Goal: Transaction & Acquisition: Purchase product/service

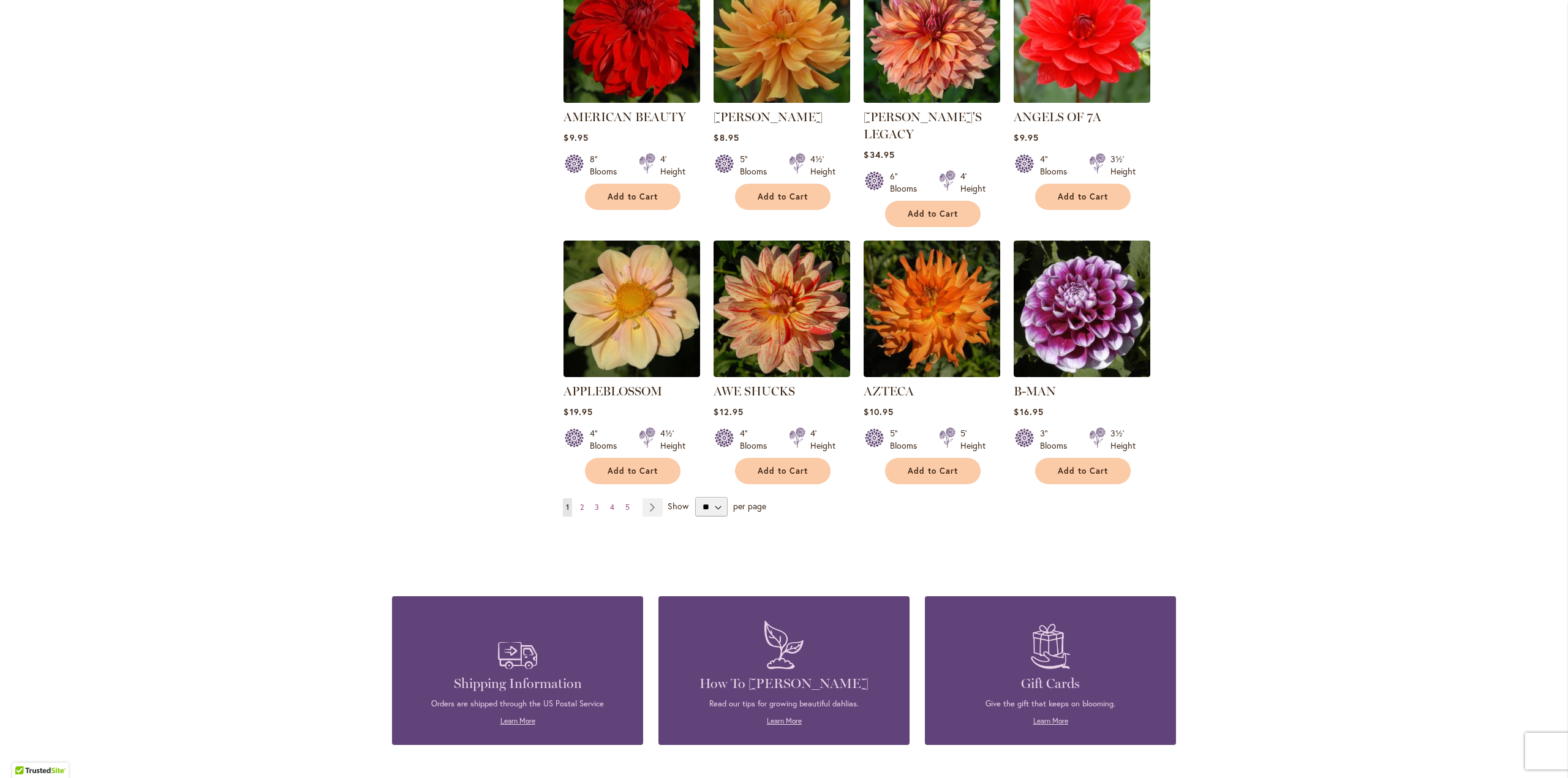
scroll to position [857, 0]
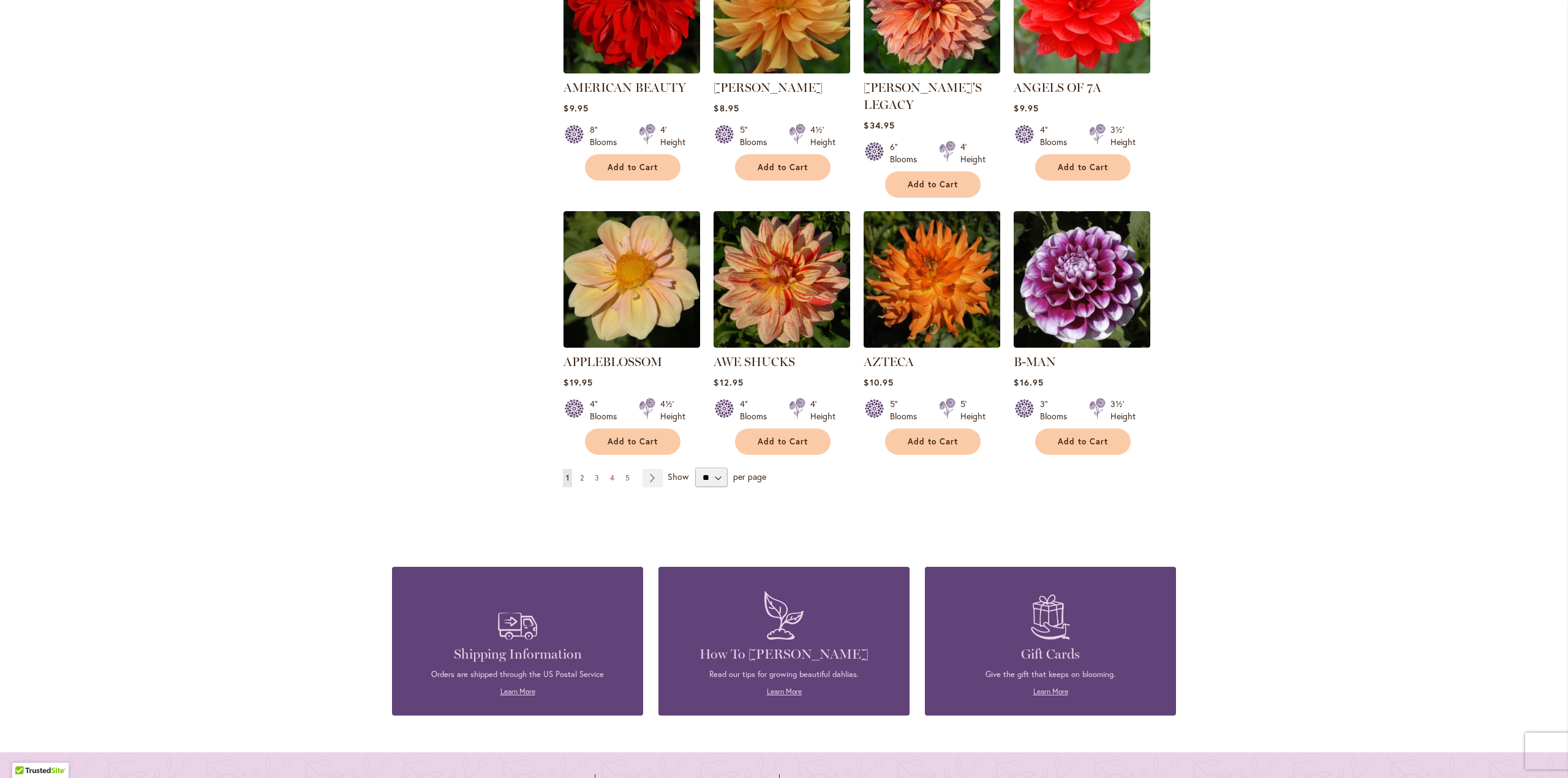
click at [580, 474] on span "2" at bounding box center [582, 478] width 4 height 9
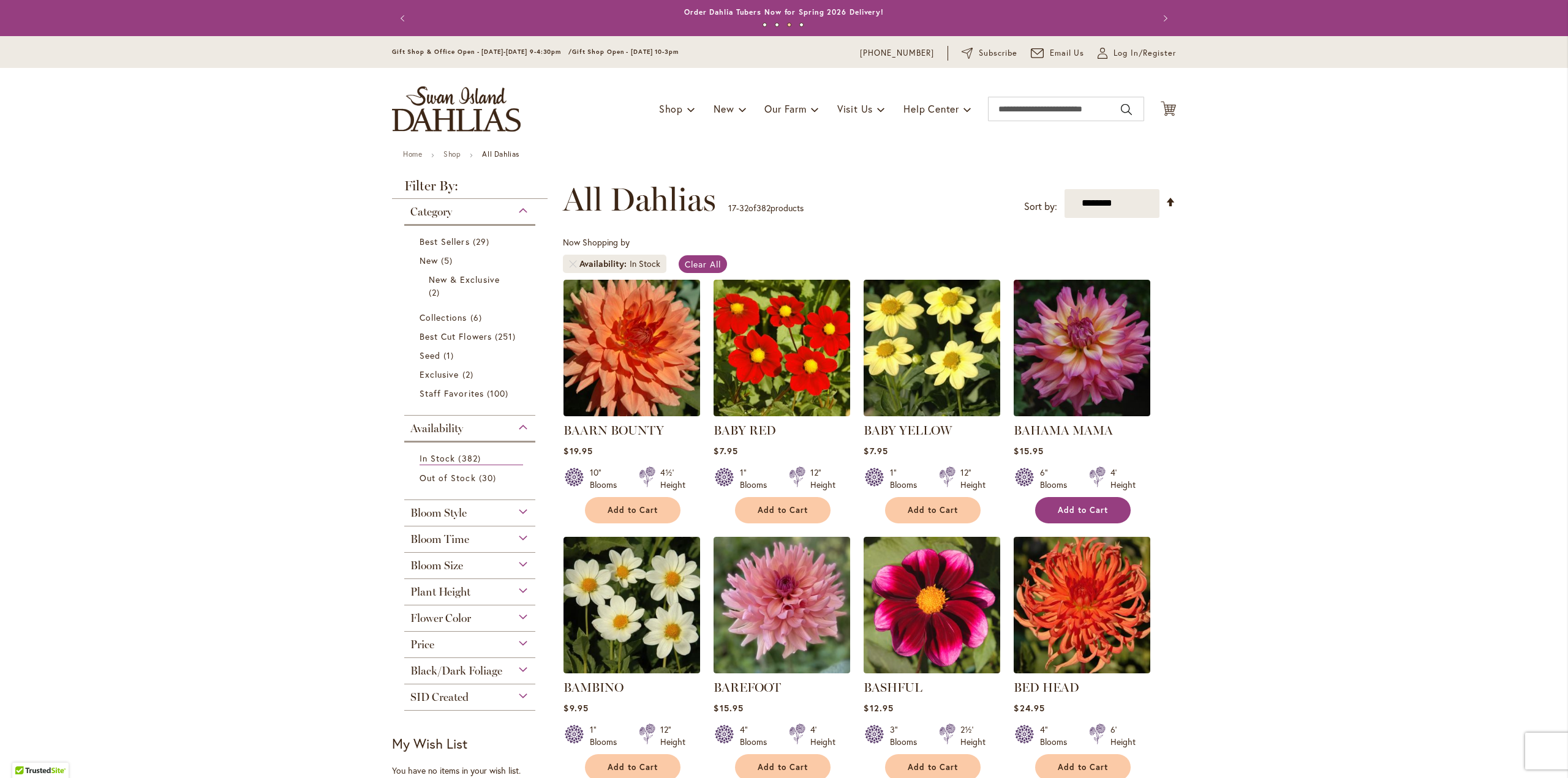
click at [1080, 505] on span "Add to Cart" at bounding box center [1083, 510] width 50 height 10
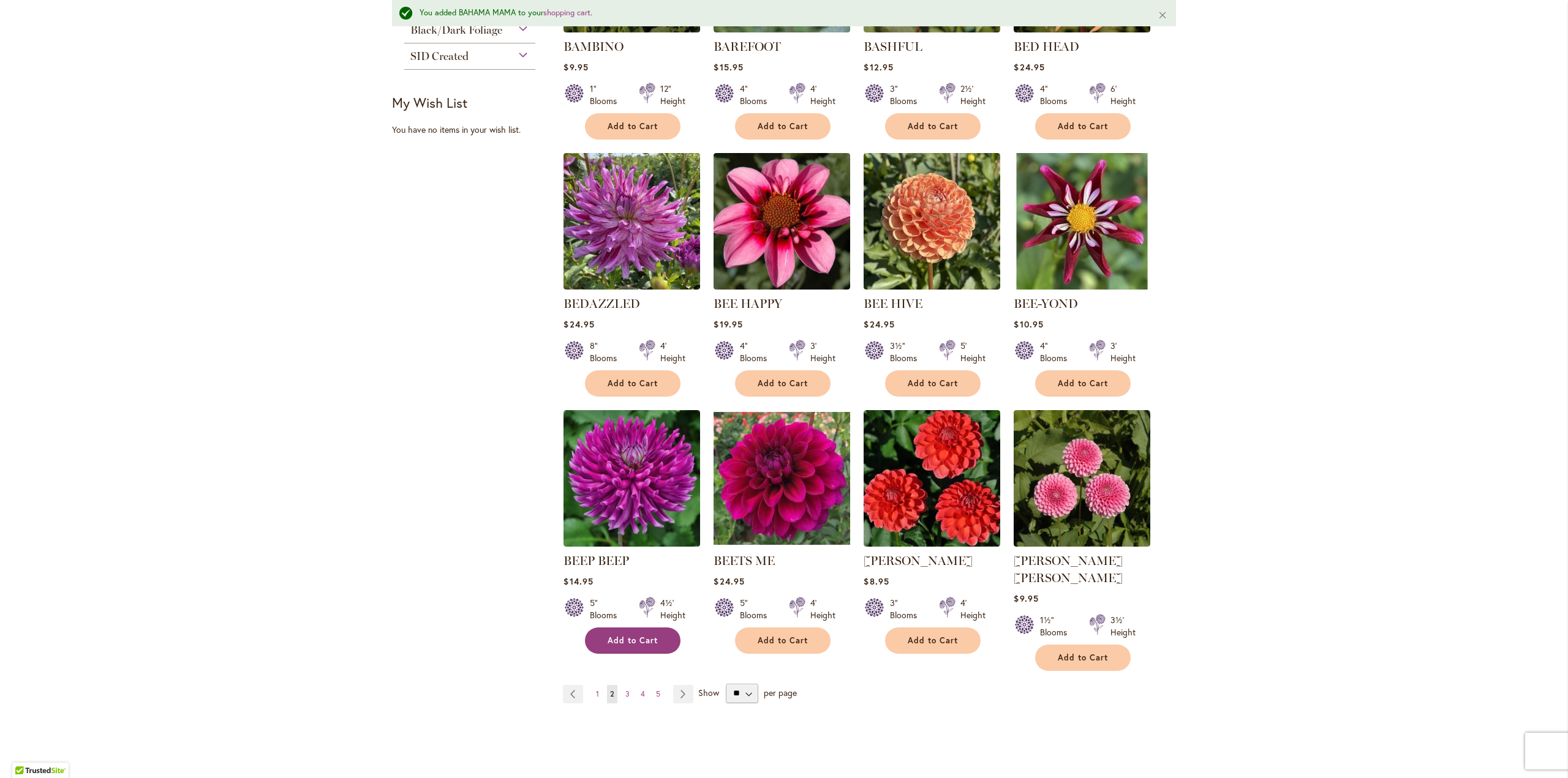
scroll to position [735, 0]
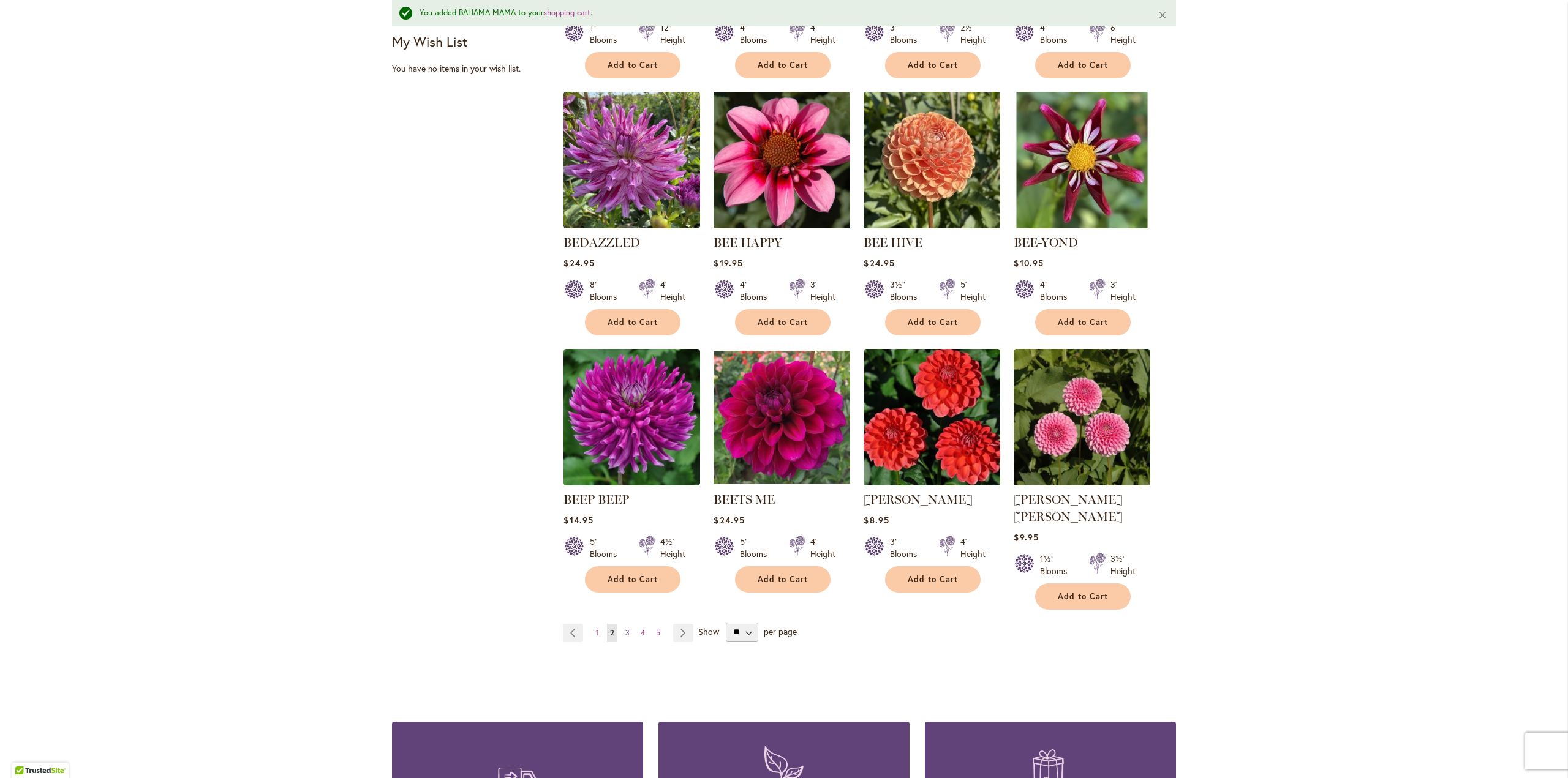
click at [625, 628] on span "3" at bounding box center [627, 632] width 4 height 9
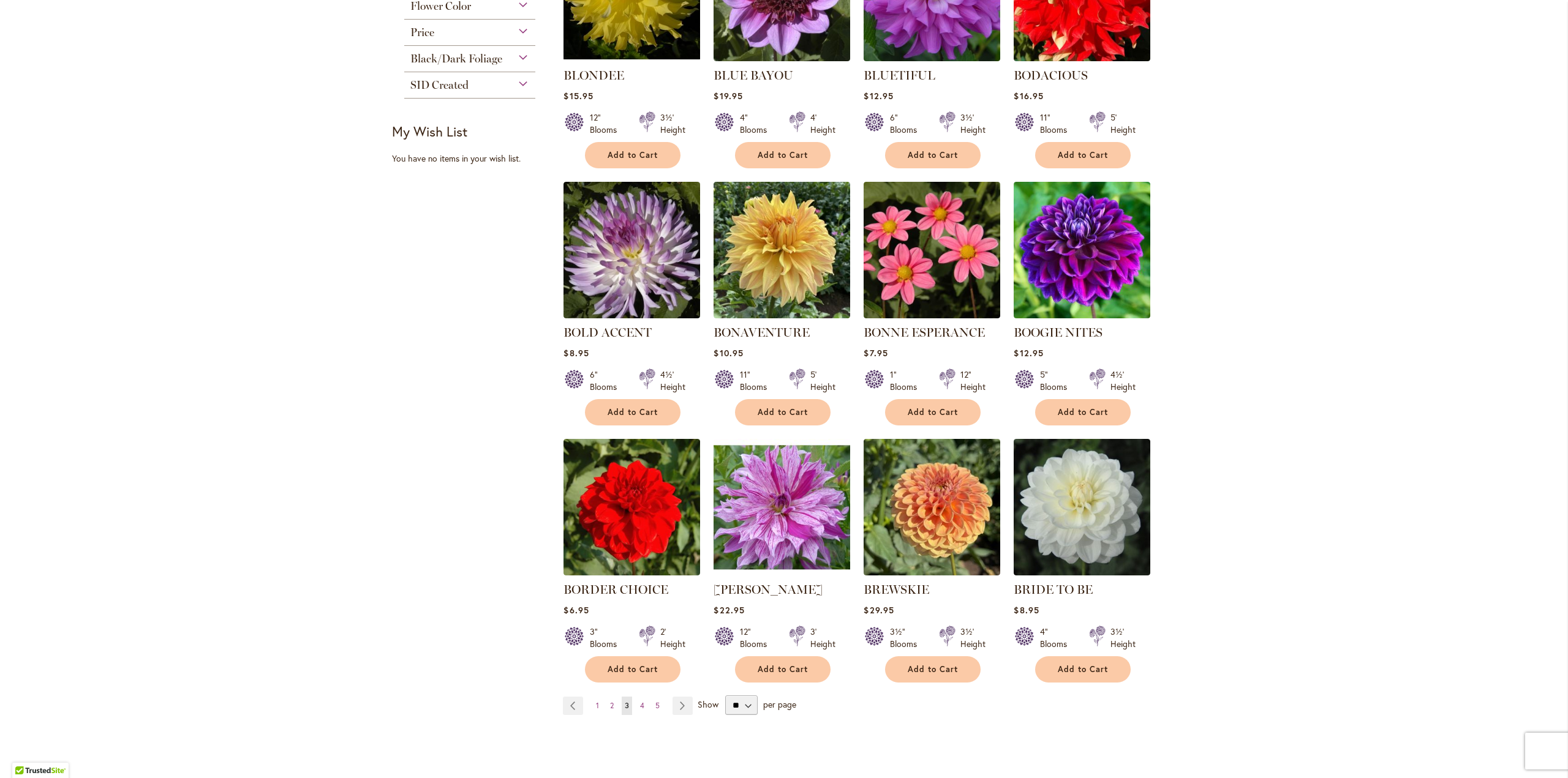
scroll to position [735, 0]
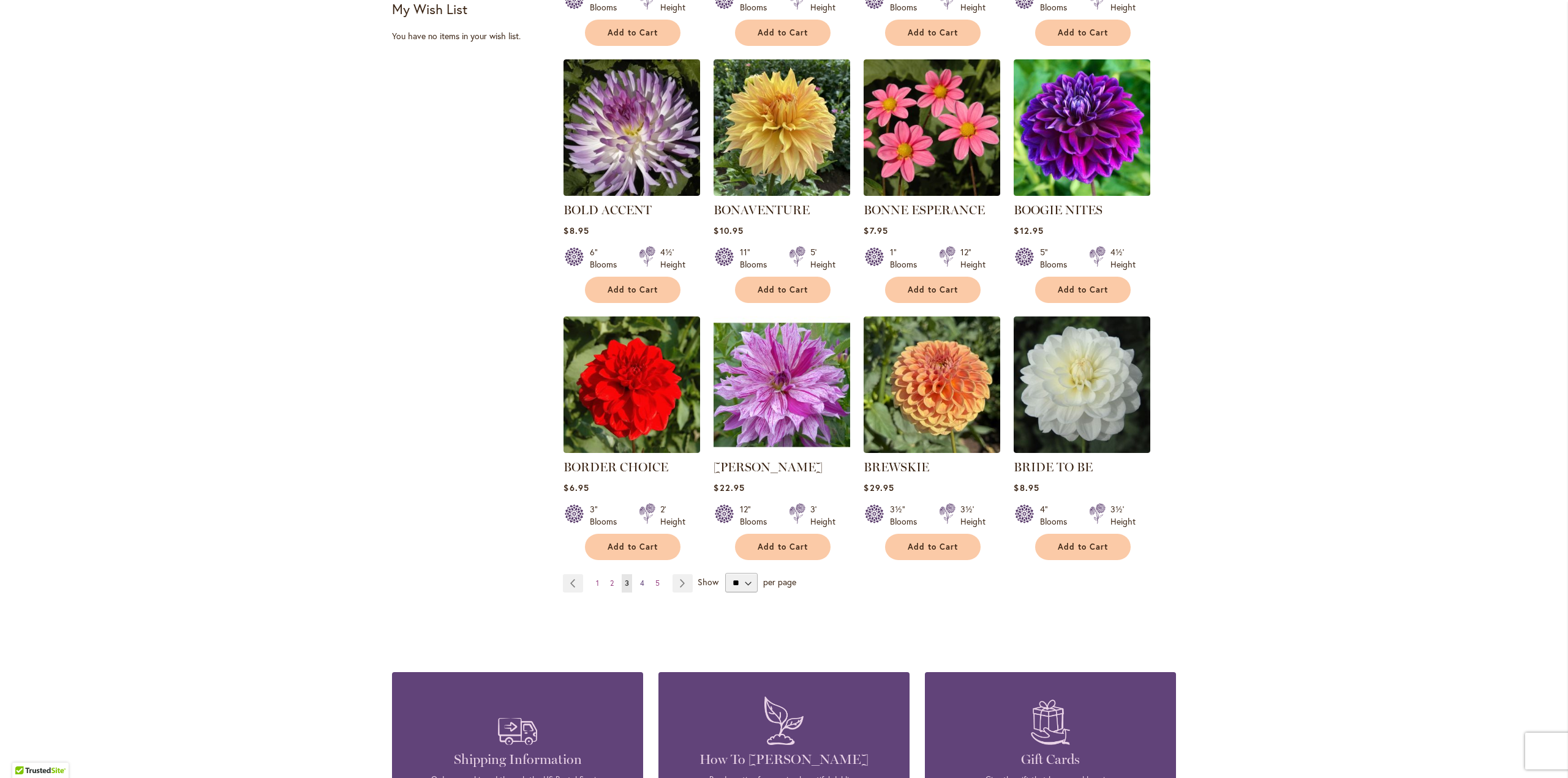
click at [640, 579] on span "4" at bounding box center [642, 583] width 4 height 9
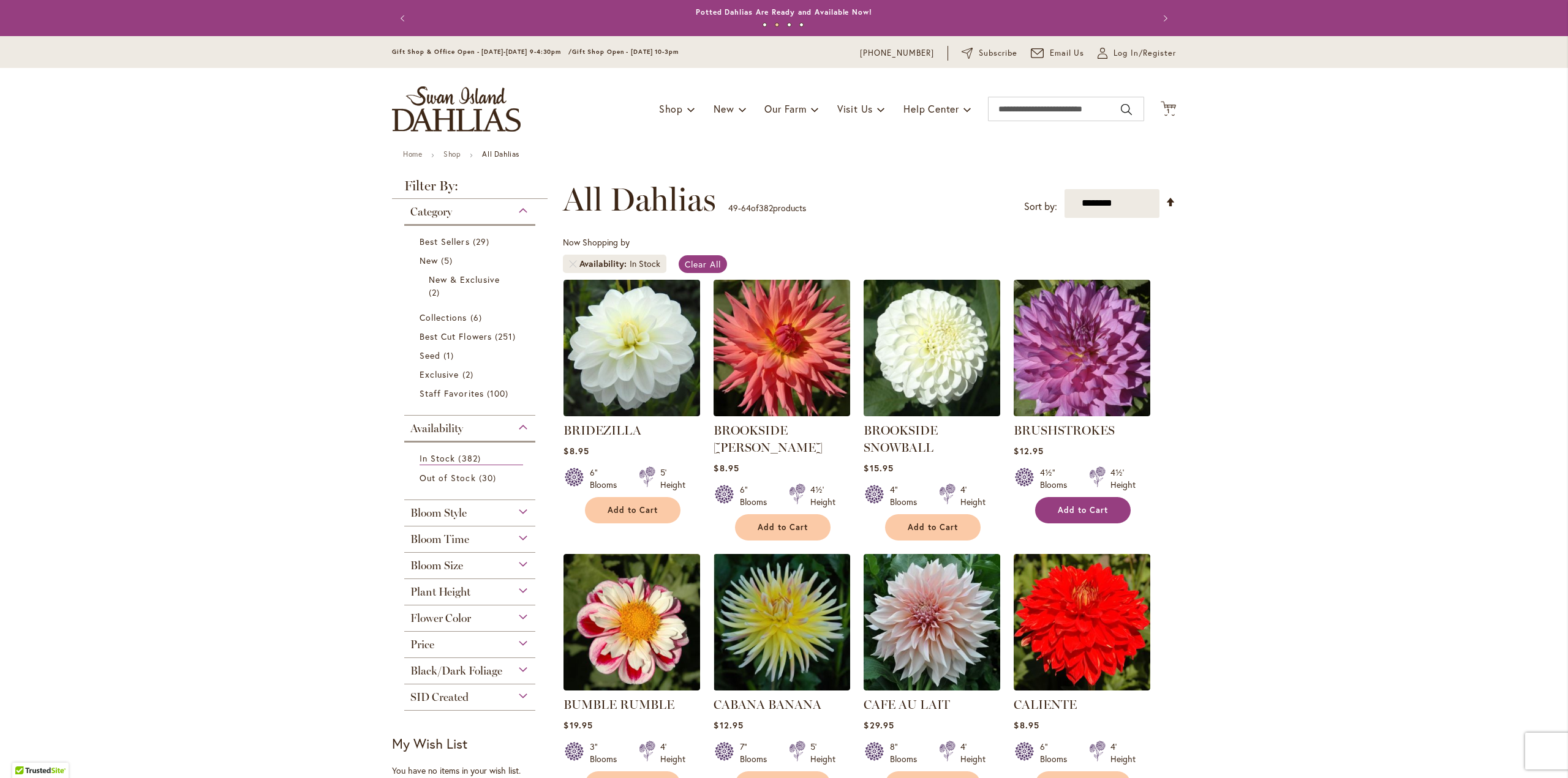
click at [1082, 504] on button "Add to Cart" at bounding box center [1083, 510] width 96 height 26
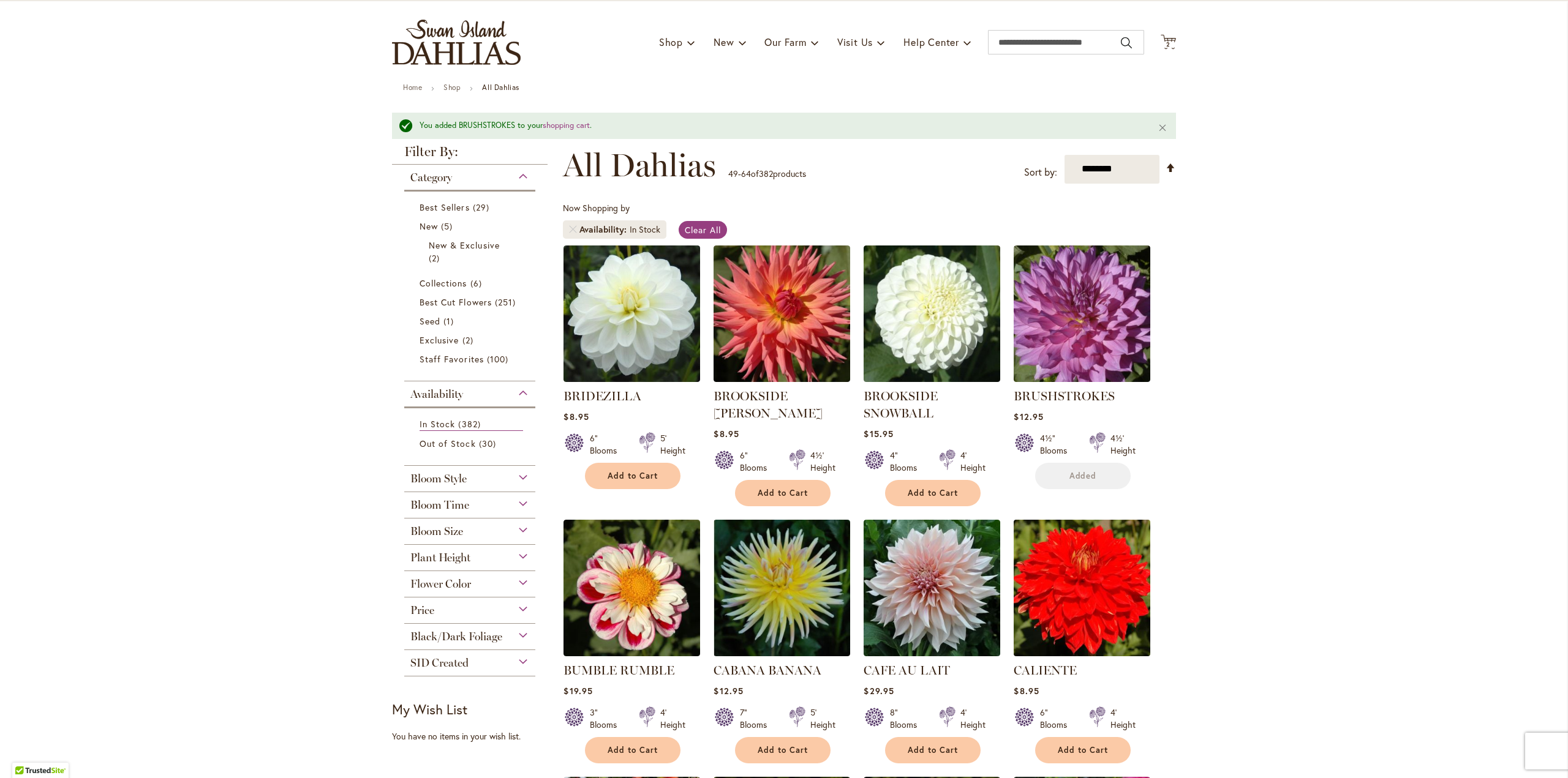
scroll to position [184, 0]
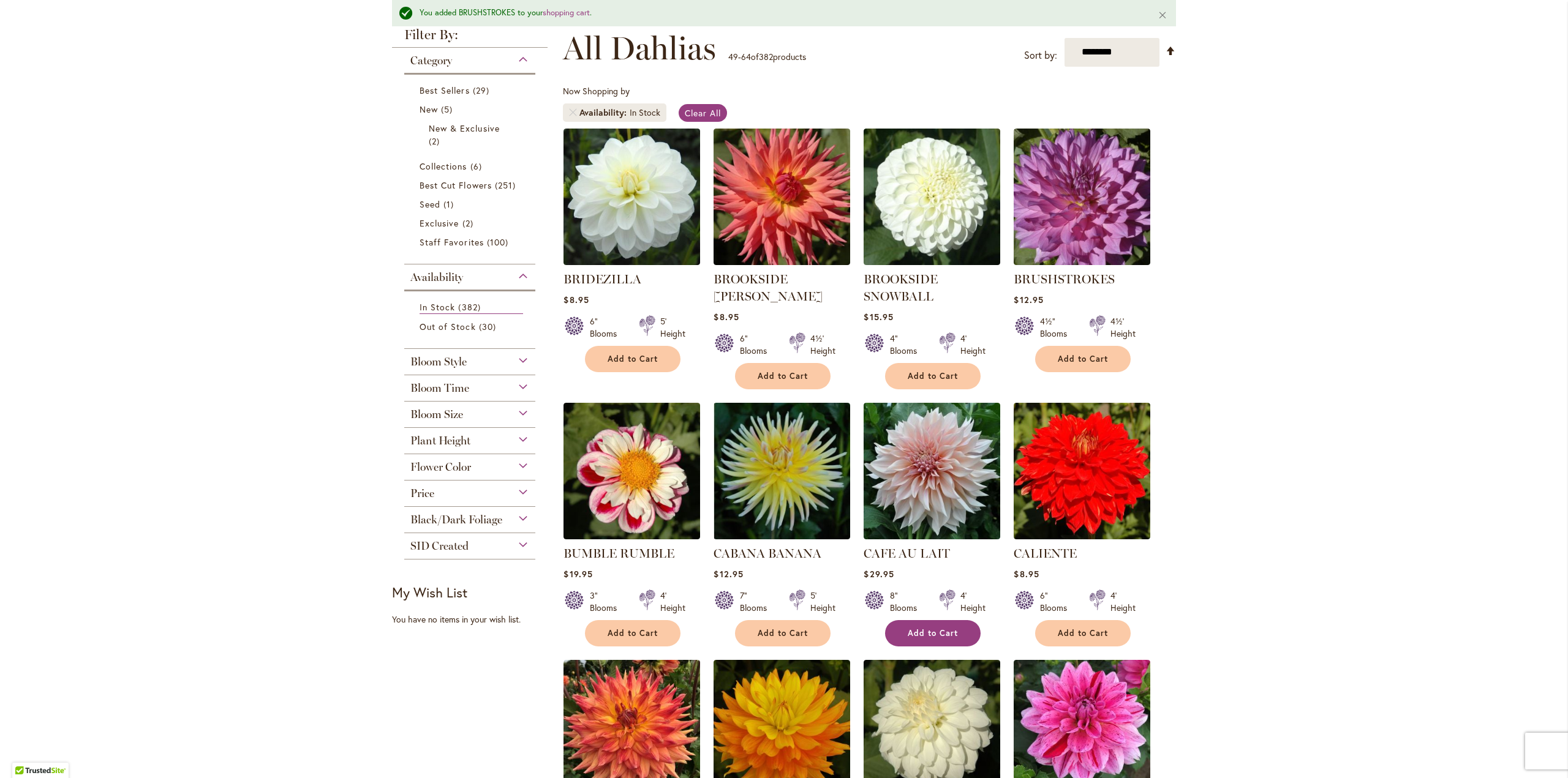
click at [924, 630] on span "Add to Cart" at bounding box center [933, 633] width 50 height 10
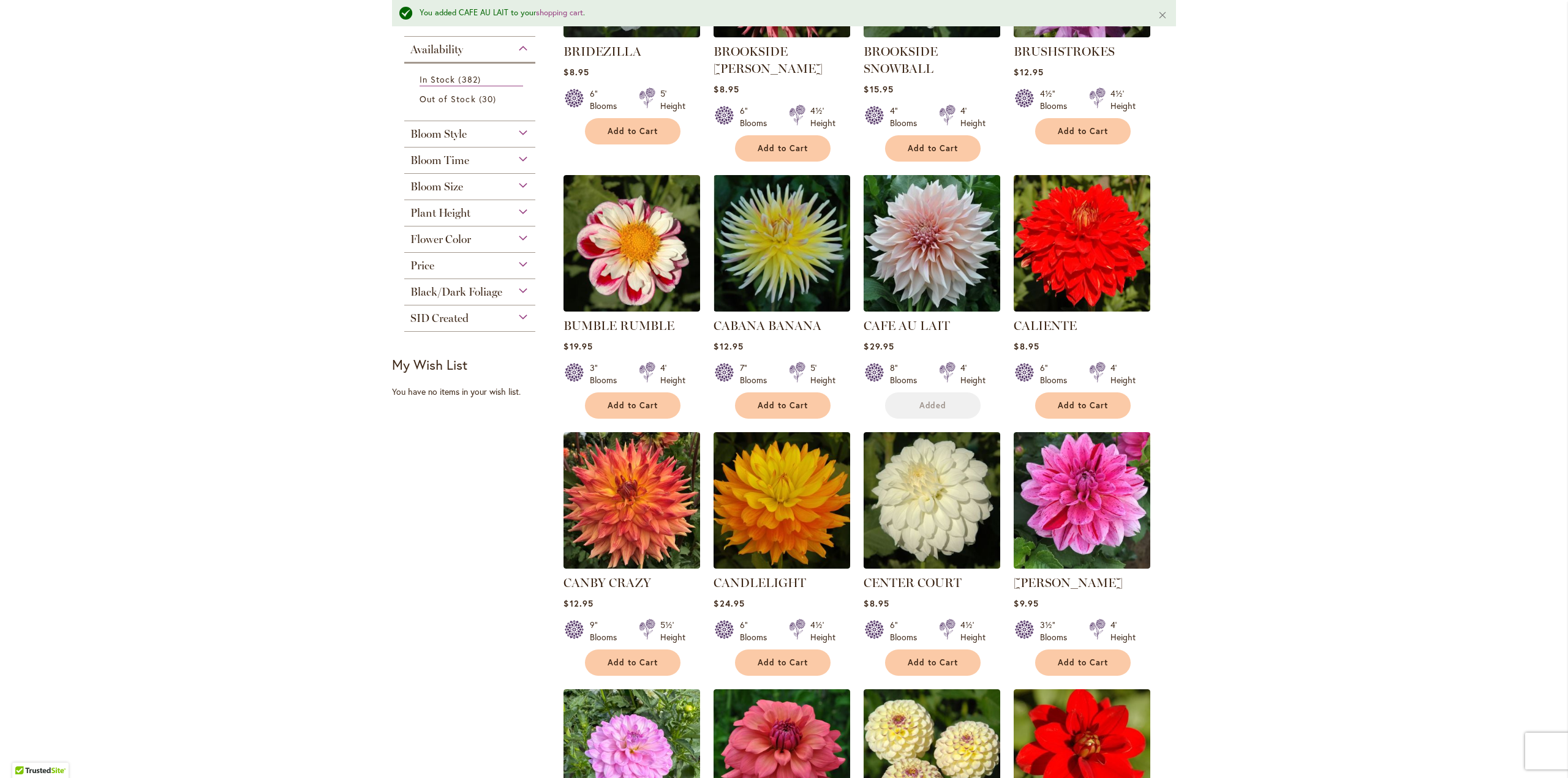
scroll to position [429, 0]
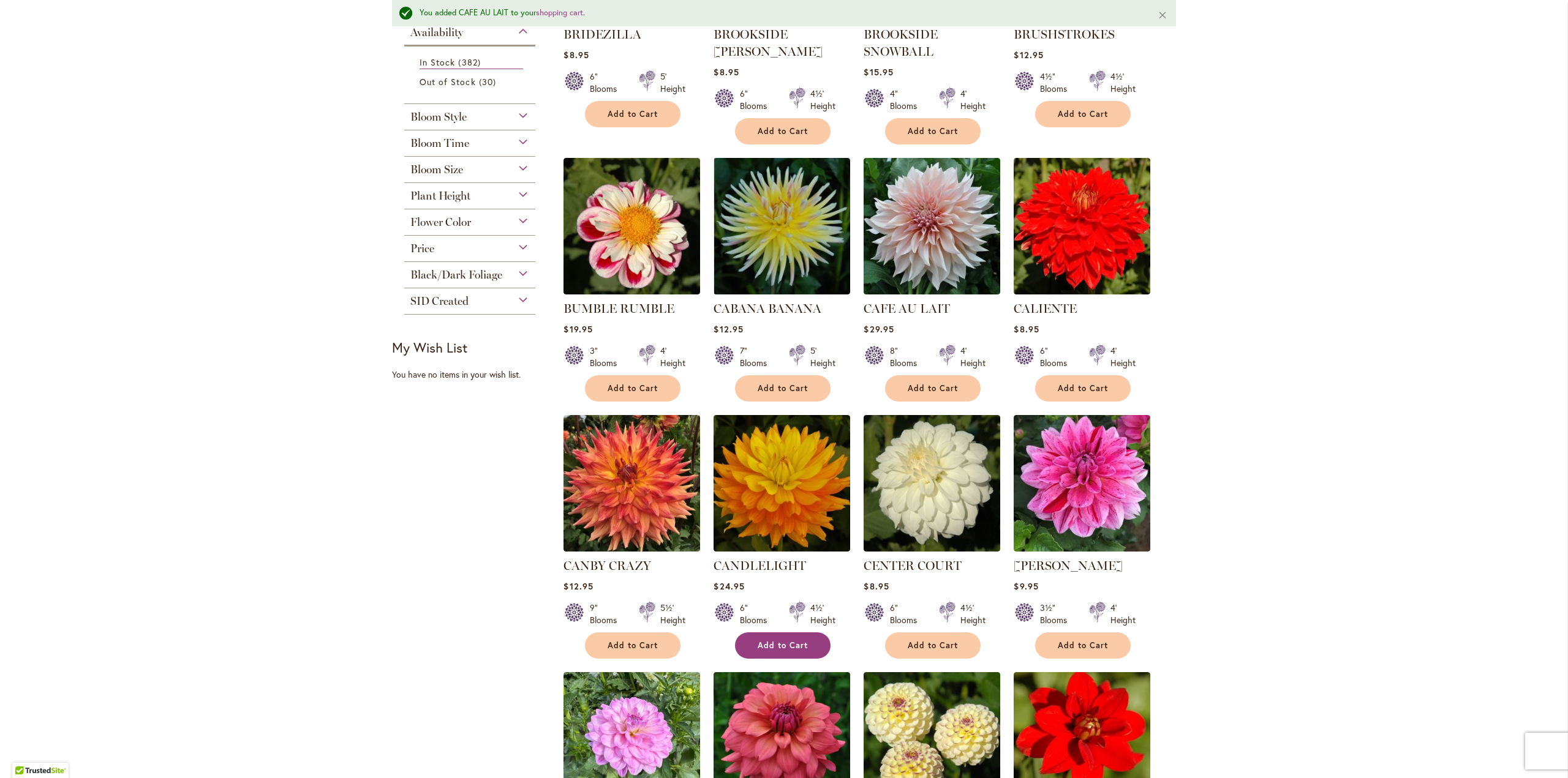
click at [774, 640] on span "Add to Cart" at bounding box center [783, 646] width 50 height 10
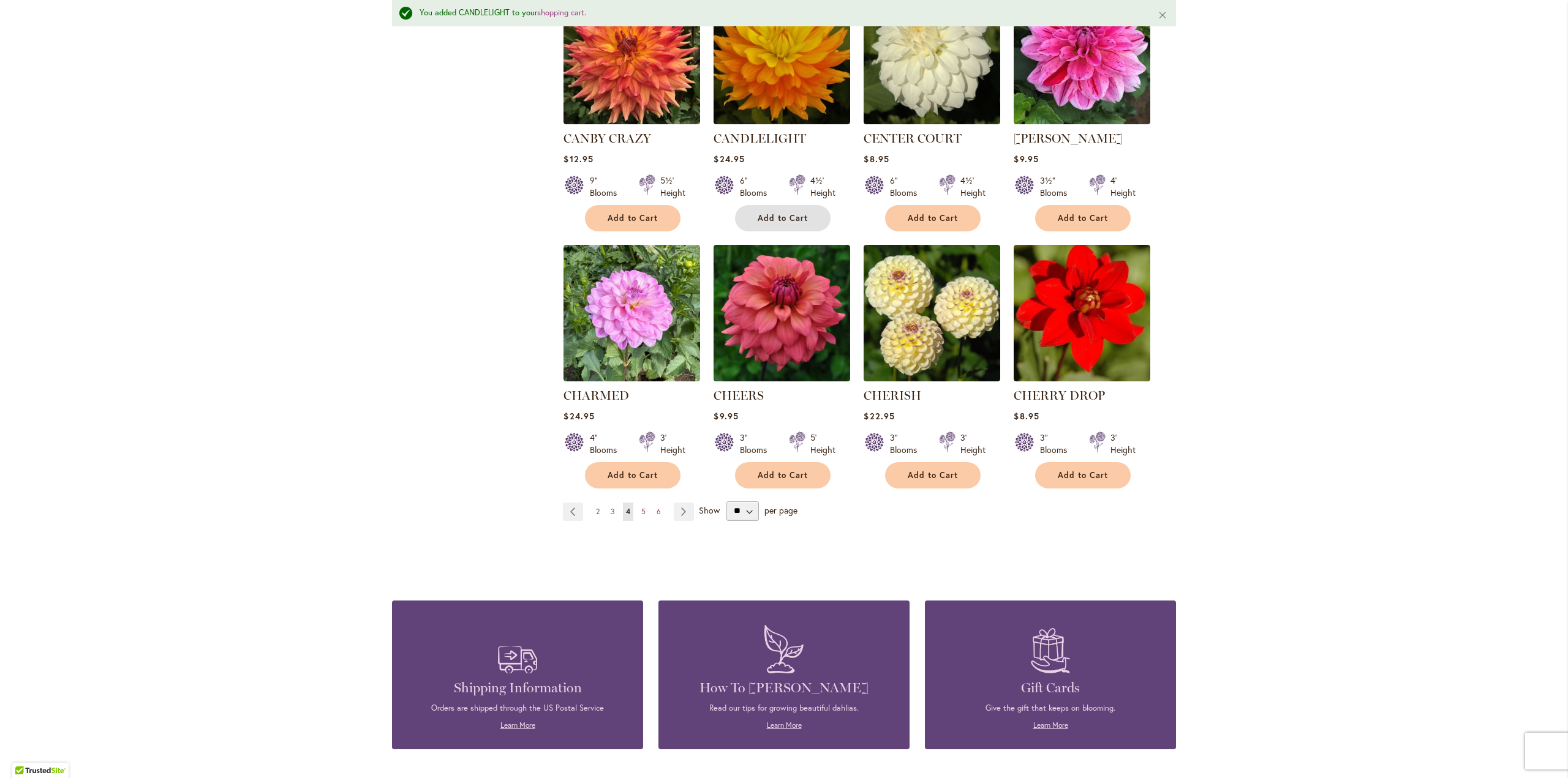
scroll to position [857, 0]
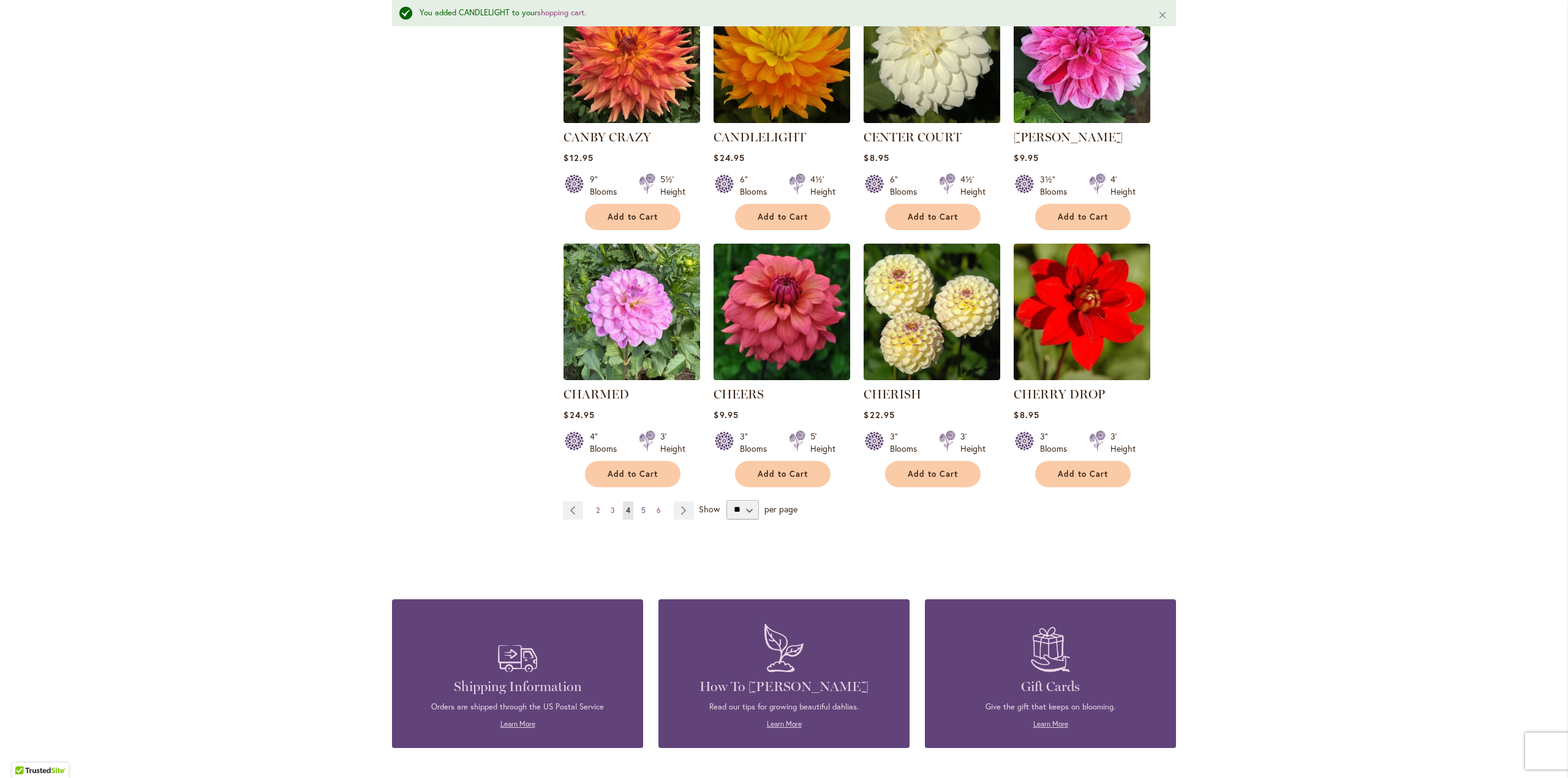
click at [641, 506] on span "5" at bounding box center [644, 510] width 4 height 9
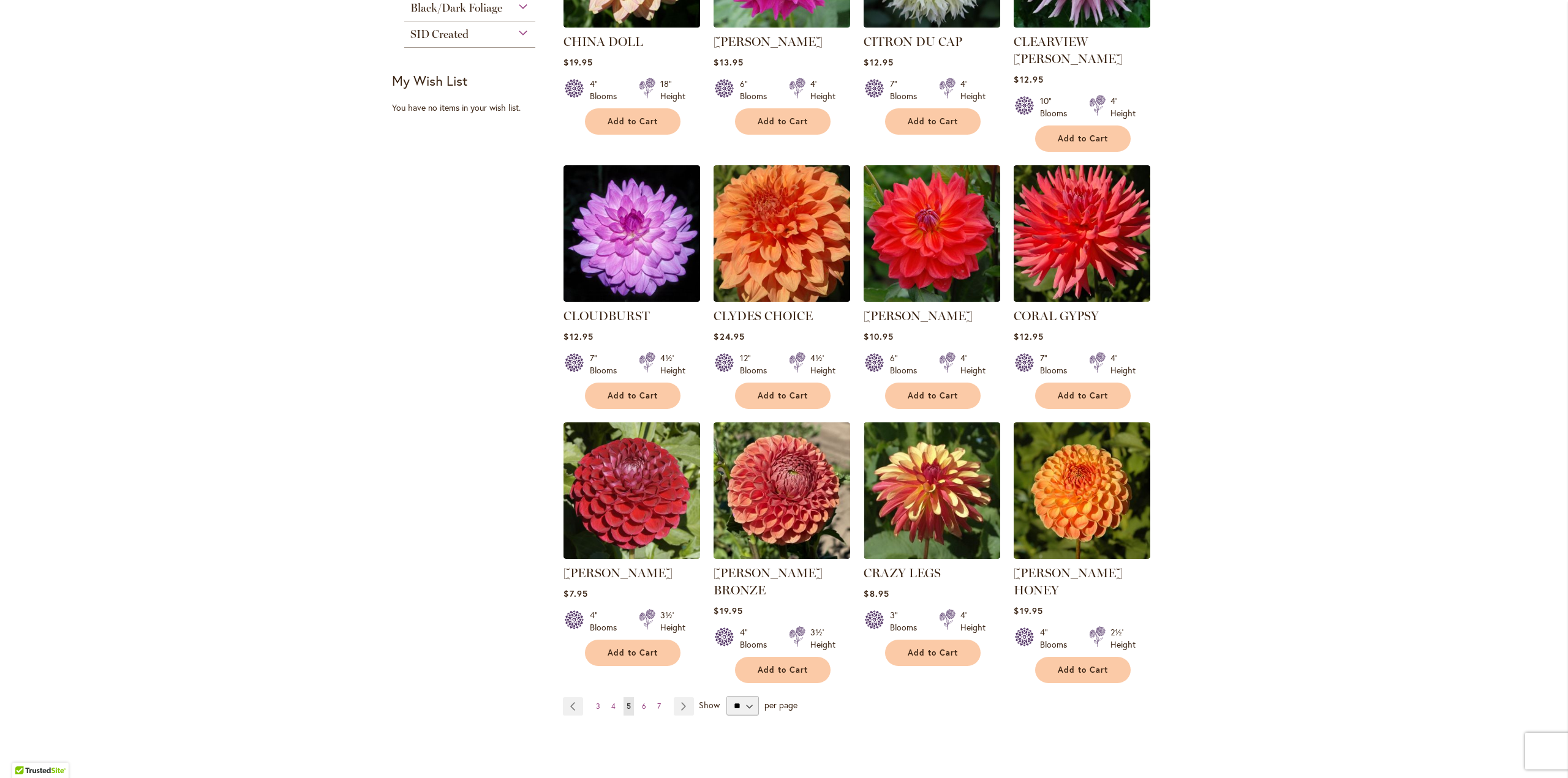
scroll to position [674, 0]
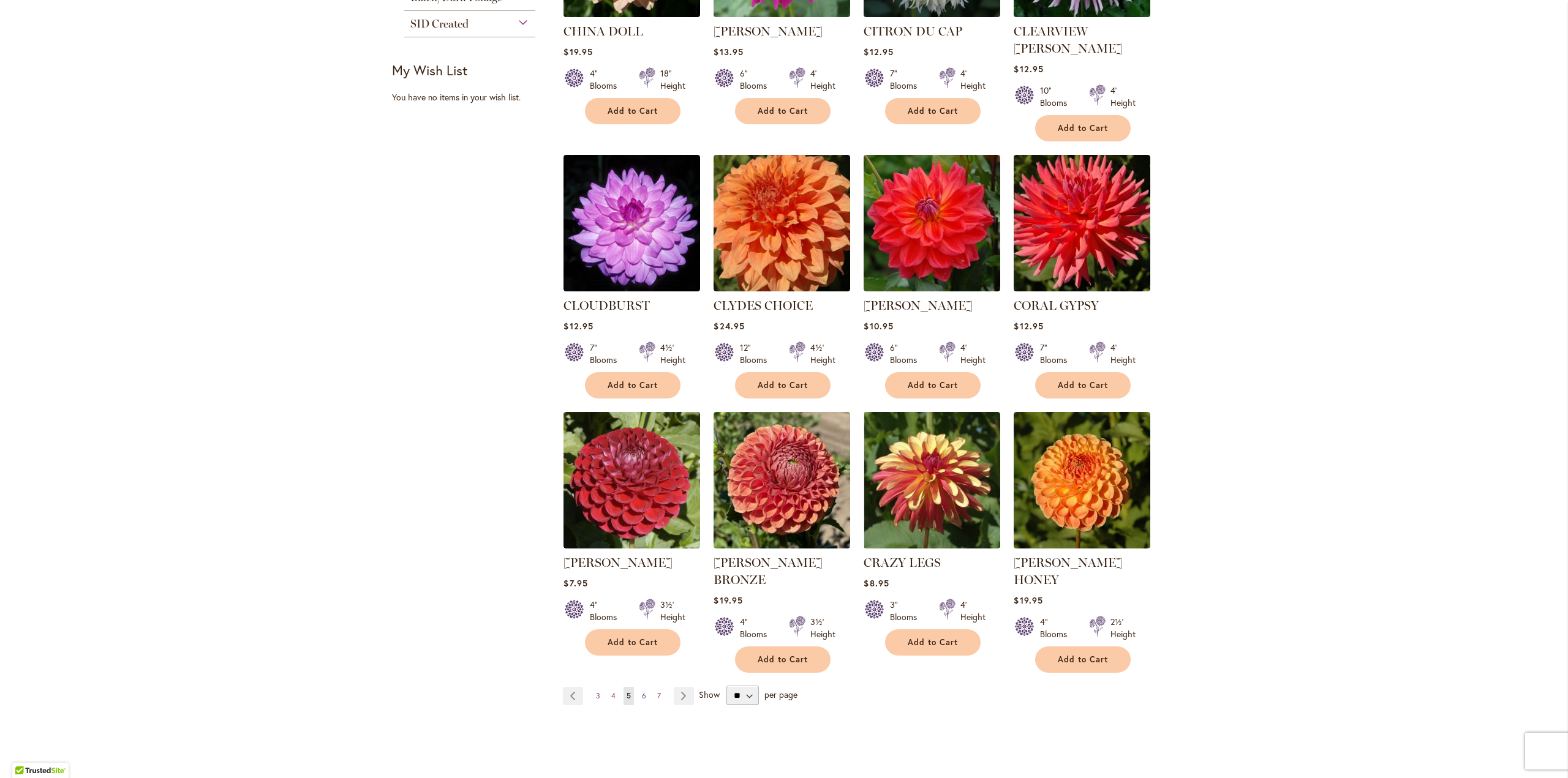
click at [642, 691] on span "6" at bounding box center [644, 696] width 4 height 9
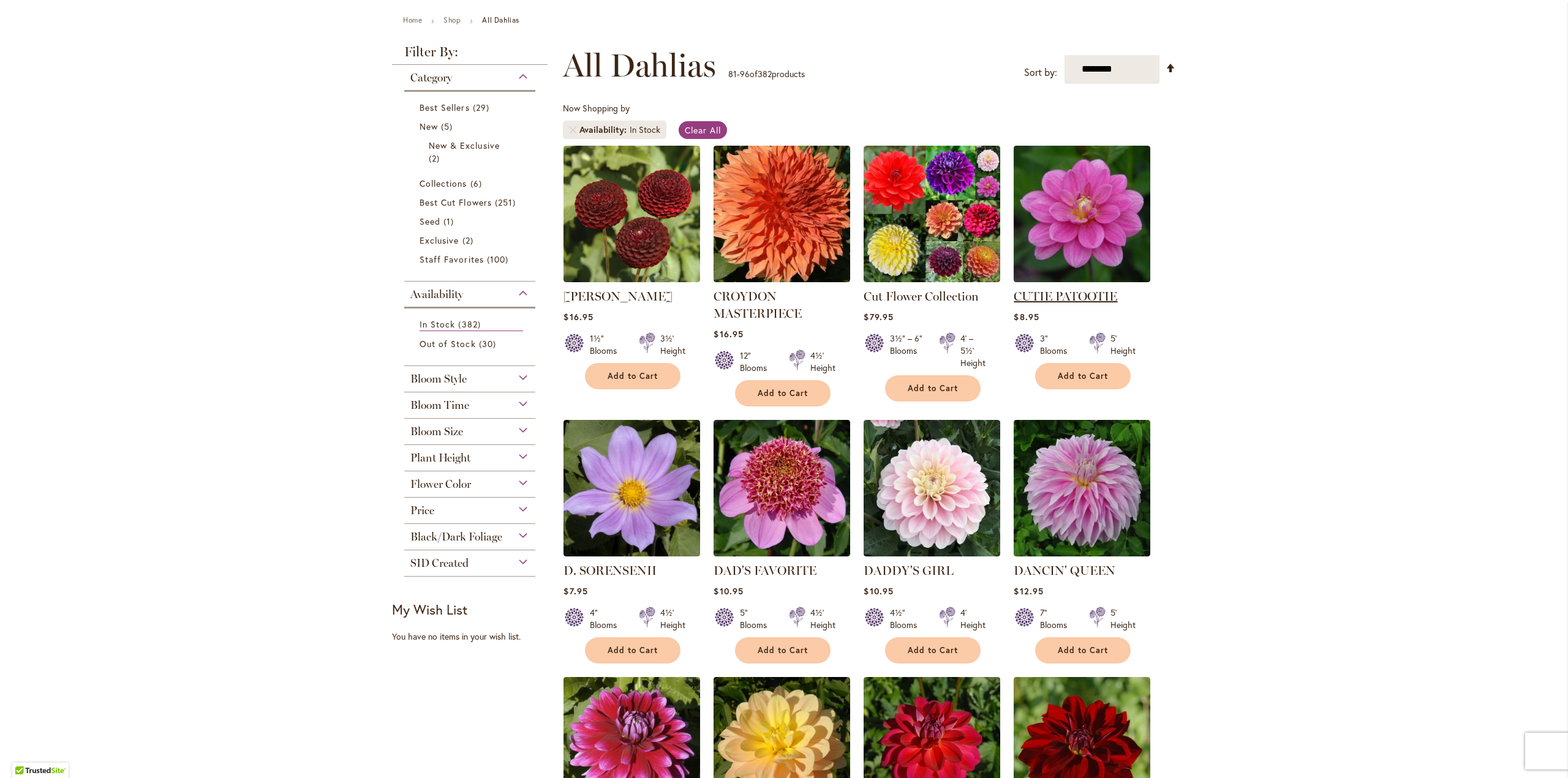
scroll to position [184, 0]
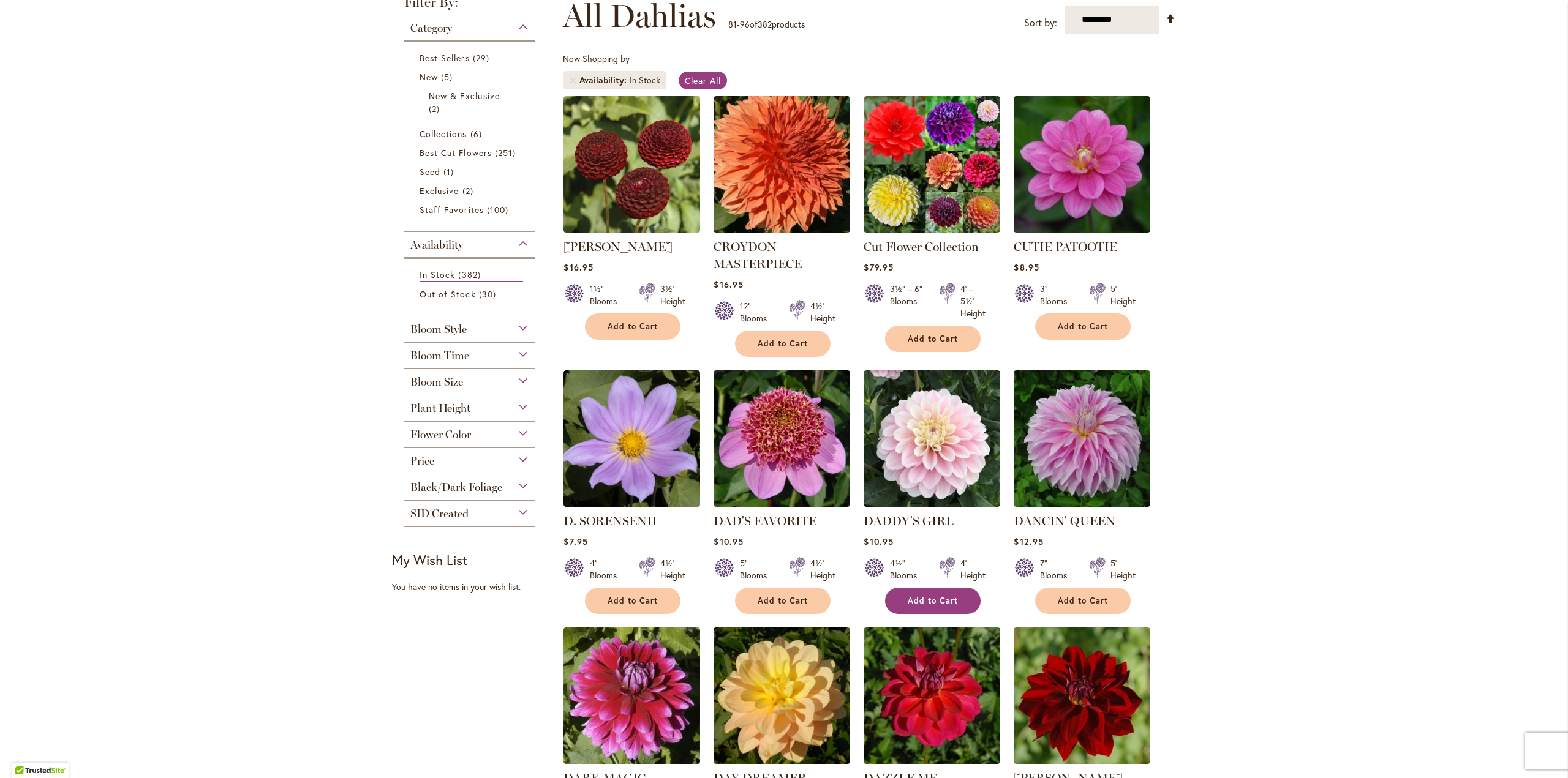
click at [921, 593] on button "Add to Cart" at bounding box center [933, 601] width 96 height 26
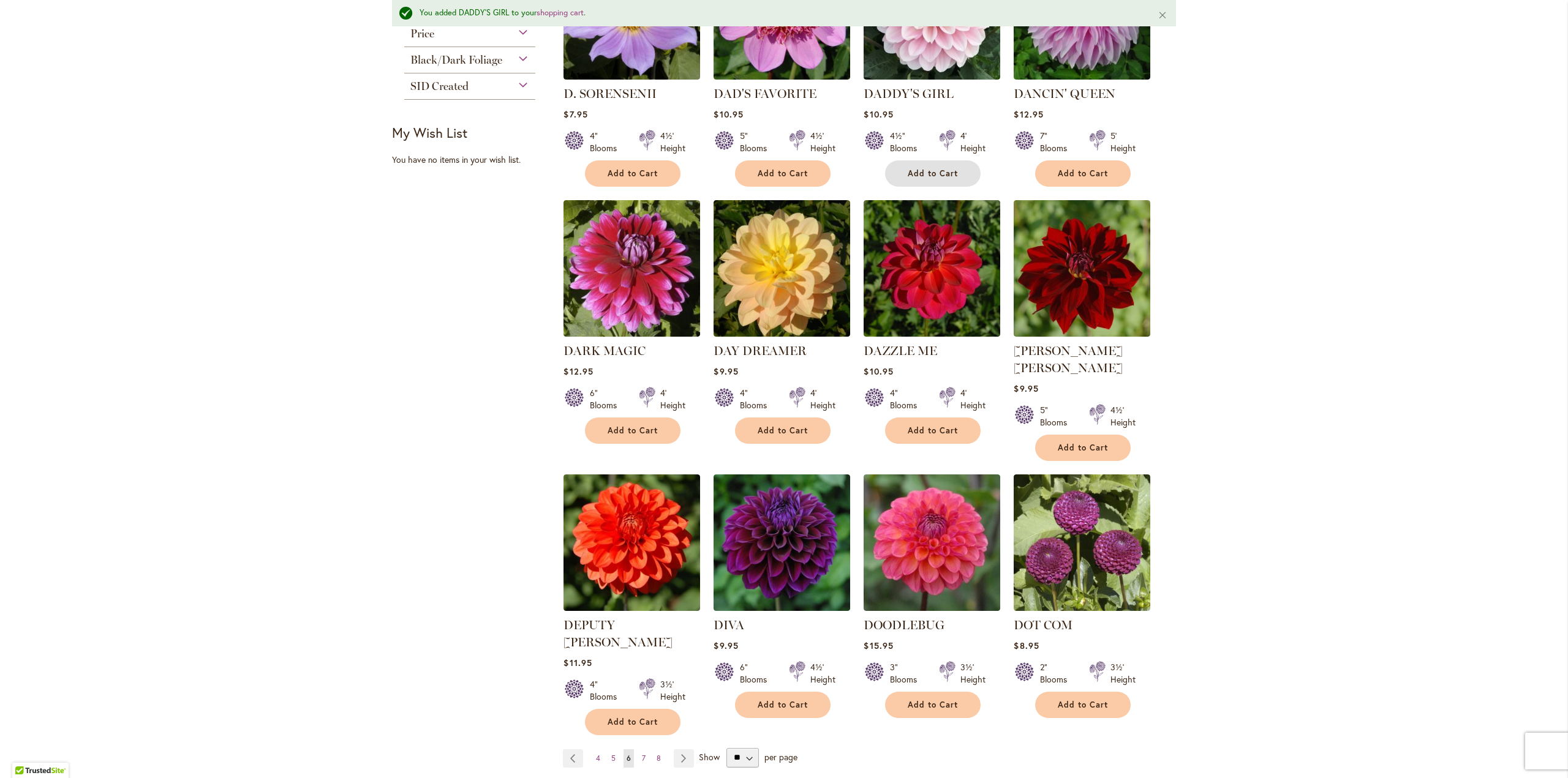
scroll to position [645, 0]
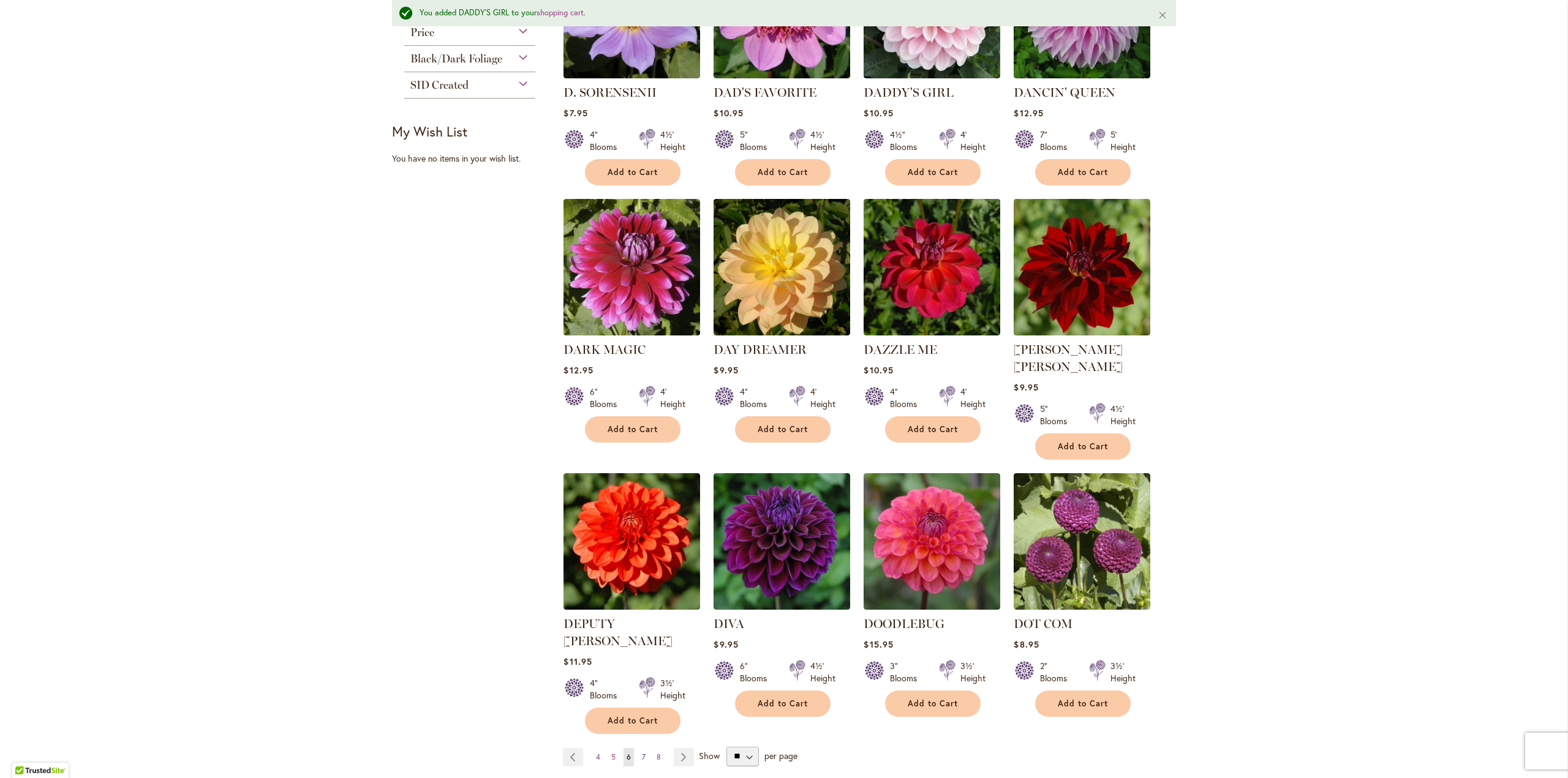
click at [642, 752] on span "7" at bounding box center [644, 757] width 4 height 9
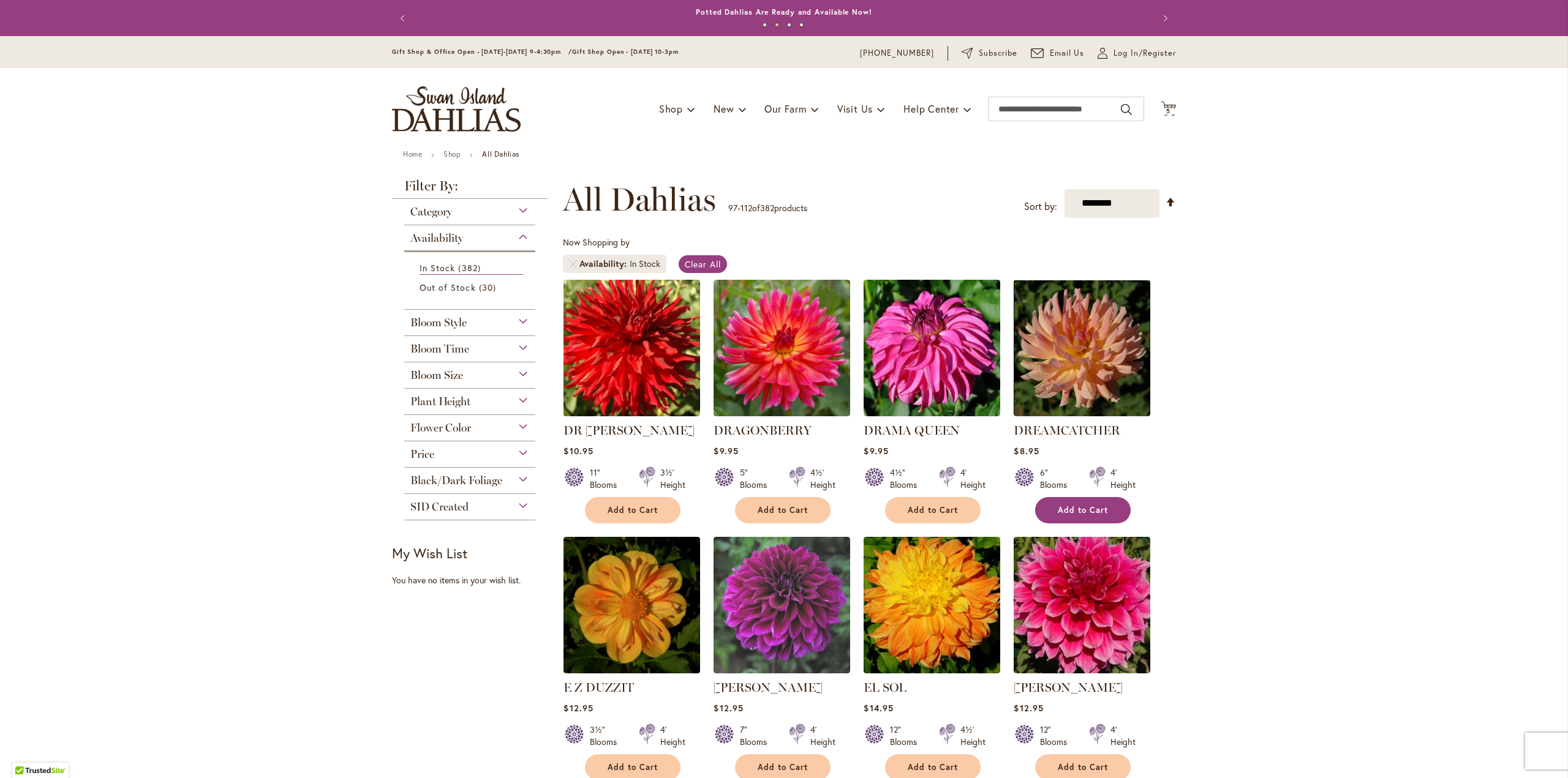
click at [1086, 507] on span "Add to Cart" at bounding box center [1083, 510] width 50 height 10
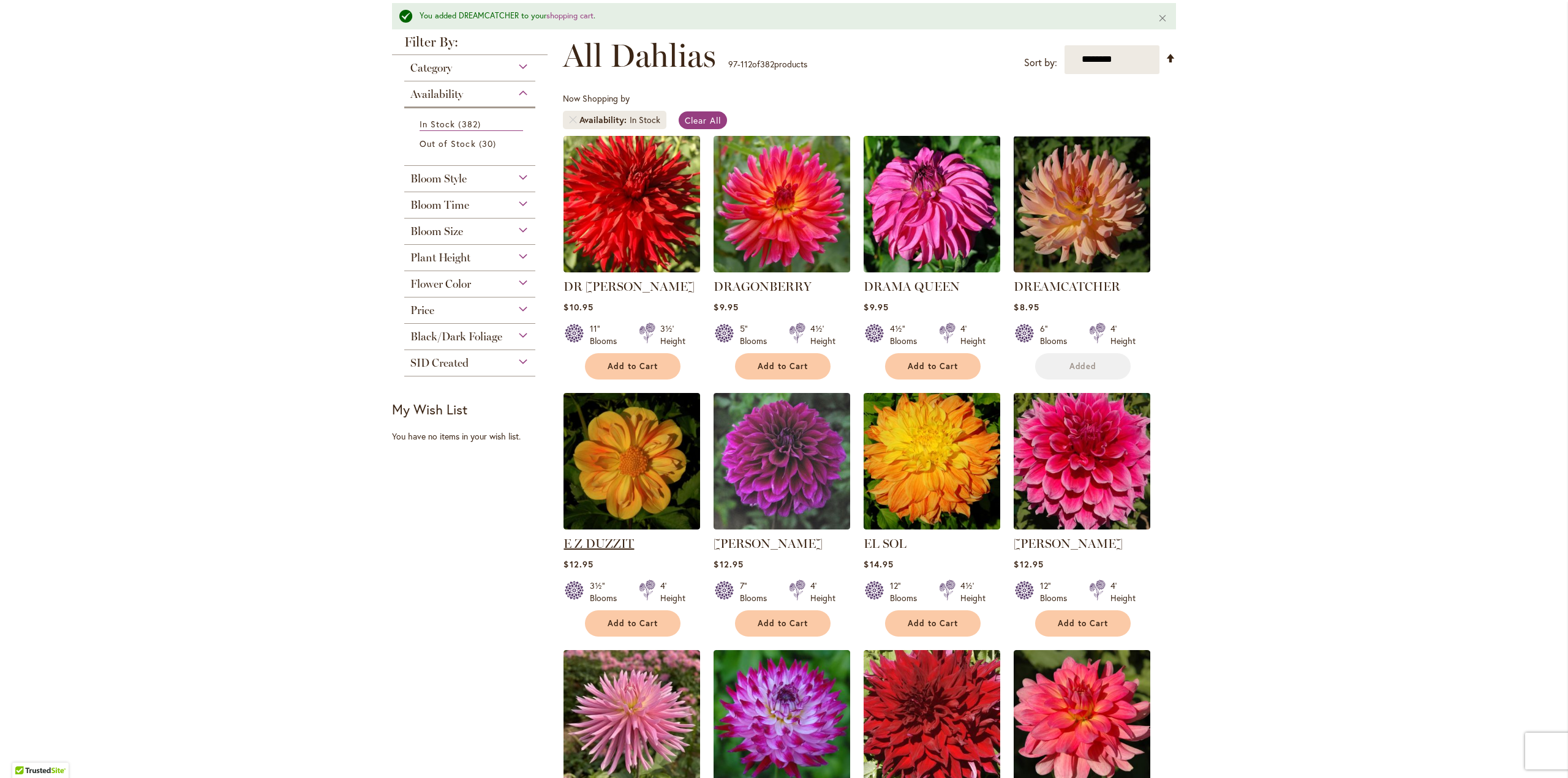
scroll to position [216, 0]
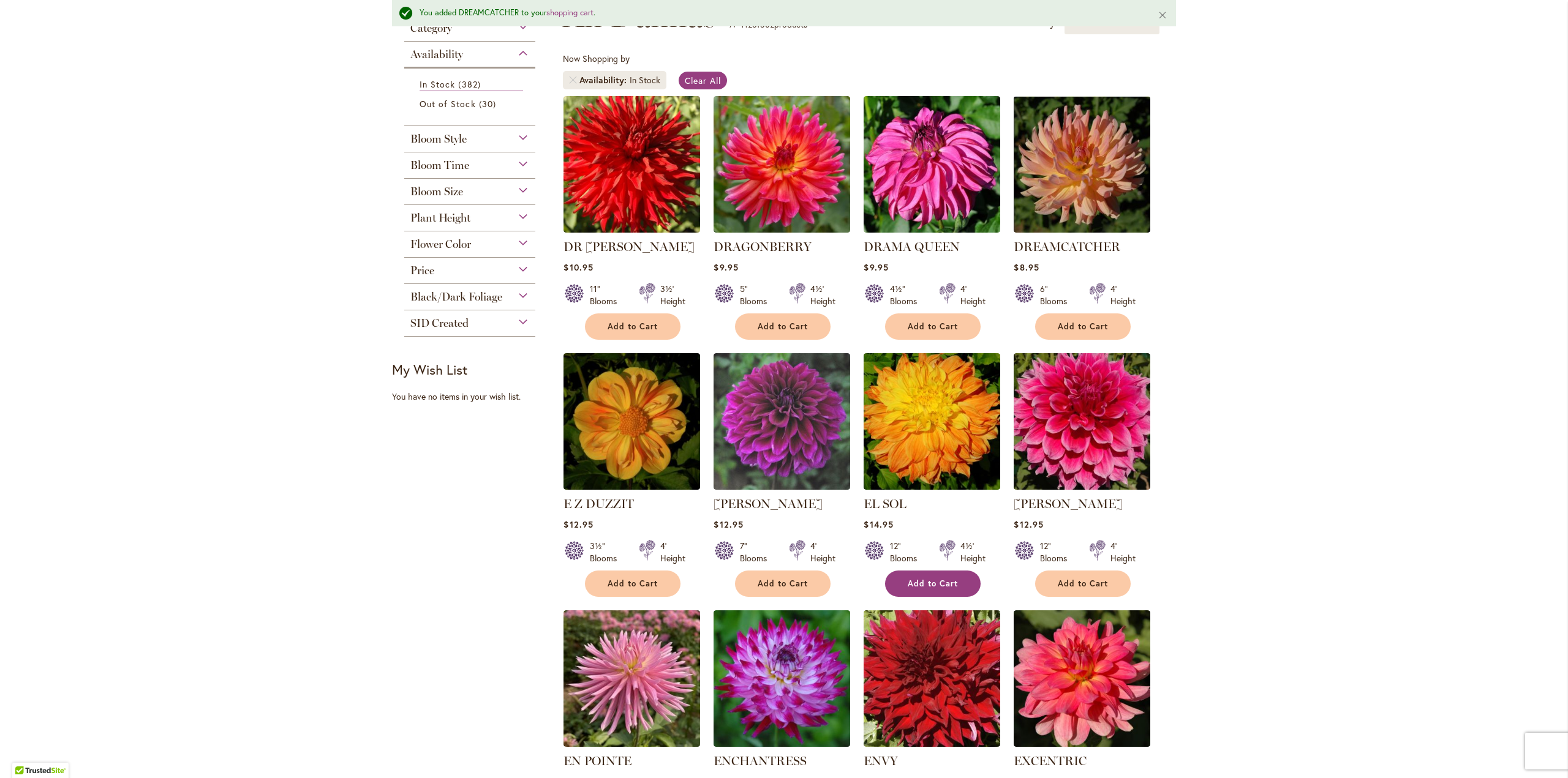
click at [921, 582] on span "Add to Cart" at bounding box center [933, 584] width 50 height 10
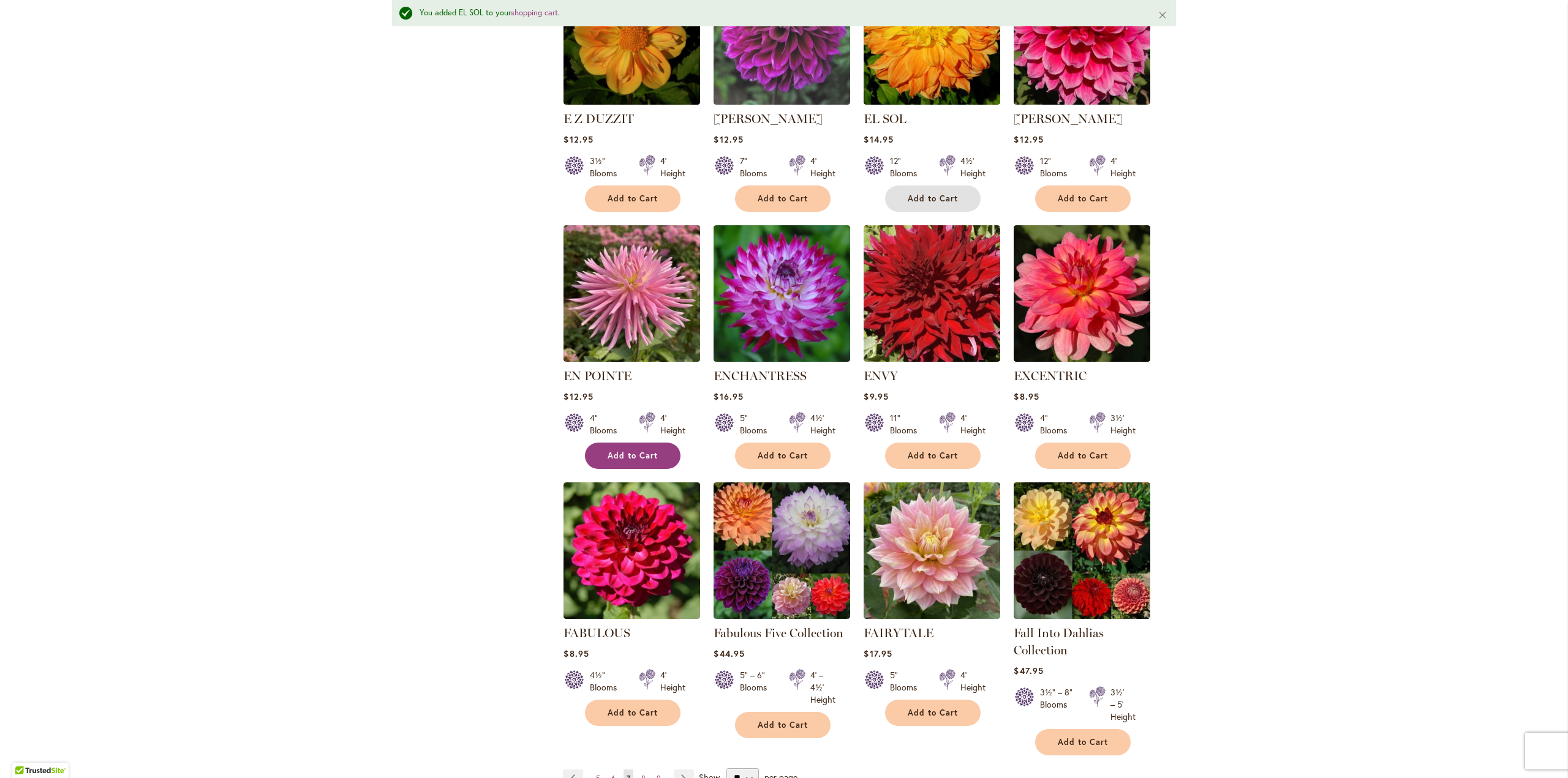
scroll to position [645, 0]
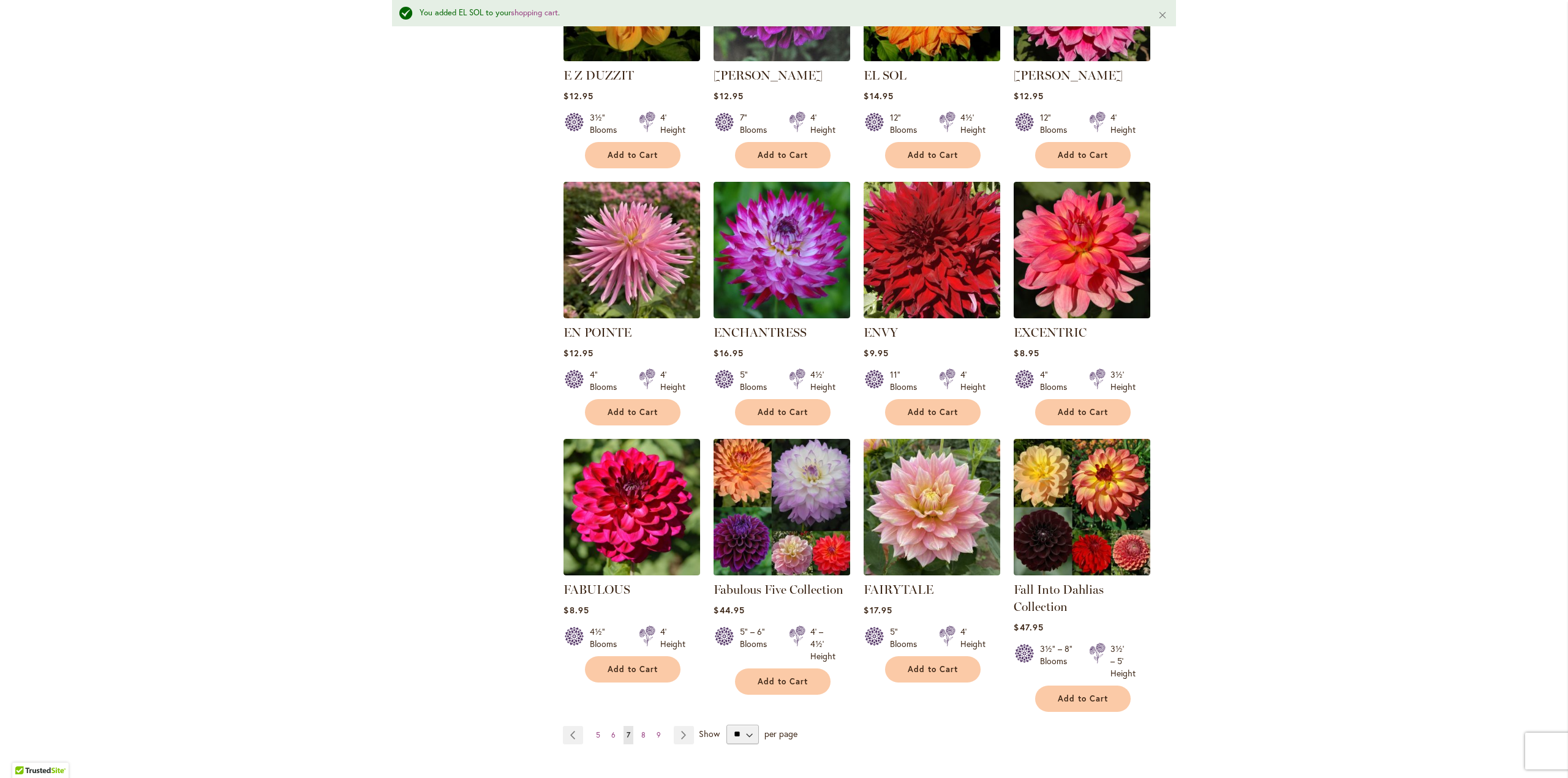
click at [765, 510] on img at bounding box center [782, 507] width 143 height 143
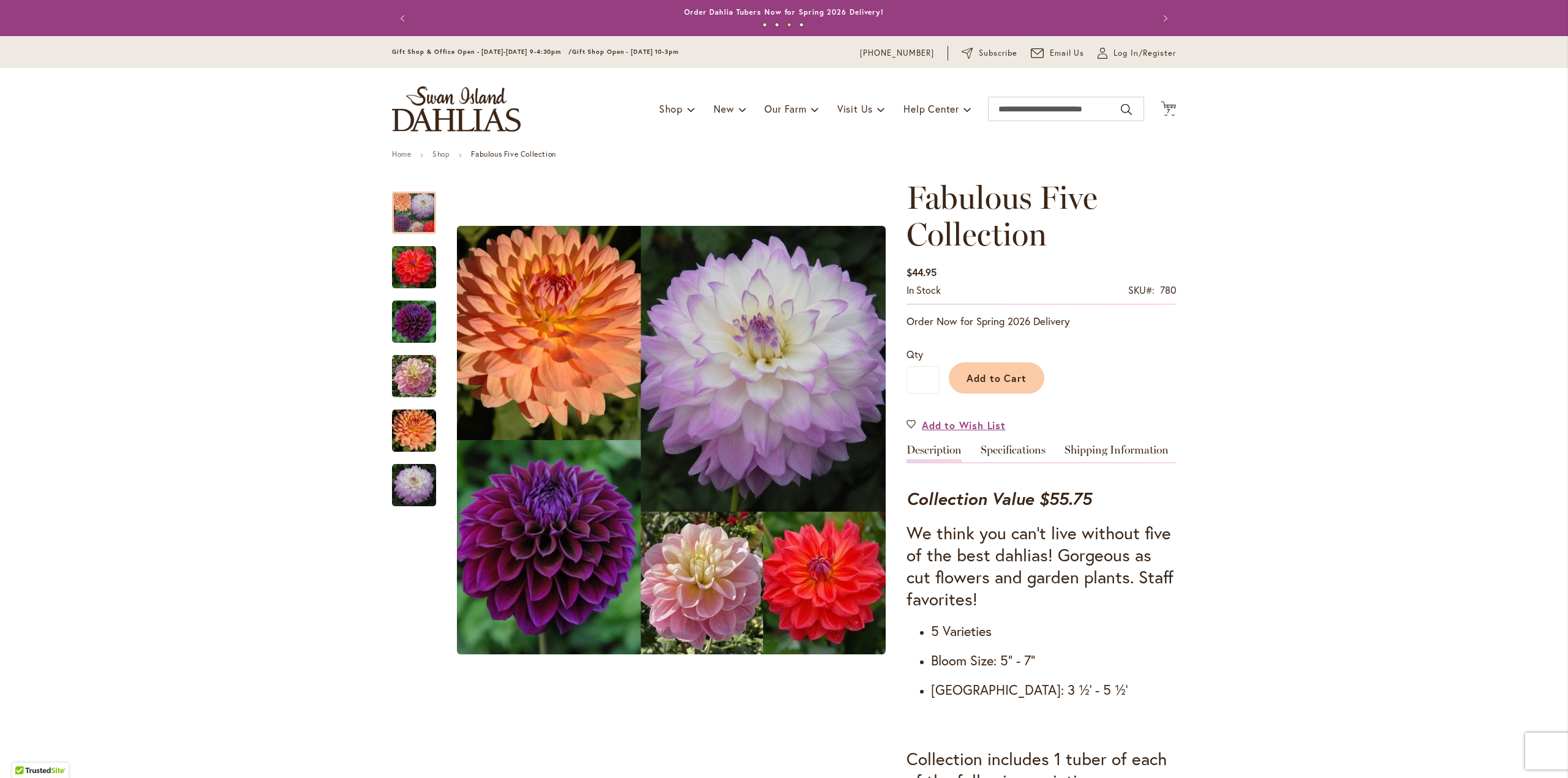
click at [396, 15] on button "Previous" at bounding box center [404, 18] width 24 height 24
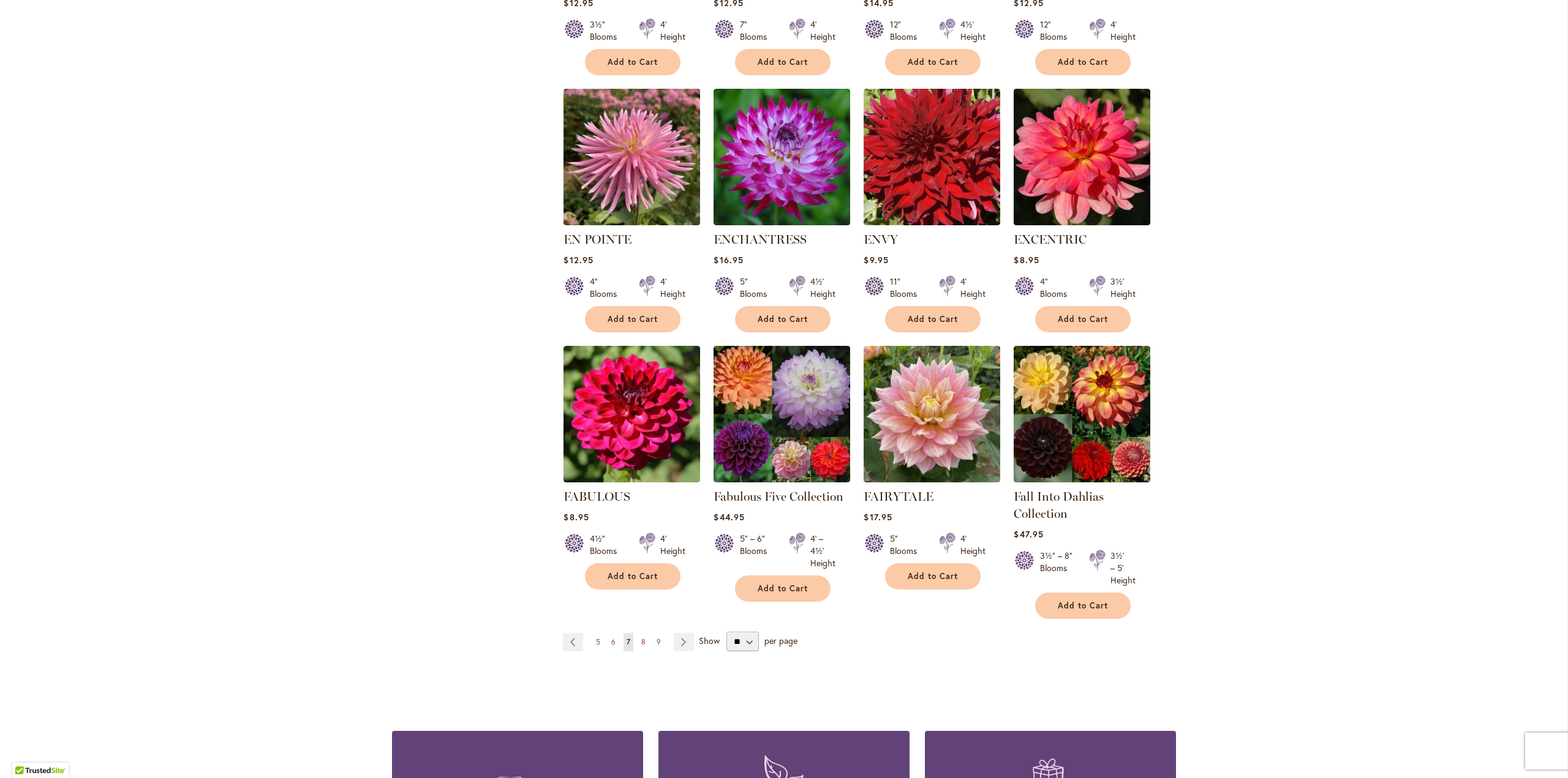
scroll to position [735, 0]
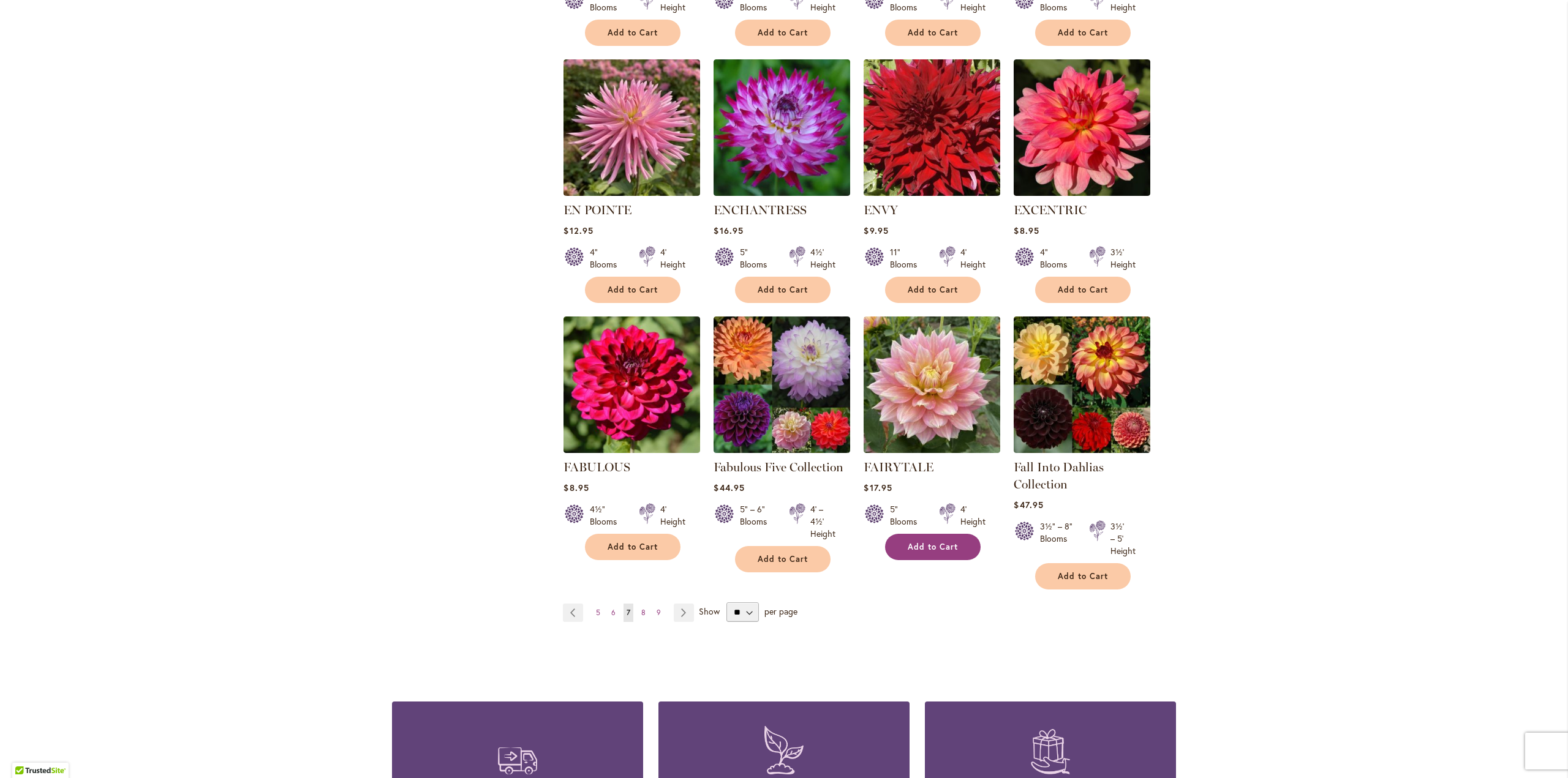
click at [936, 544] on span "Add to Cart" at bounding box center [933, 547] width 50 height 10
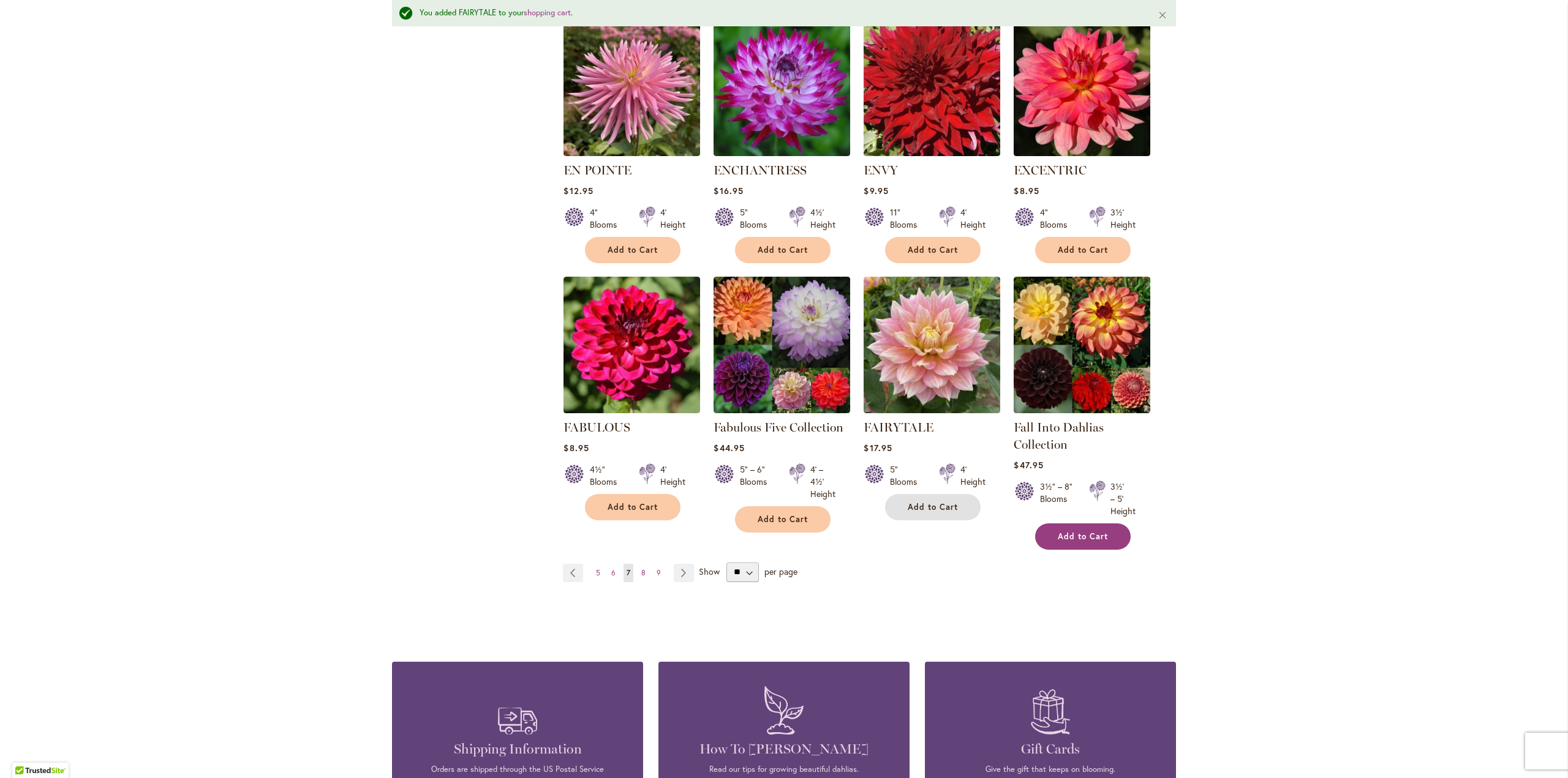
scroll to position [829, 0]
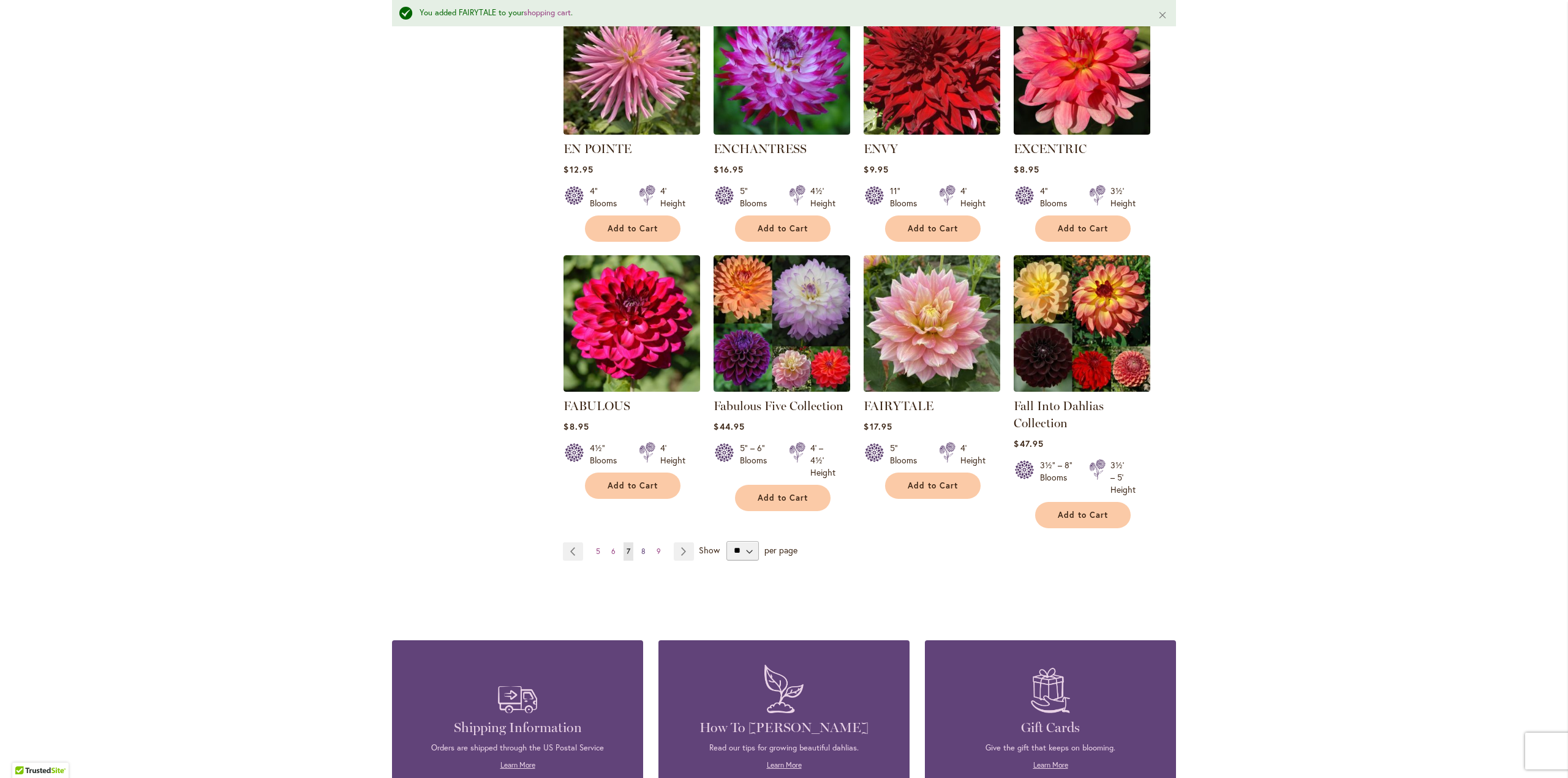
click at [641, 547] on span "8" at bounding box center [644, 552] width 4 height 9
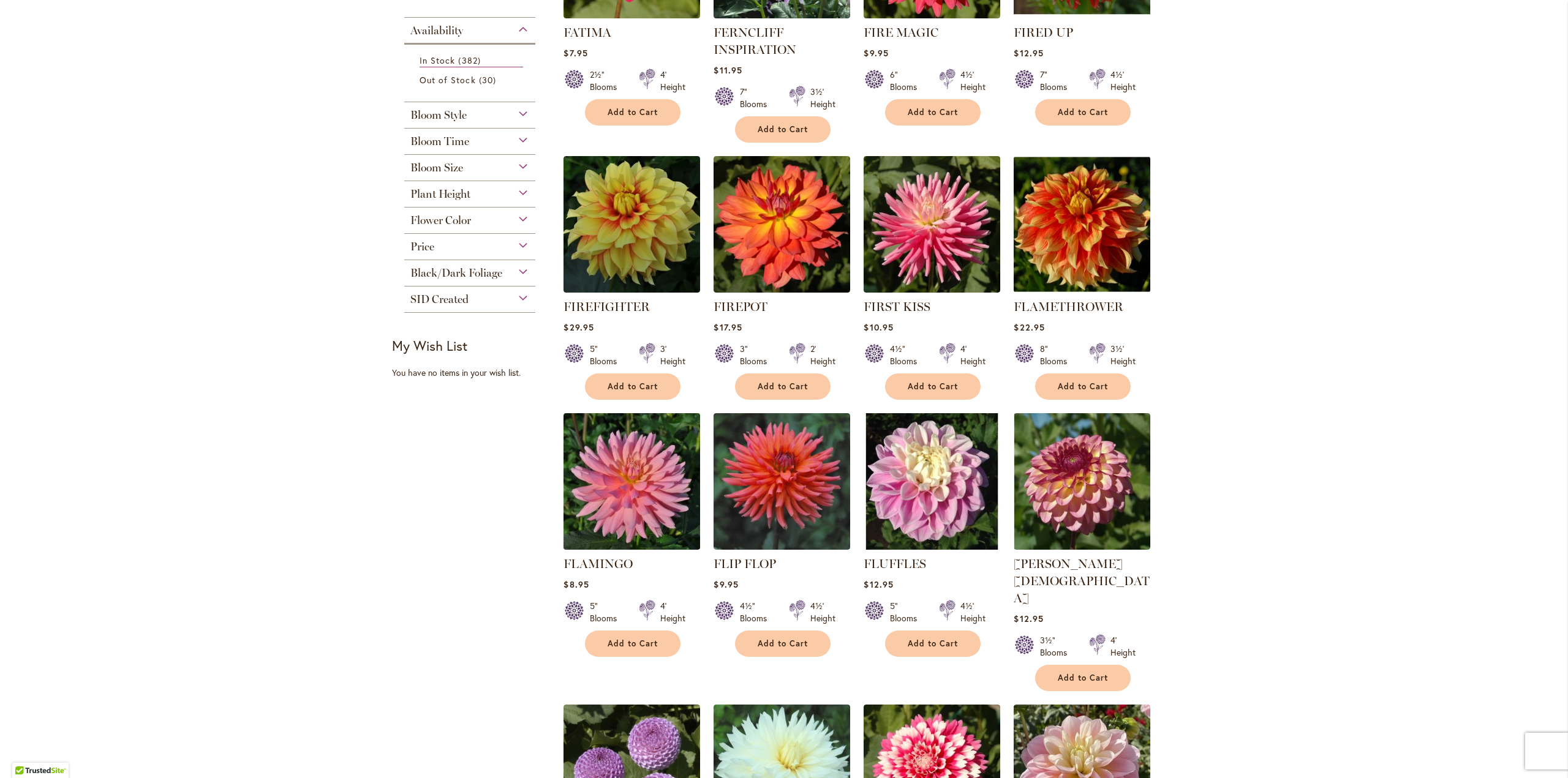
scroll to position [490, 0]
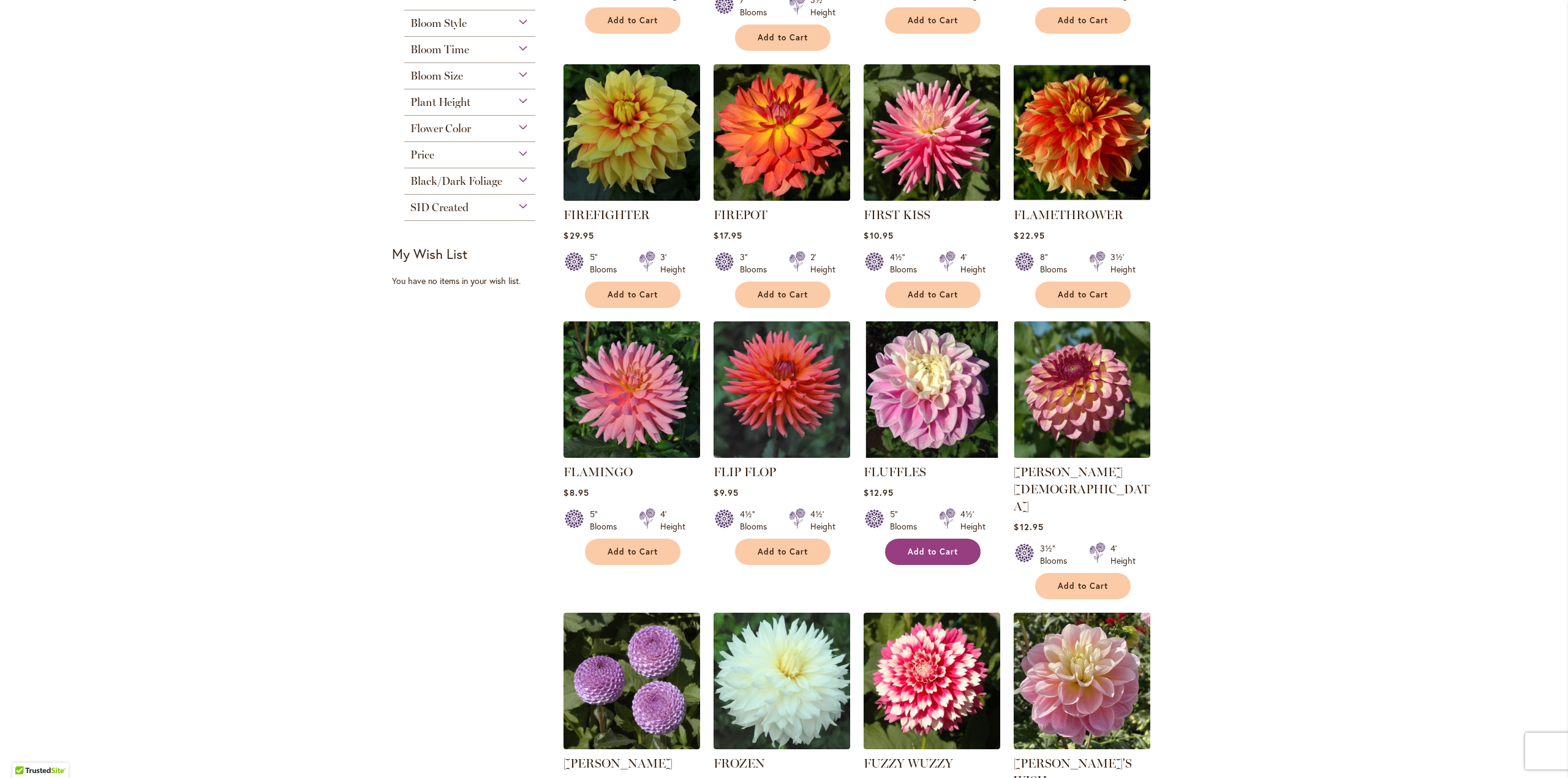
click at [933, 547] on span "Add to Cart" at bounding box center [933, 552] width 50 height 10
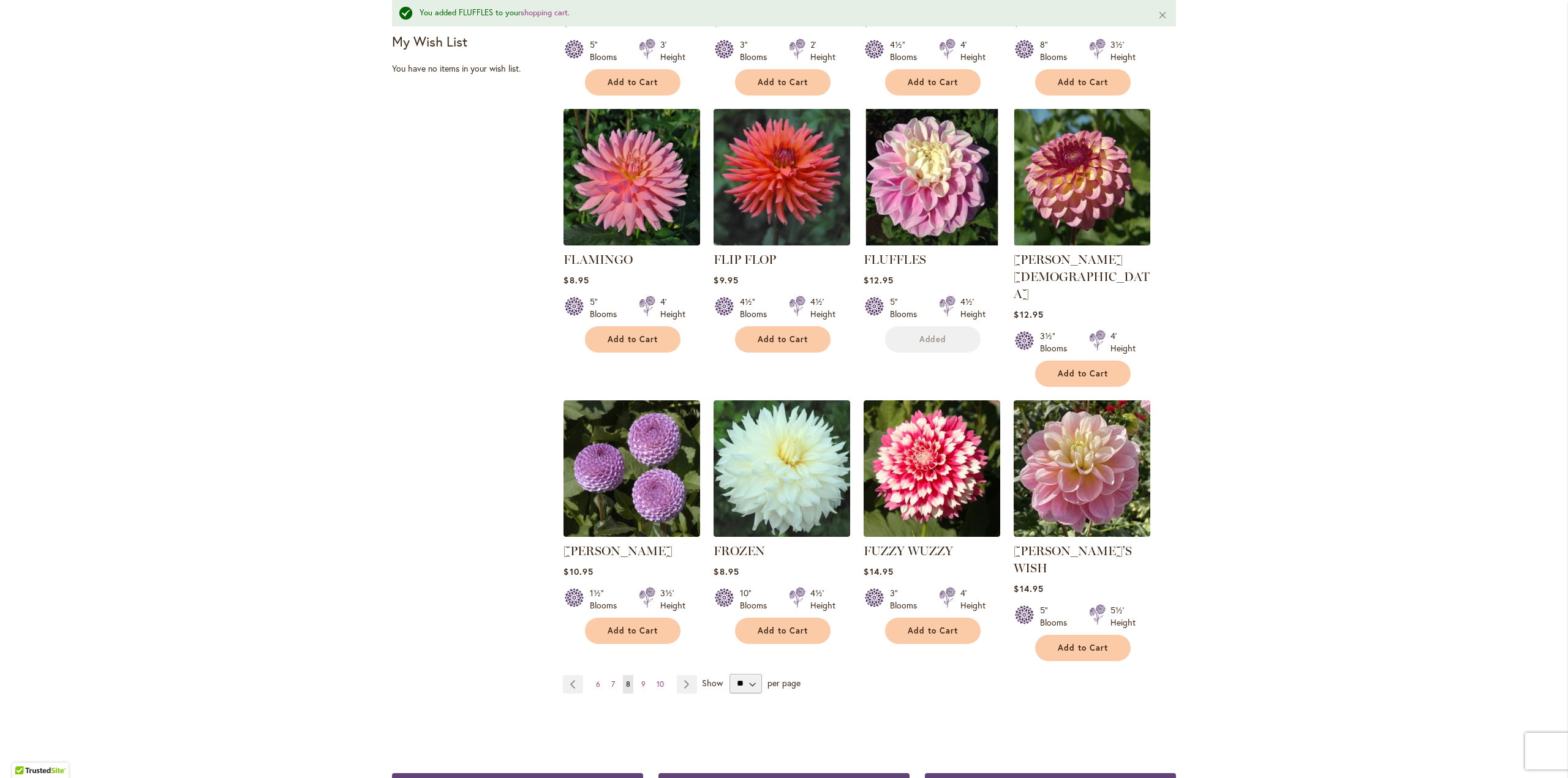
scroll to position [767, 0]
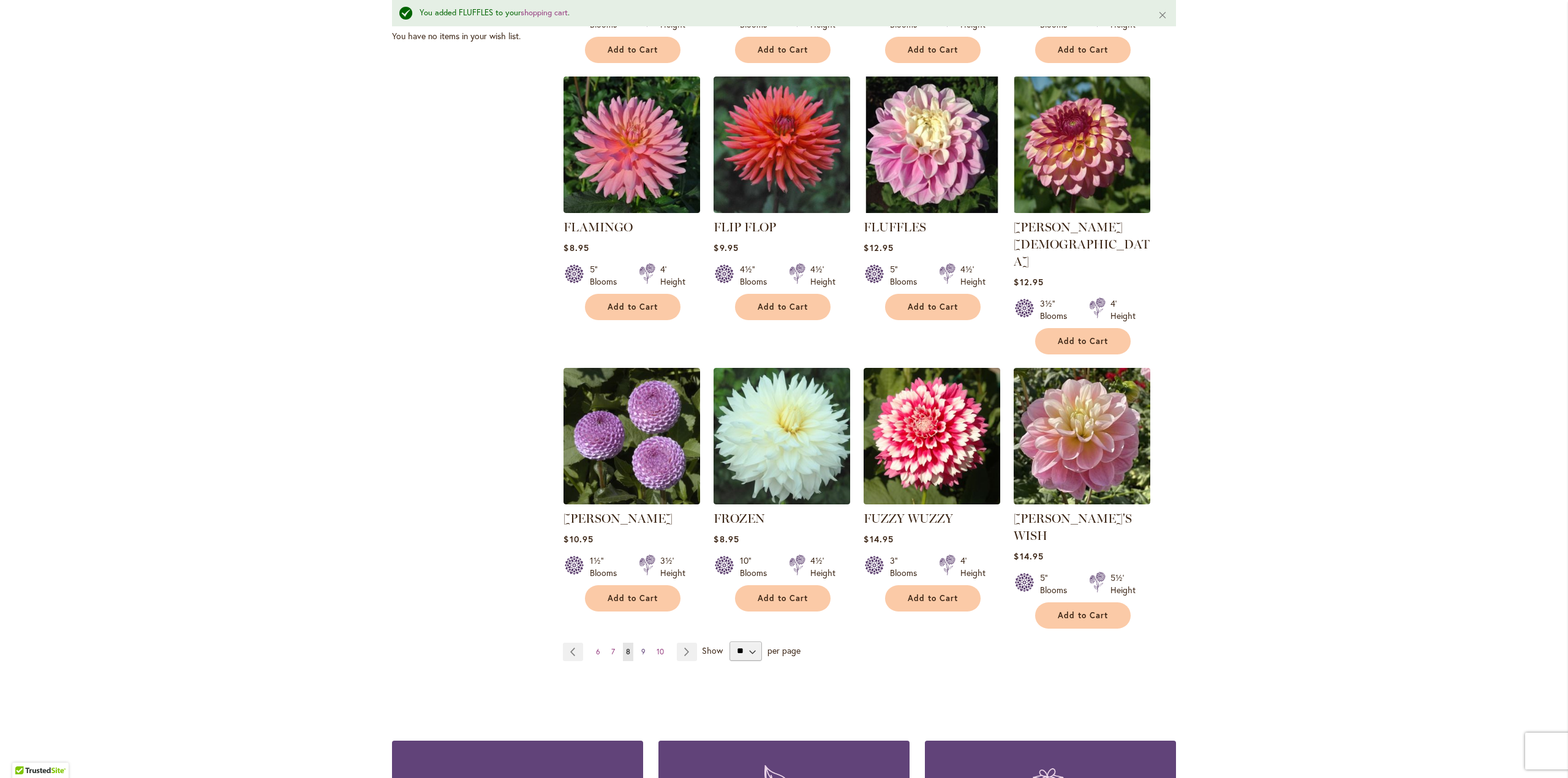
click at [641, 647] on span "9" at bounding box center [644, 652] width 4 height 9
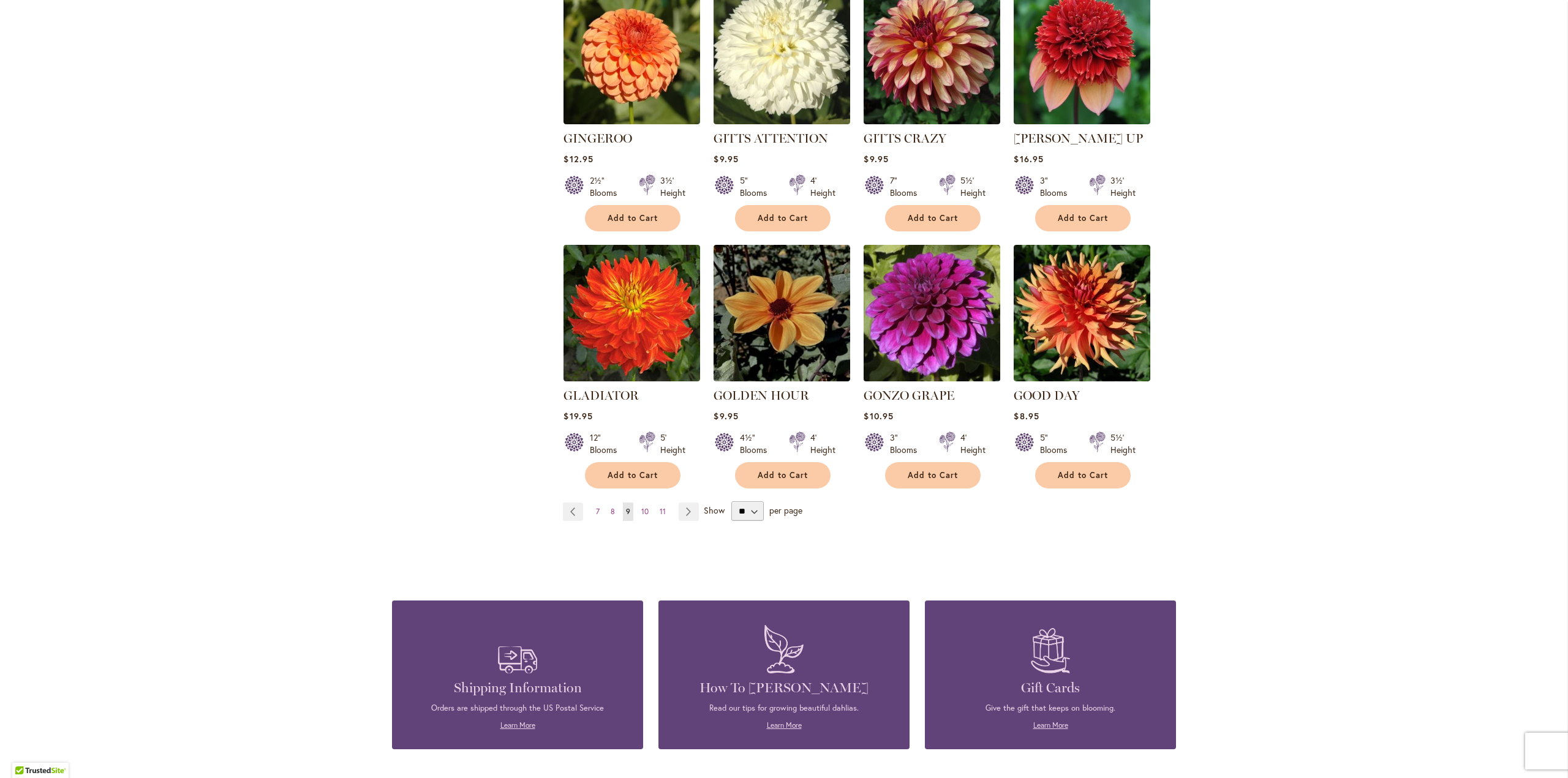
scroll to position [857, 0]
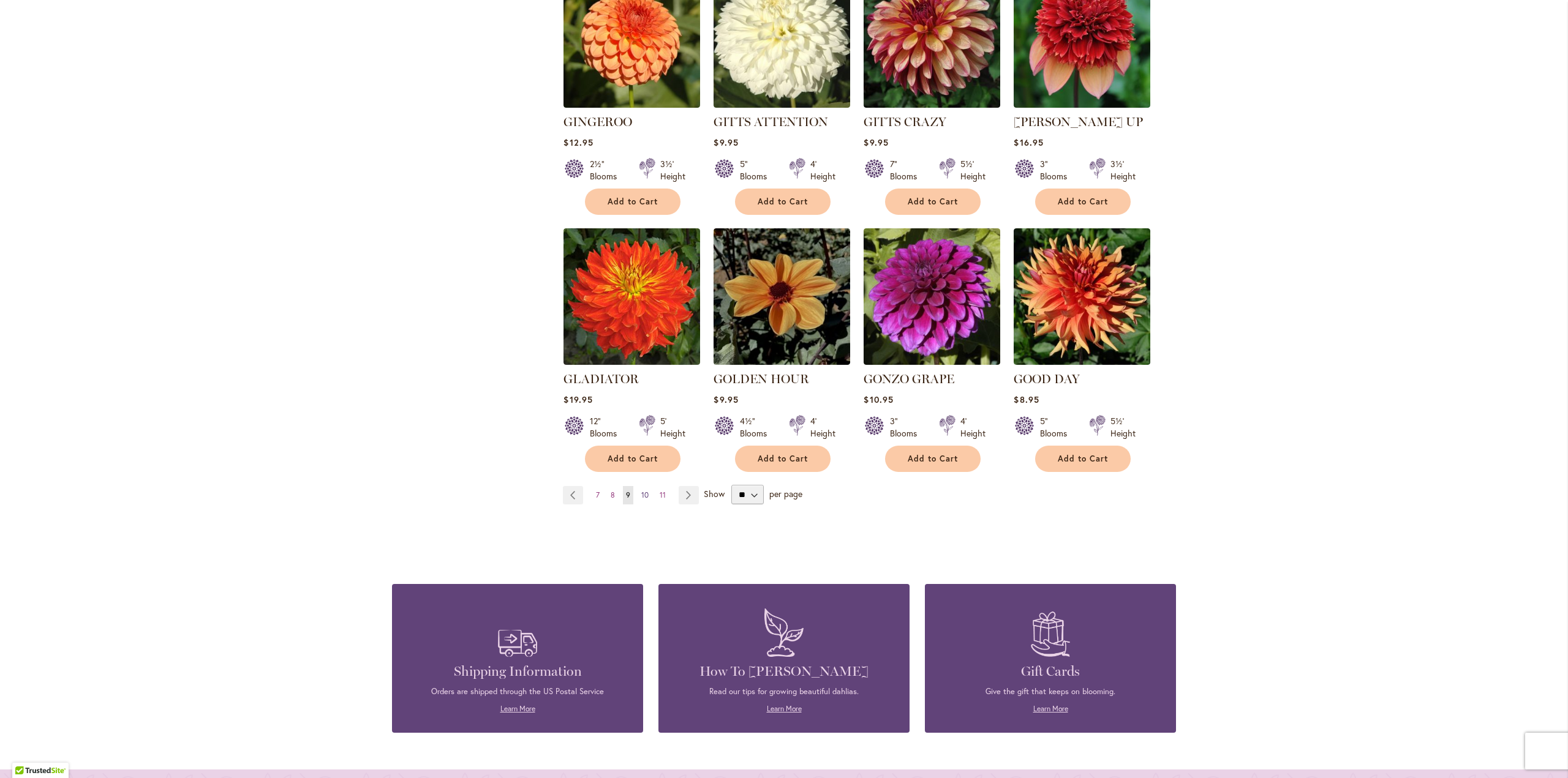
click at [641, 490] on span "10" at bounding box center [645, 495] width 7 height 9
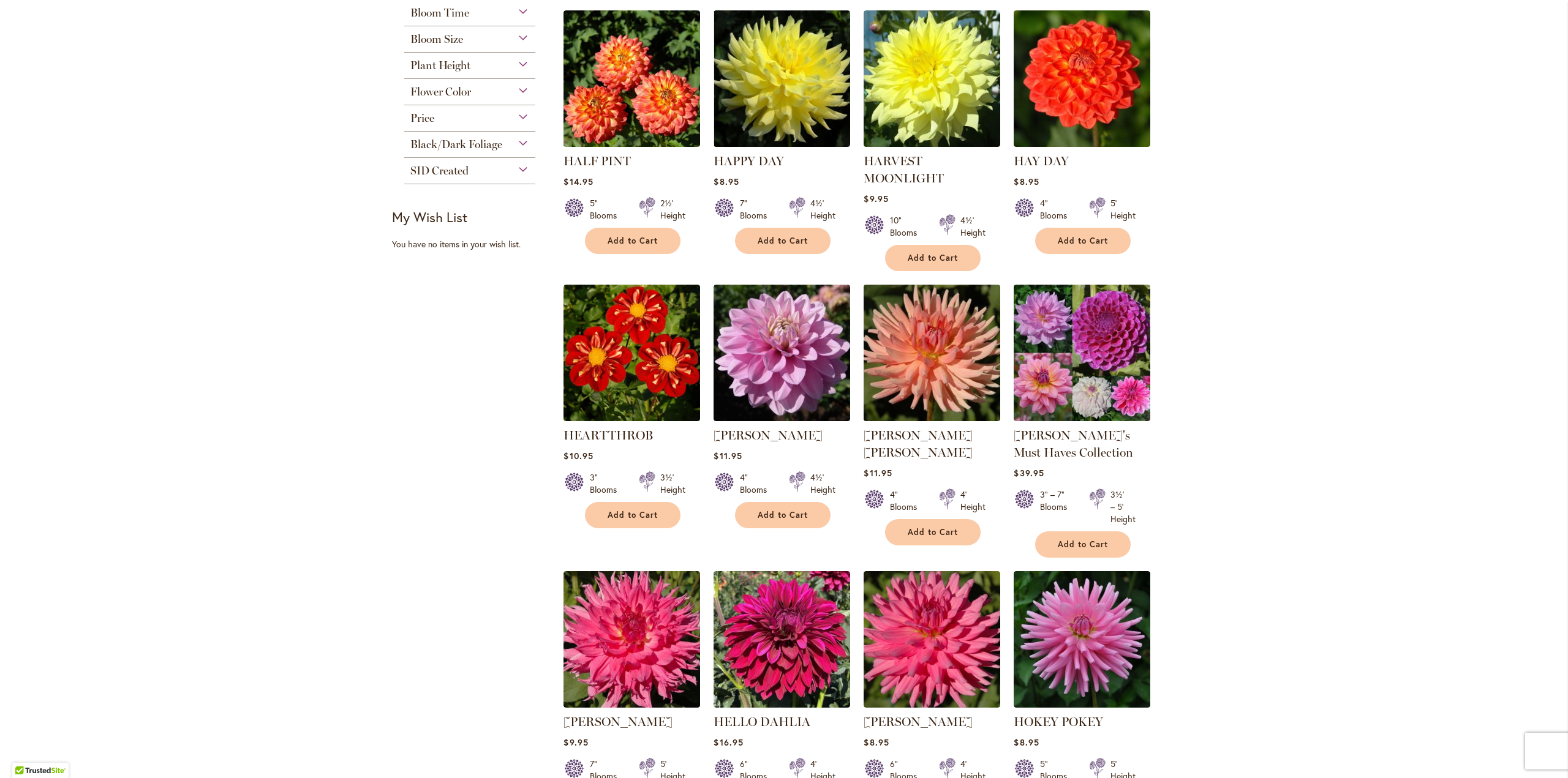
scroll to position [551, 0]
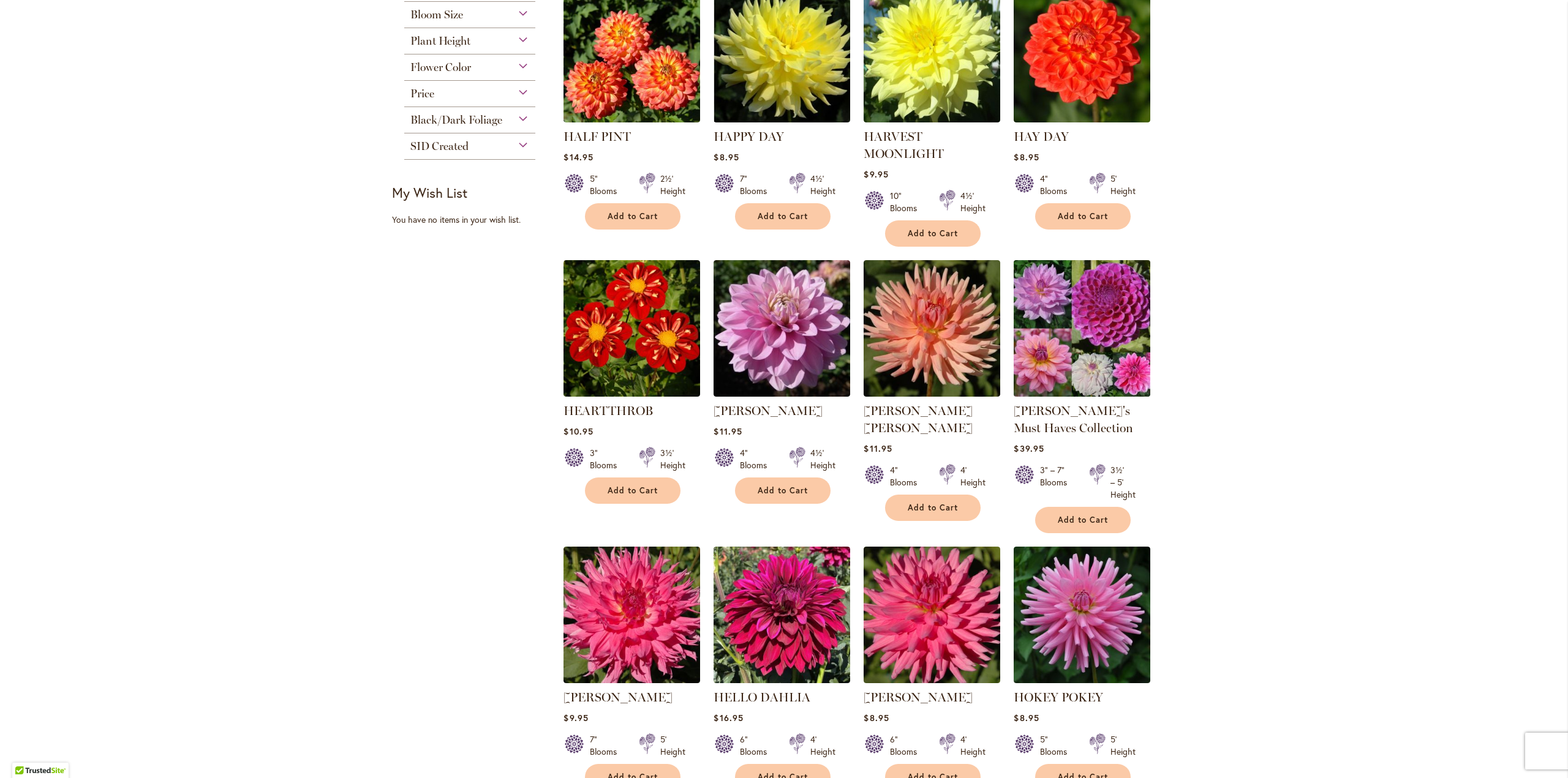
click at [1080, 325] on img at bounding box center [1082, 328] width 143 height 143
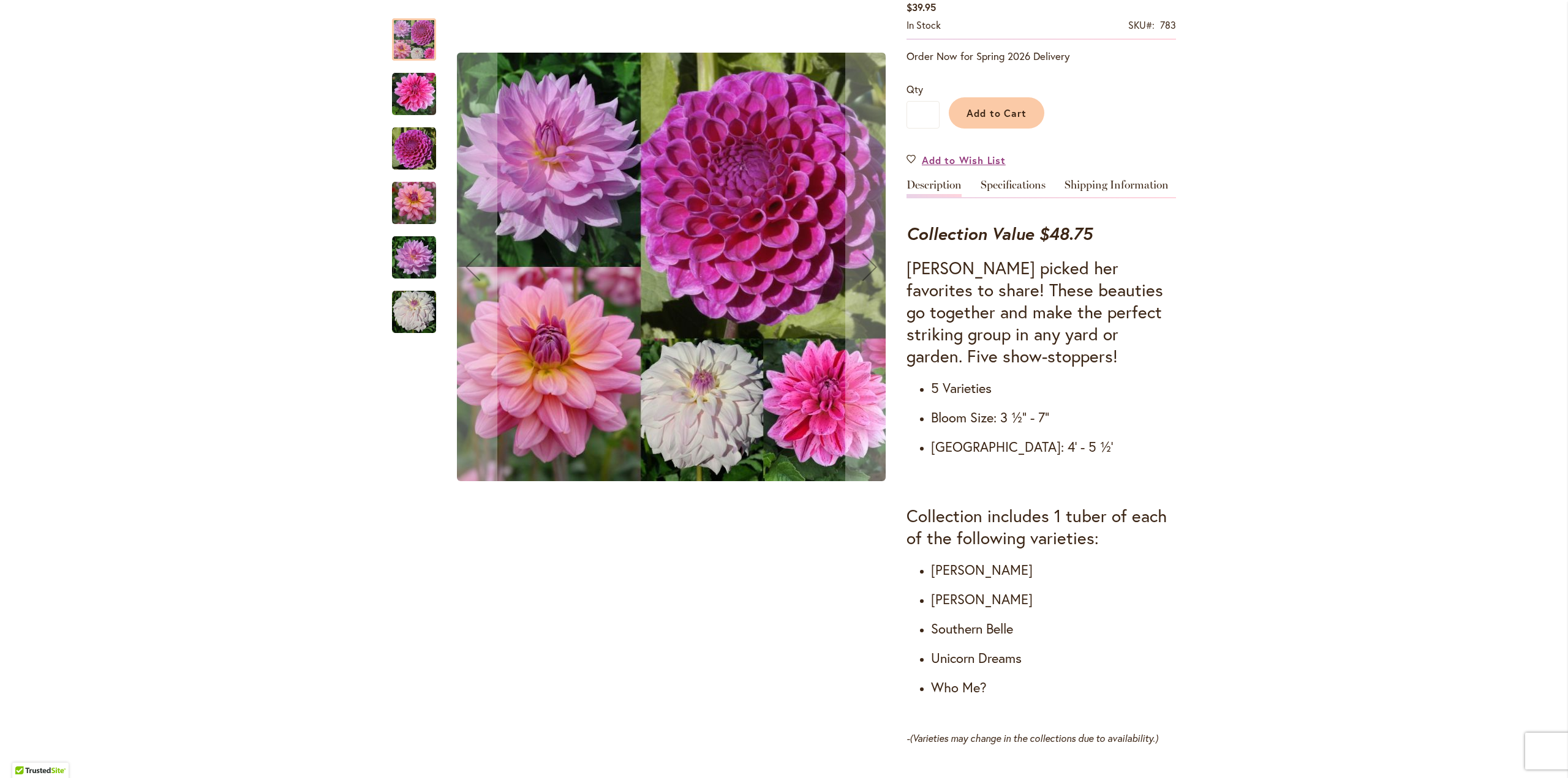
scroll to position [306, 0]
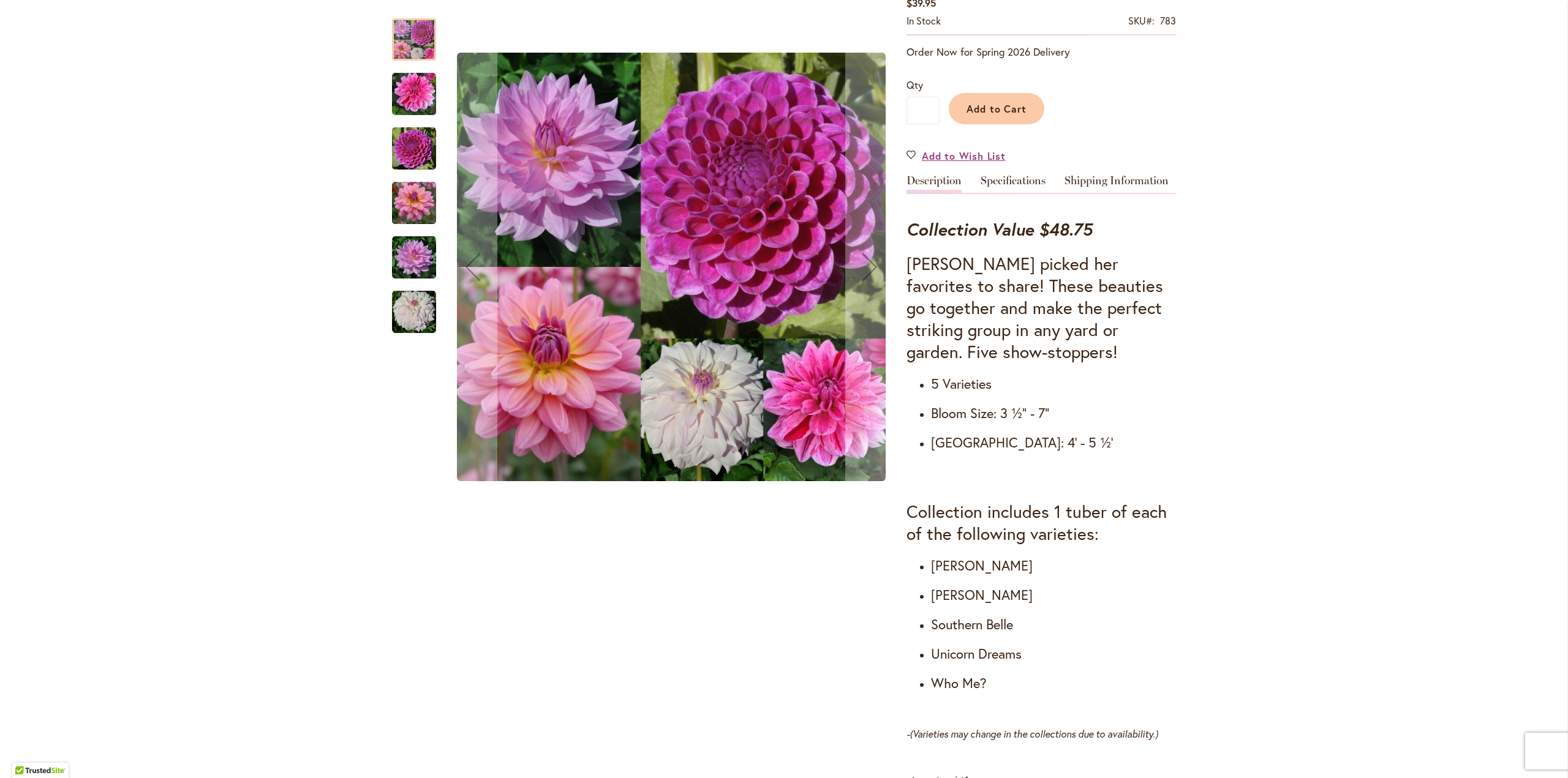
click at [410, 88] on img "CHA CHING" at bounding box center [414, 94] width 44 height 44
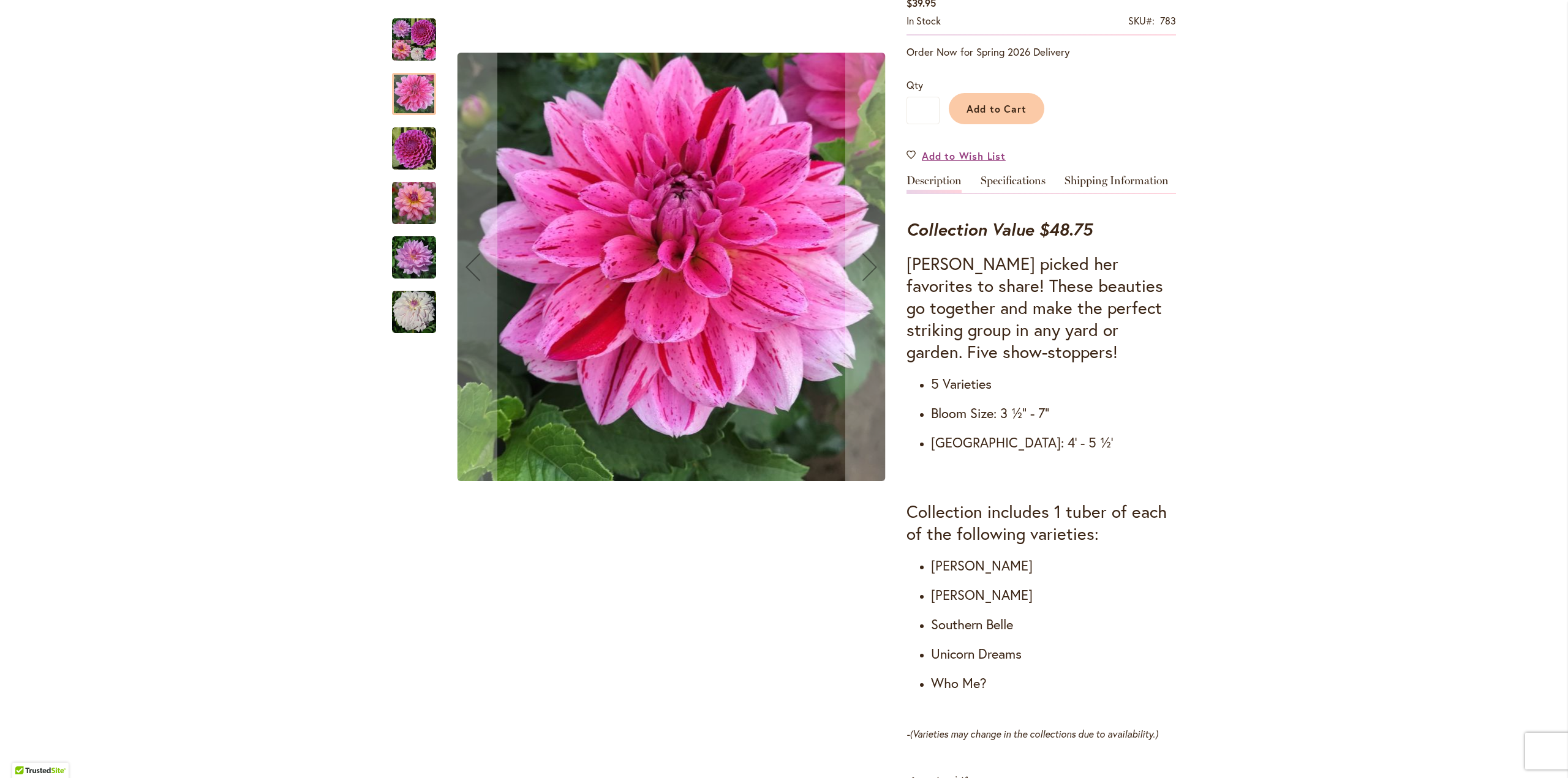
click at [410, 146] on img "NIJINSKI" at bounding box center [414, 149] width 44 height 44
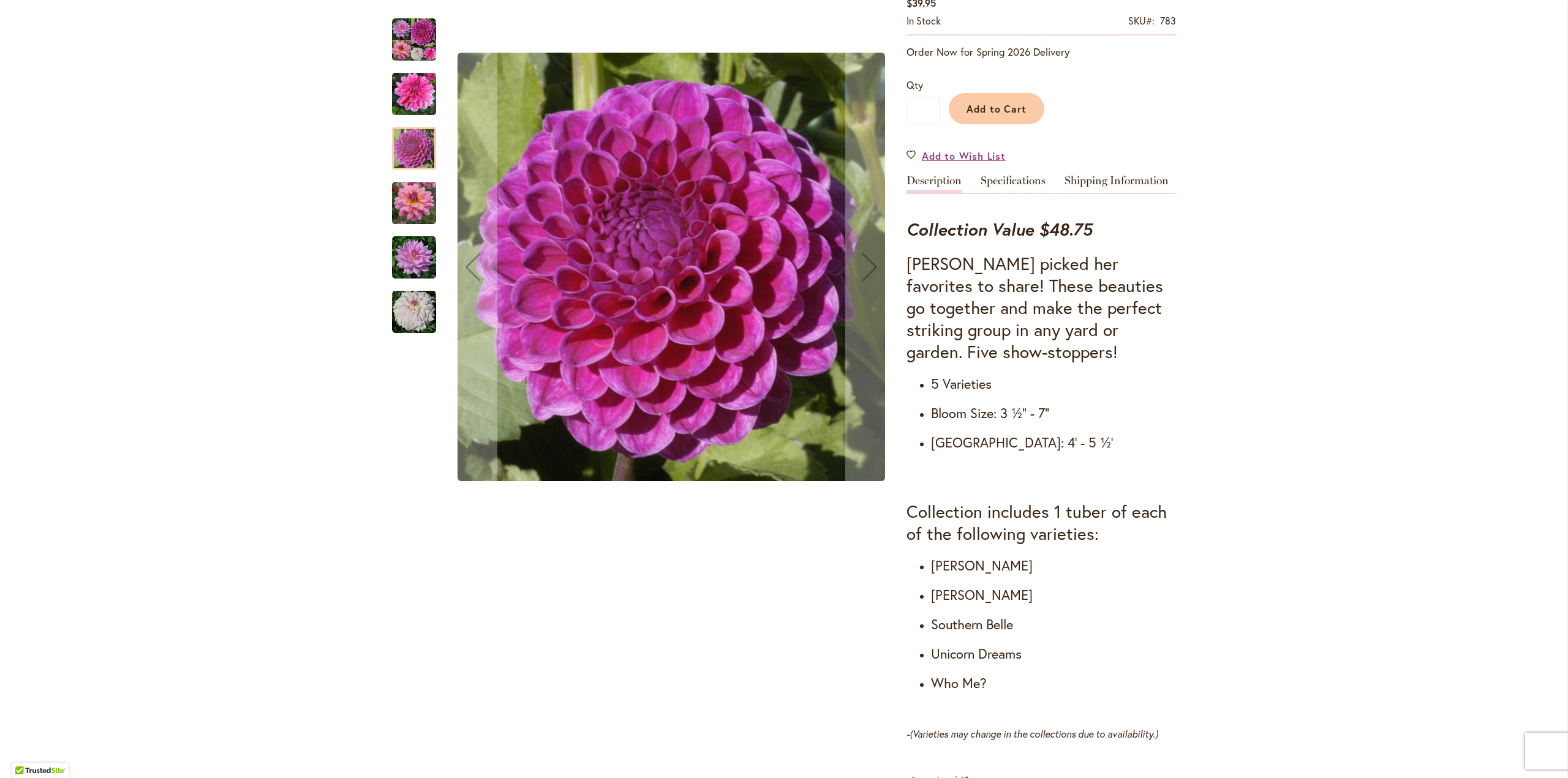
click at [409, 199] on img "SOUTERHN BELLE" at bounding box center [414, 203] width 44 height 44
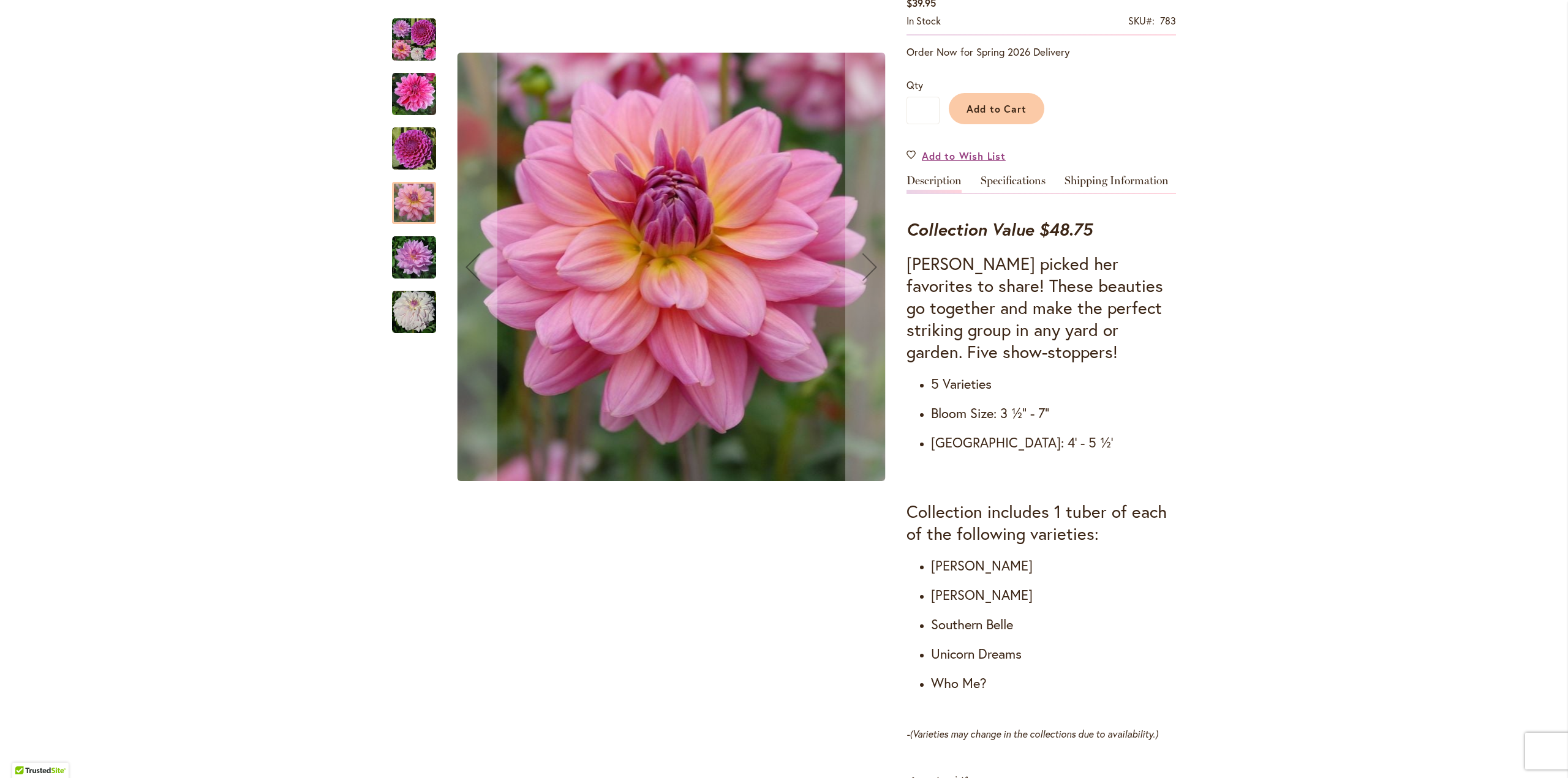
click at [414, 257] on img "UNICORN DREAMS" at bounding box center [414, 258] width 44 height 44
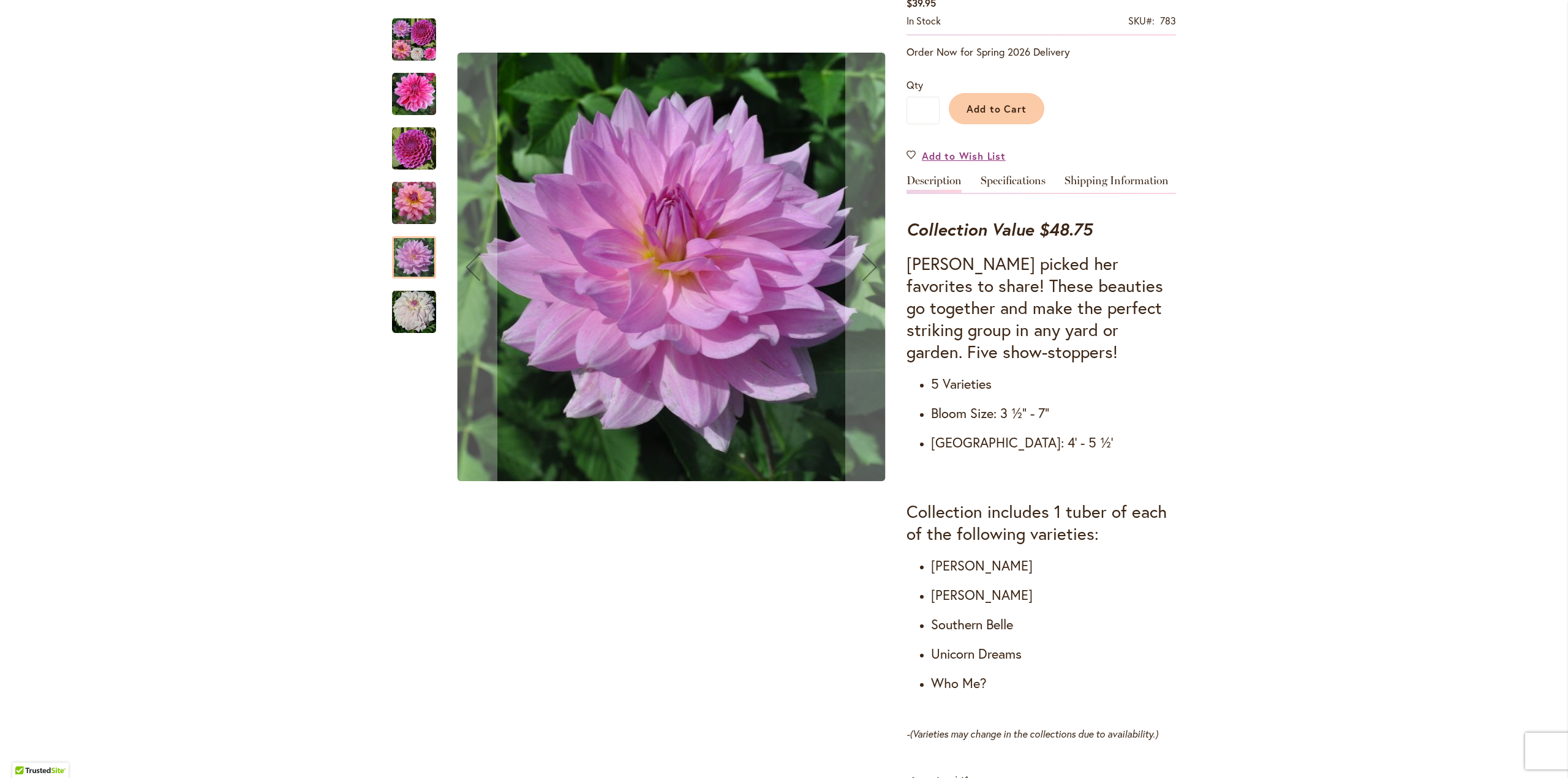
click at [416, 318] on img "WHO ME?" at bounding box center [414, 313] width 44 height 44
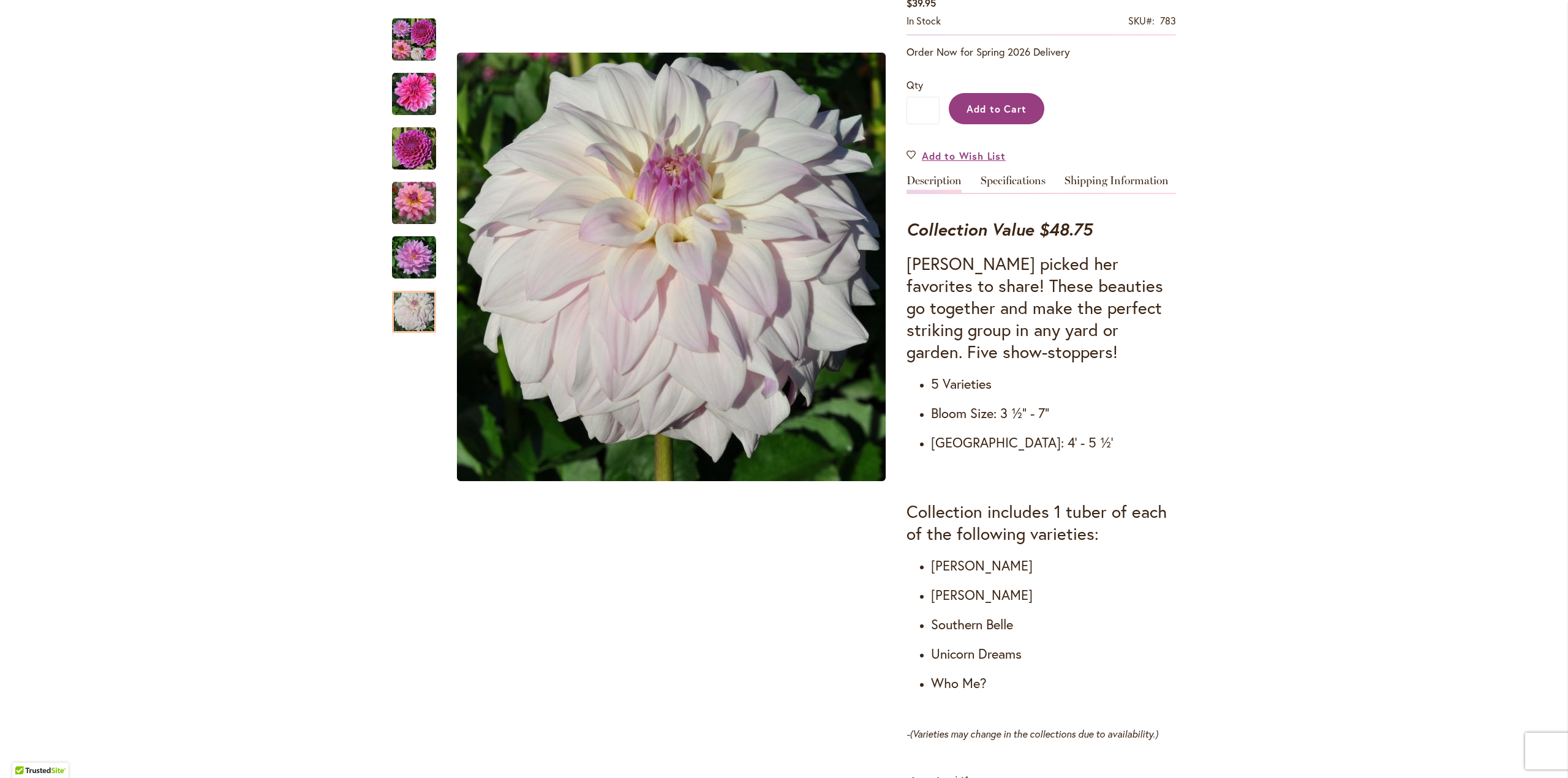
click at [986, 102] on span "Add to Cart" at bounding box center [997, 108] width 60 height 13
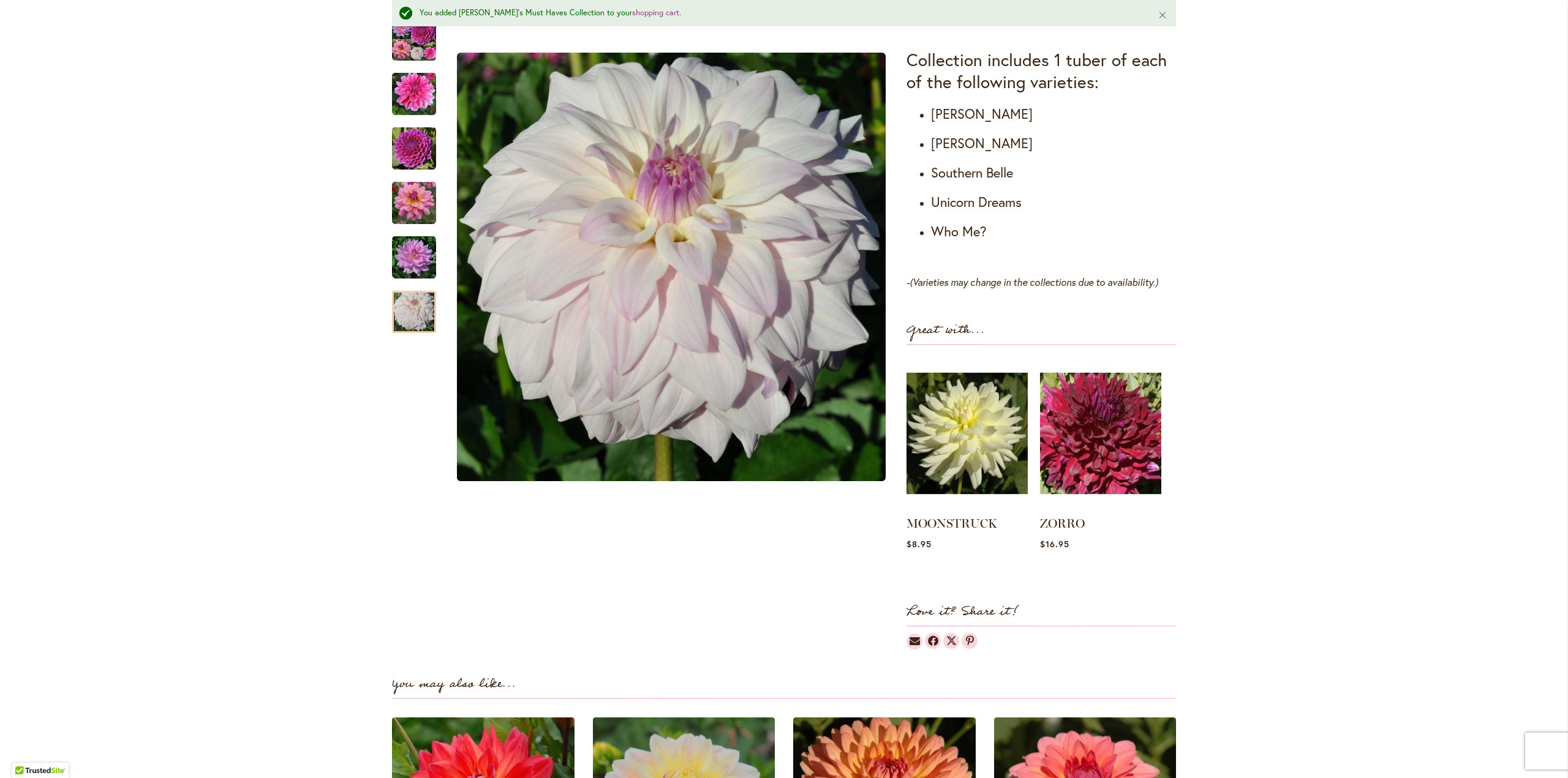
scroll to position [829, 0]
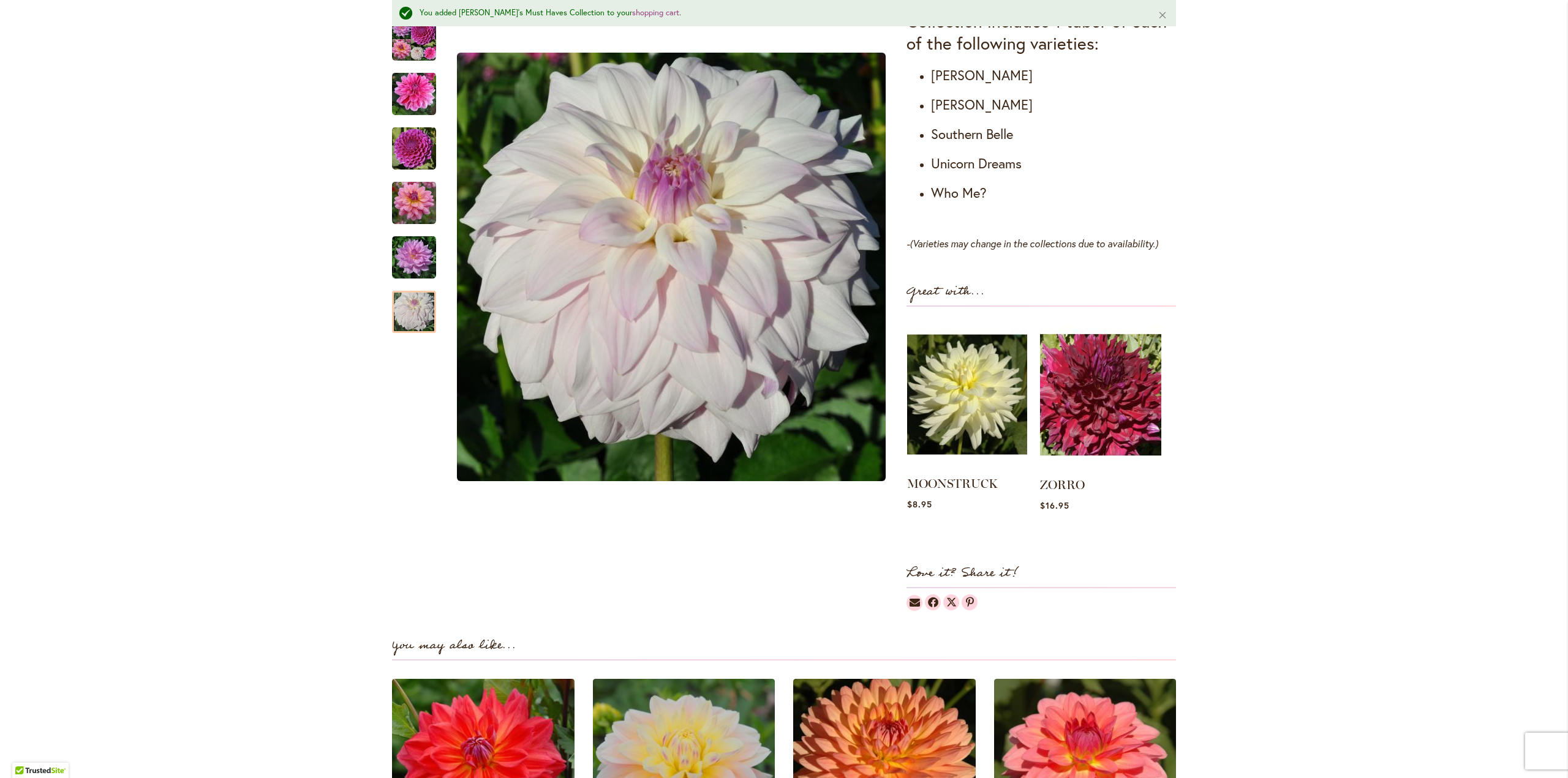
click at [969, 354] on img at bounding box center [966, 395] width 120 height 150
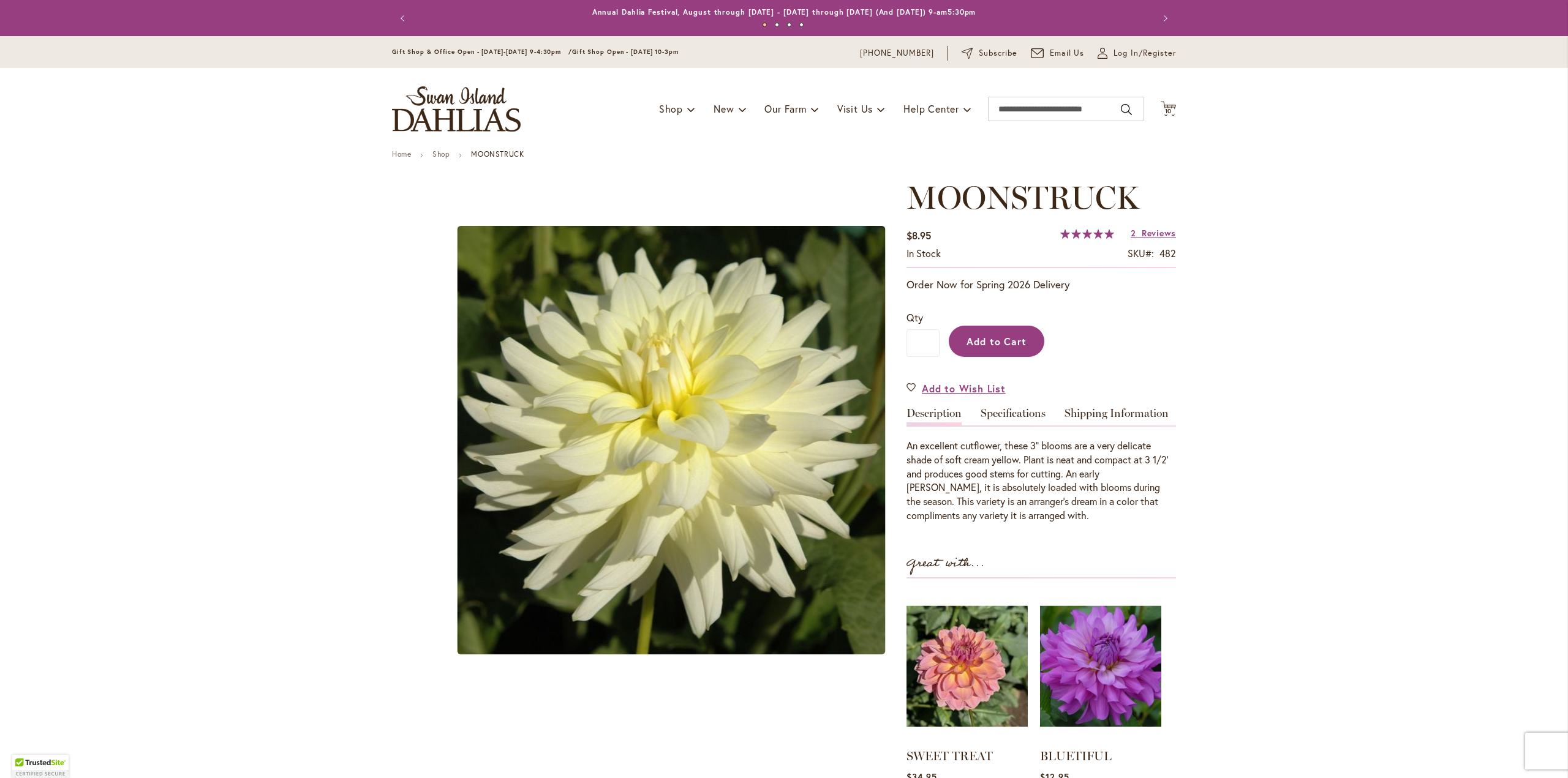
click at [980, 339] on span "Add to Cart" at bounding box center [997, 341] width 60 height 13
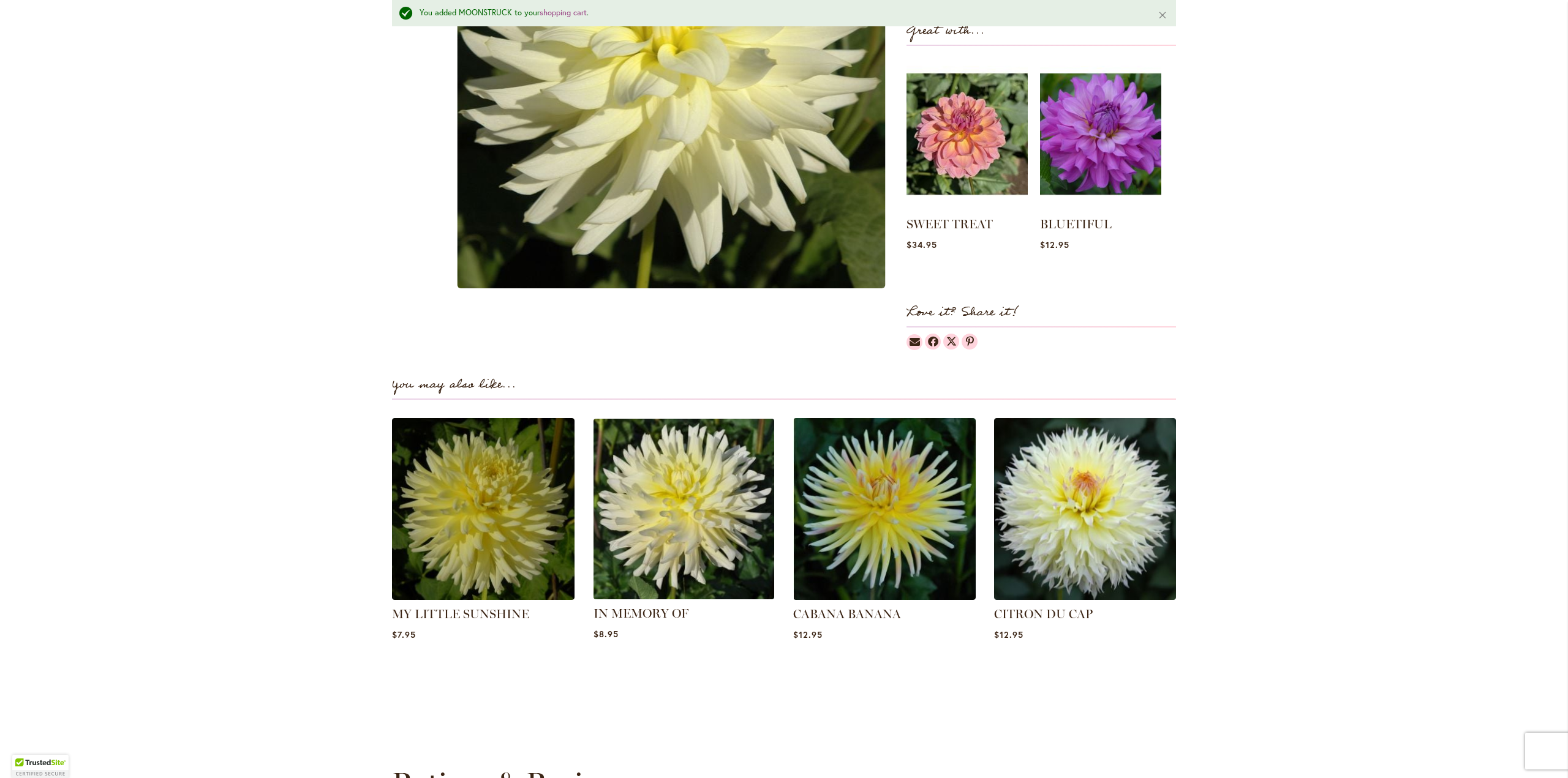
scroll to position [593, 0]
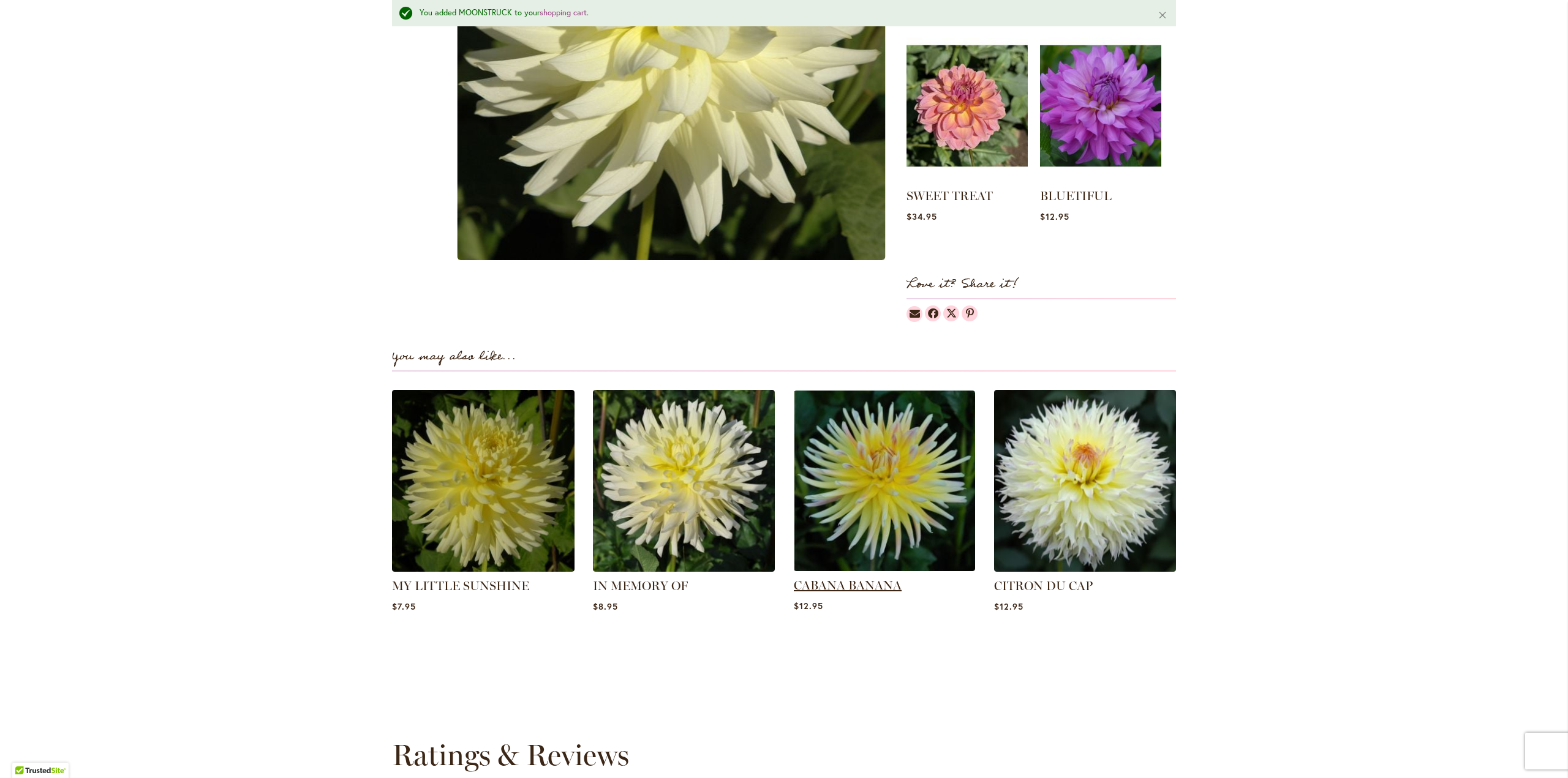
click at [873, 582] on link "CABANA BANANA" at bounding box center [847, 585] width 108 height 15
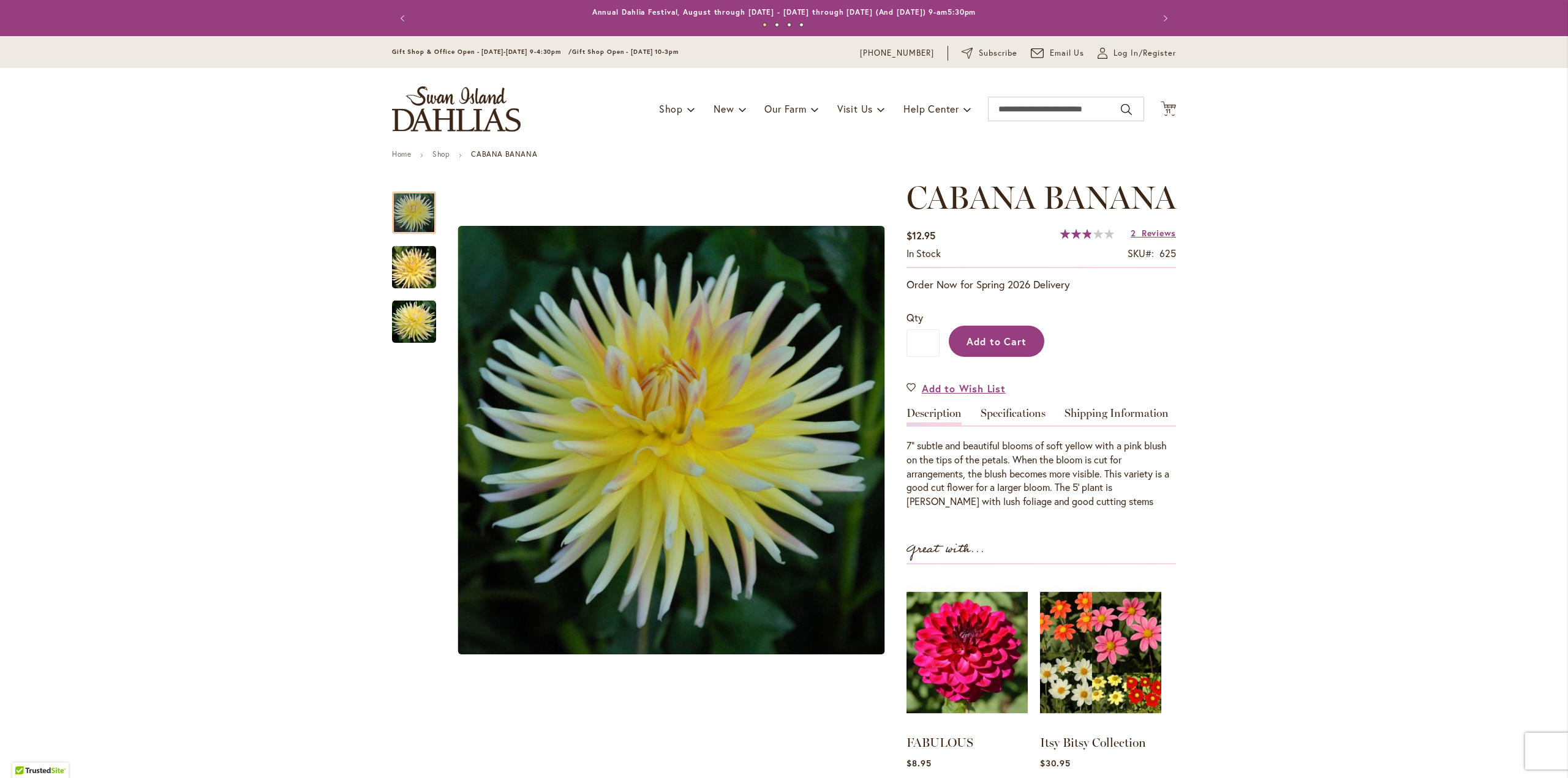
click at [1013, 348] on span "Add to Cart" at bounding box center [997, 341] width 60 height 13
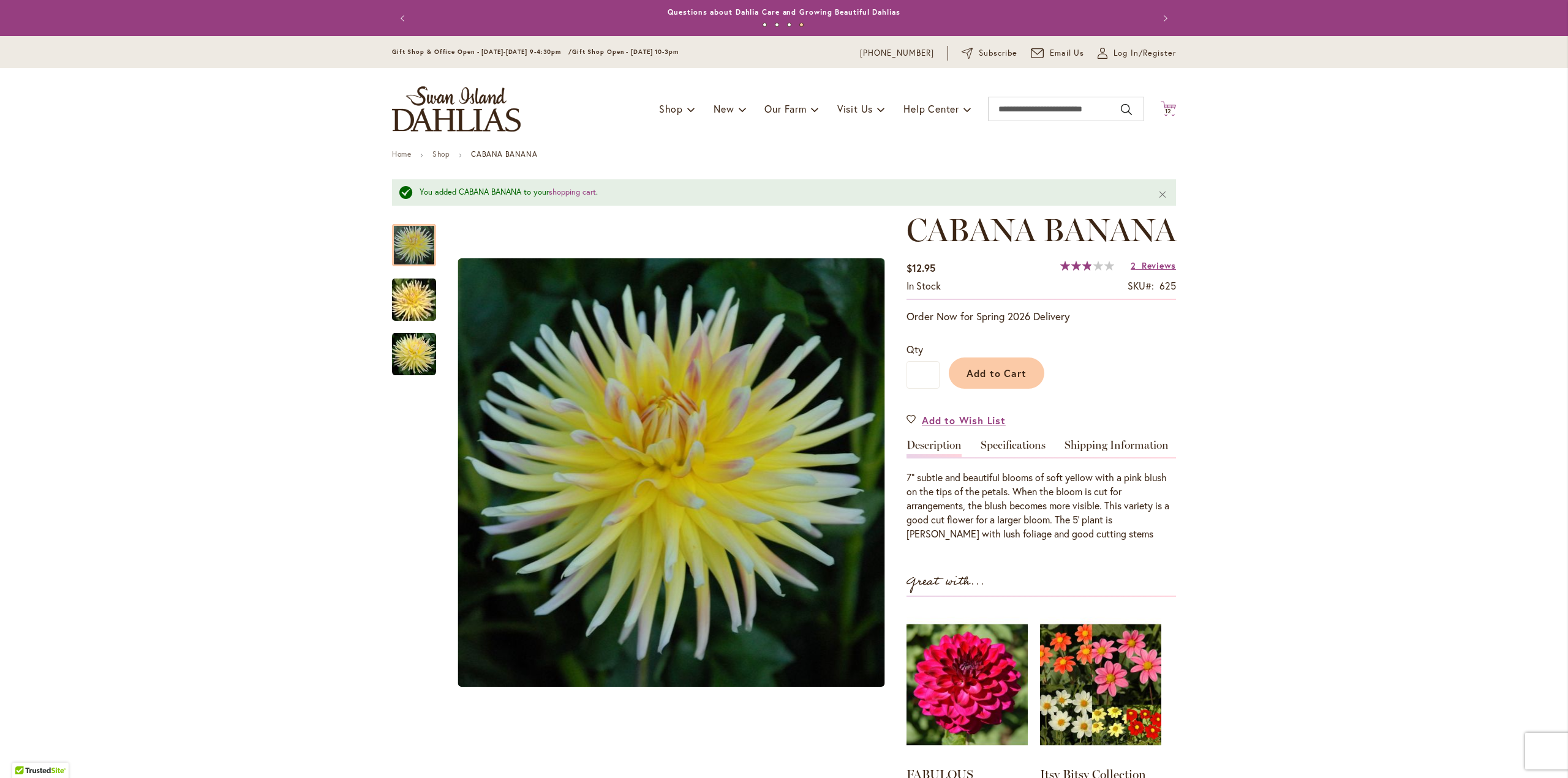
click at [1165, 108] on span "12" at bounding box center [1169, 111] width 7 height 8
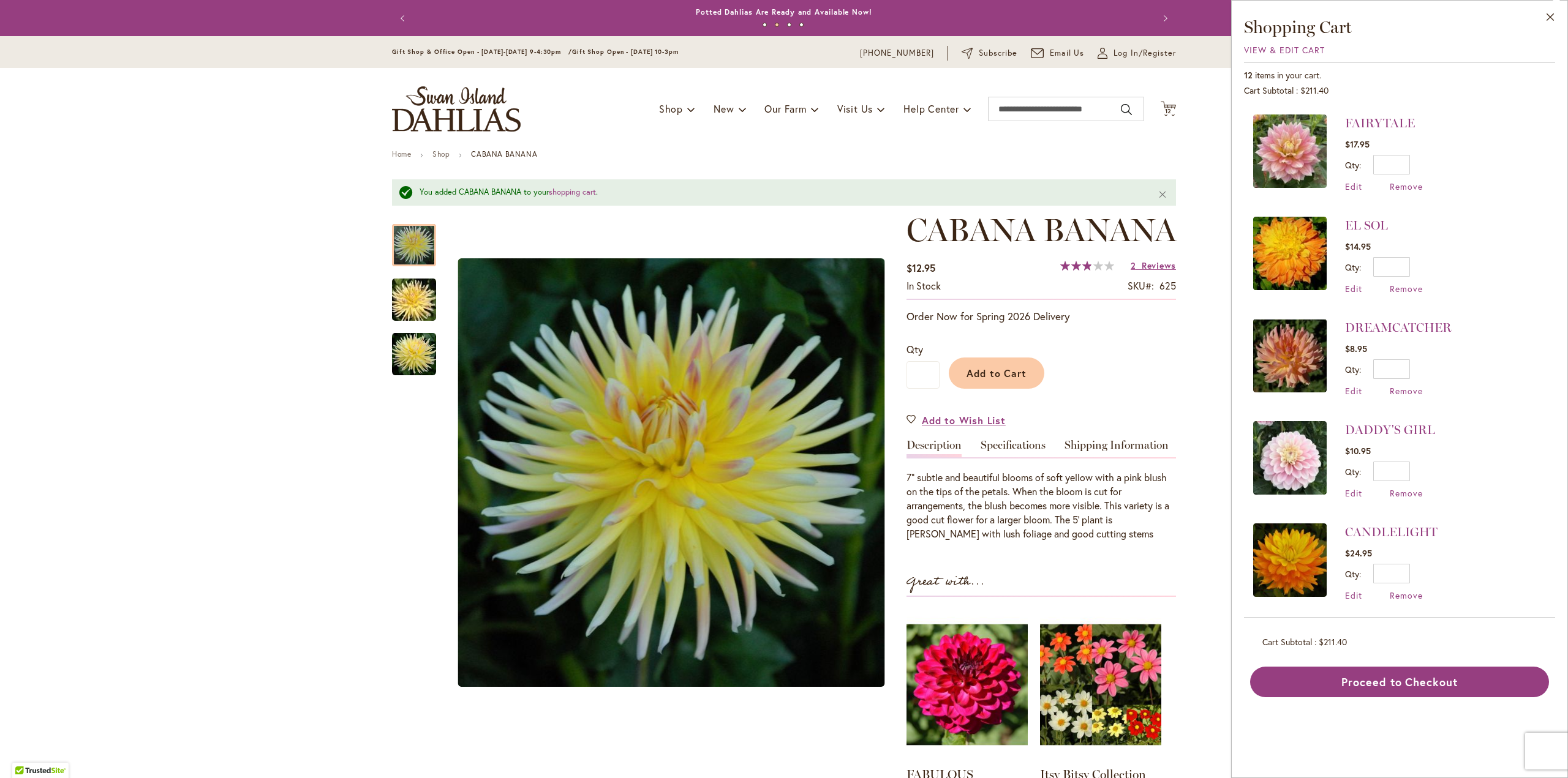
scroll to position [429, 0]
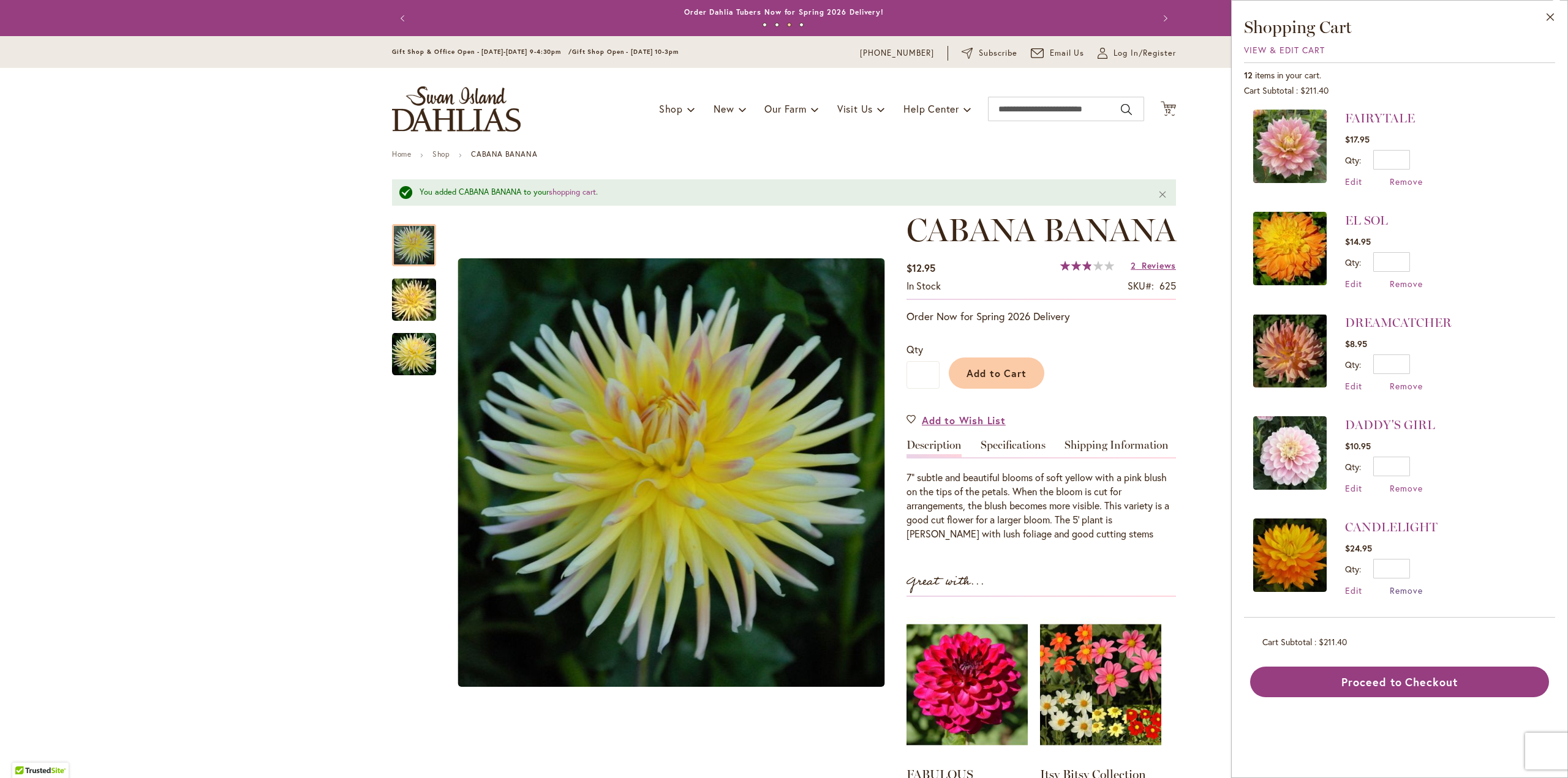
click at [1408, 585] on span "Remove" at bounding box center [1405, 590] width 33 height 12
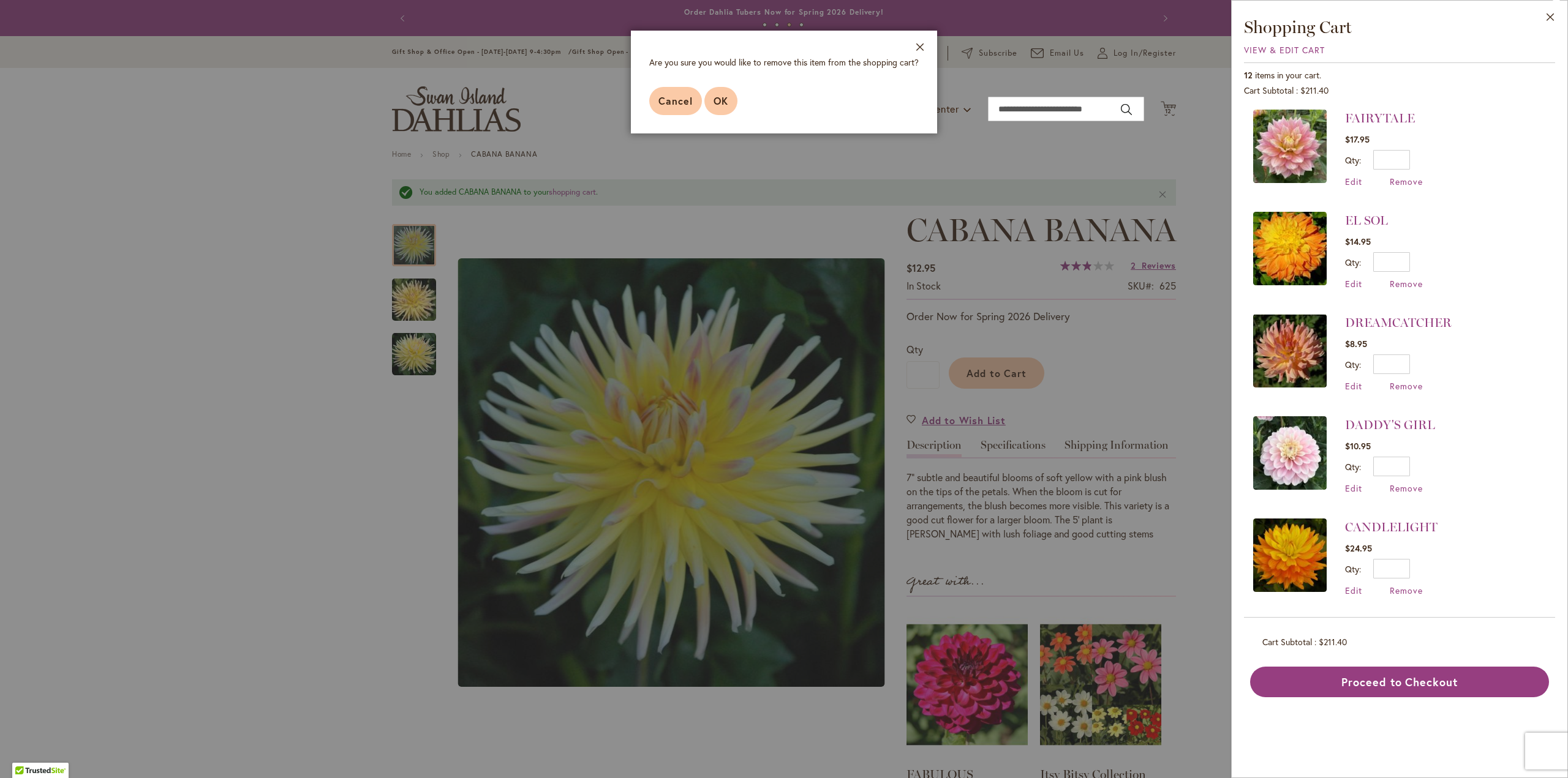
click at [713, 96] on span "OK" at bounding box center [721, 100] width 15 height 13
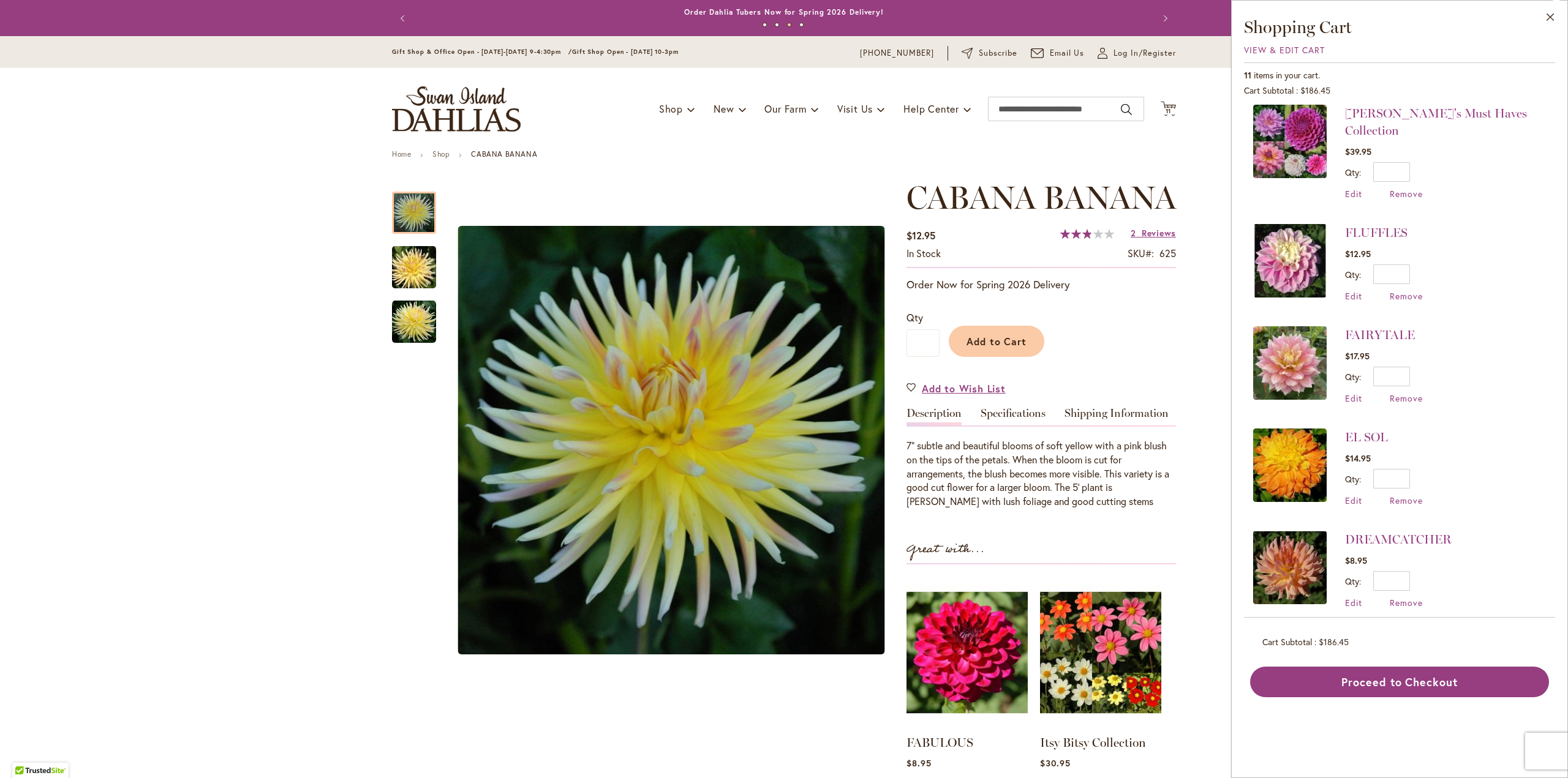
scroll to position [181, 0]
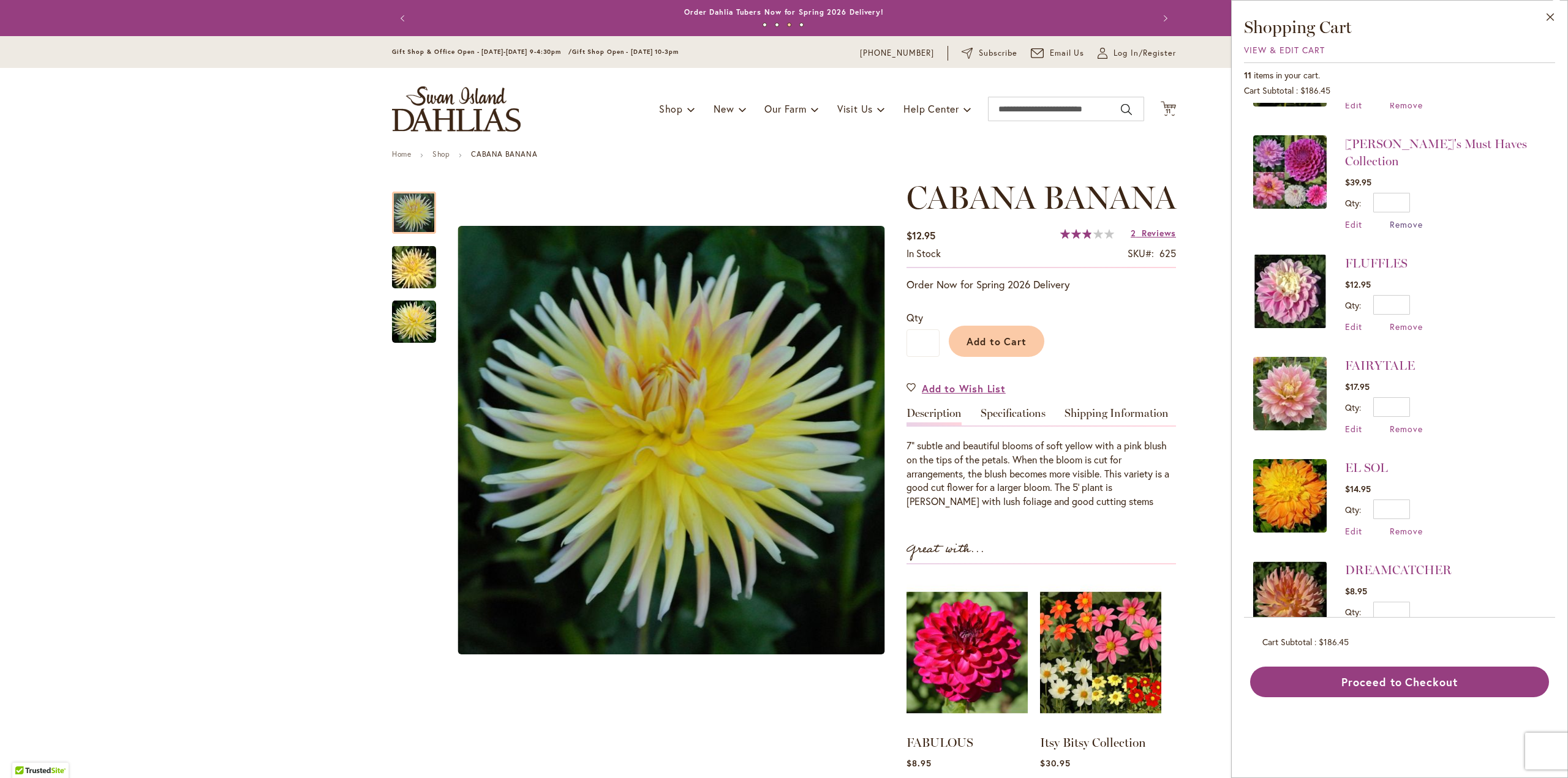
click at [1404, 218] on span "Remove" at bounding box center [1405, 224] width 33 height 12
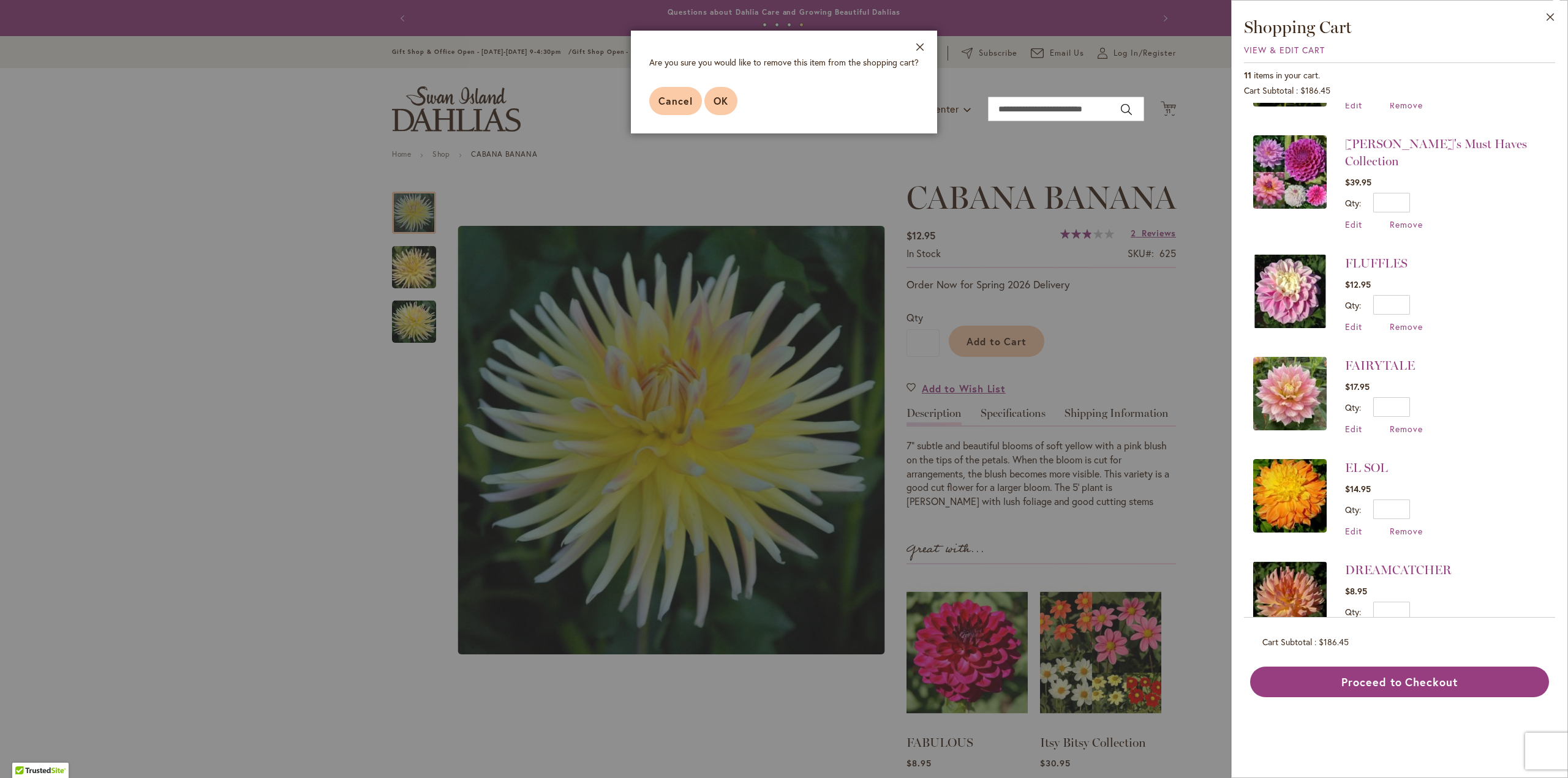
click at [716, 96] on span "OK" at bounding box center [721, 100] width 15 height 13
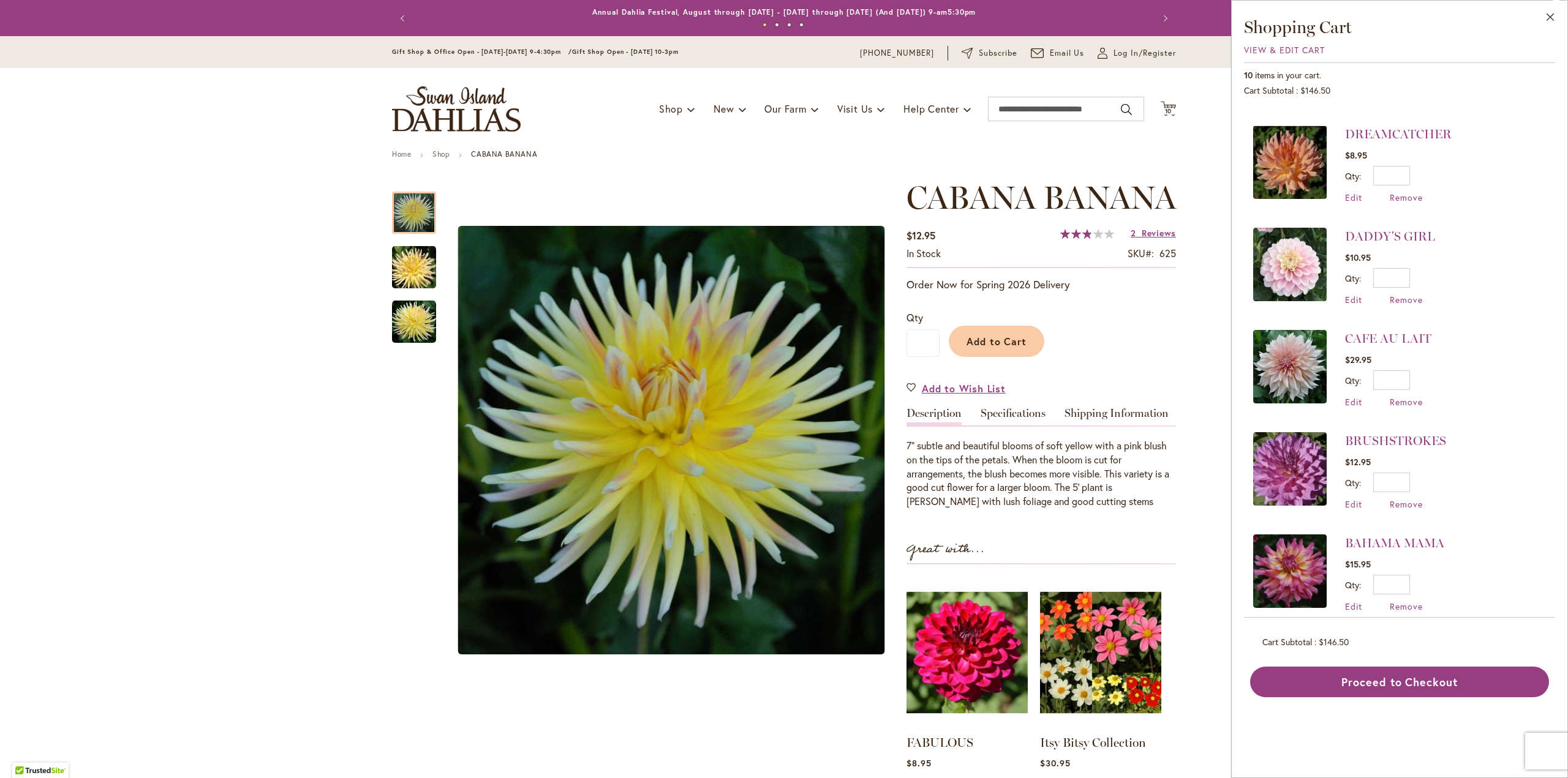
scroll to position [508, 0]
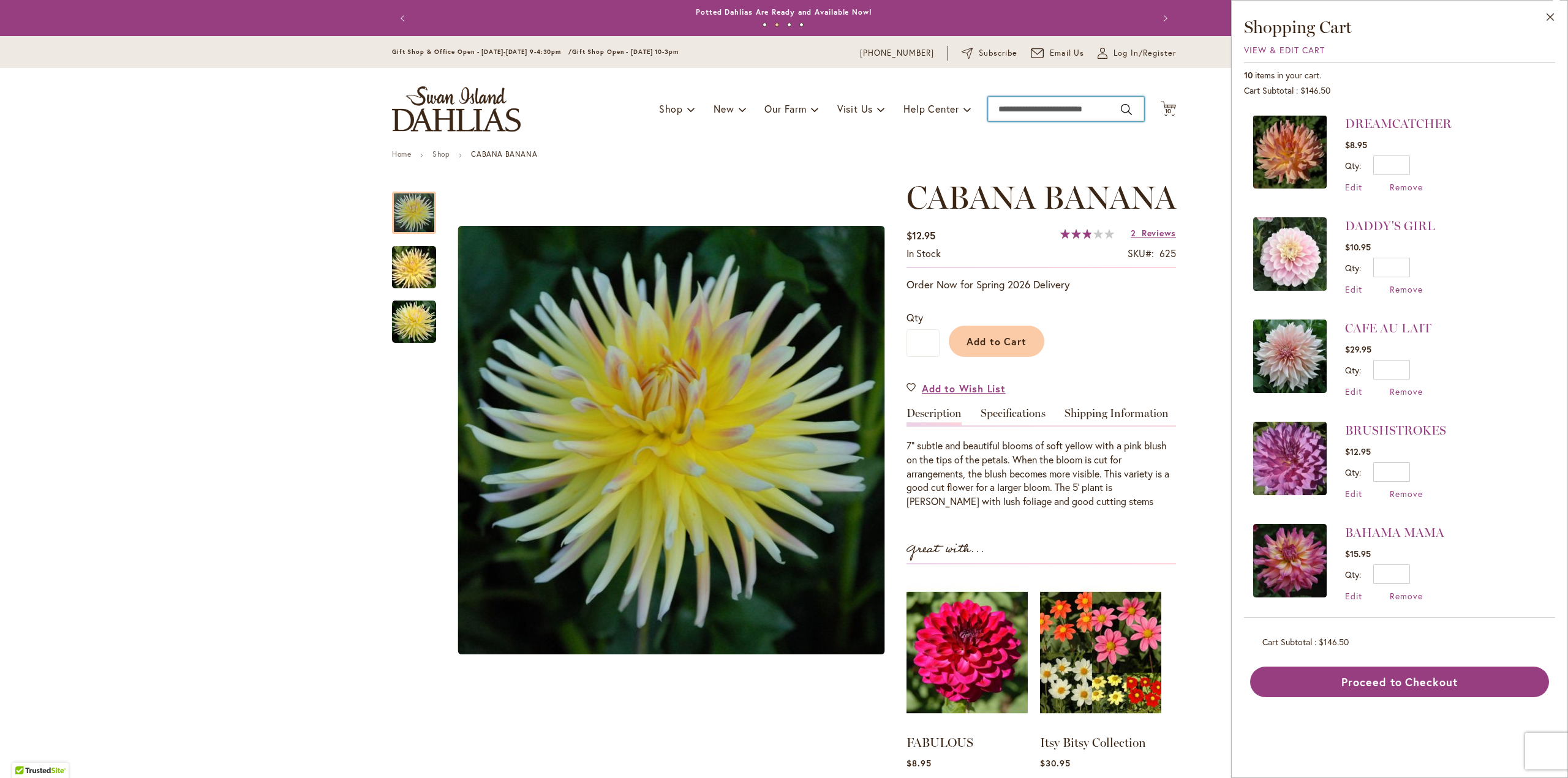
click at [999, 101] on input "Search" at bounding box center [1066, 109] width 156 height 24
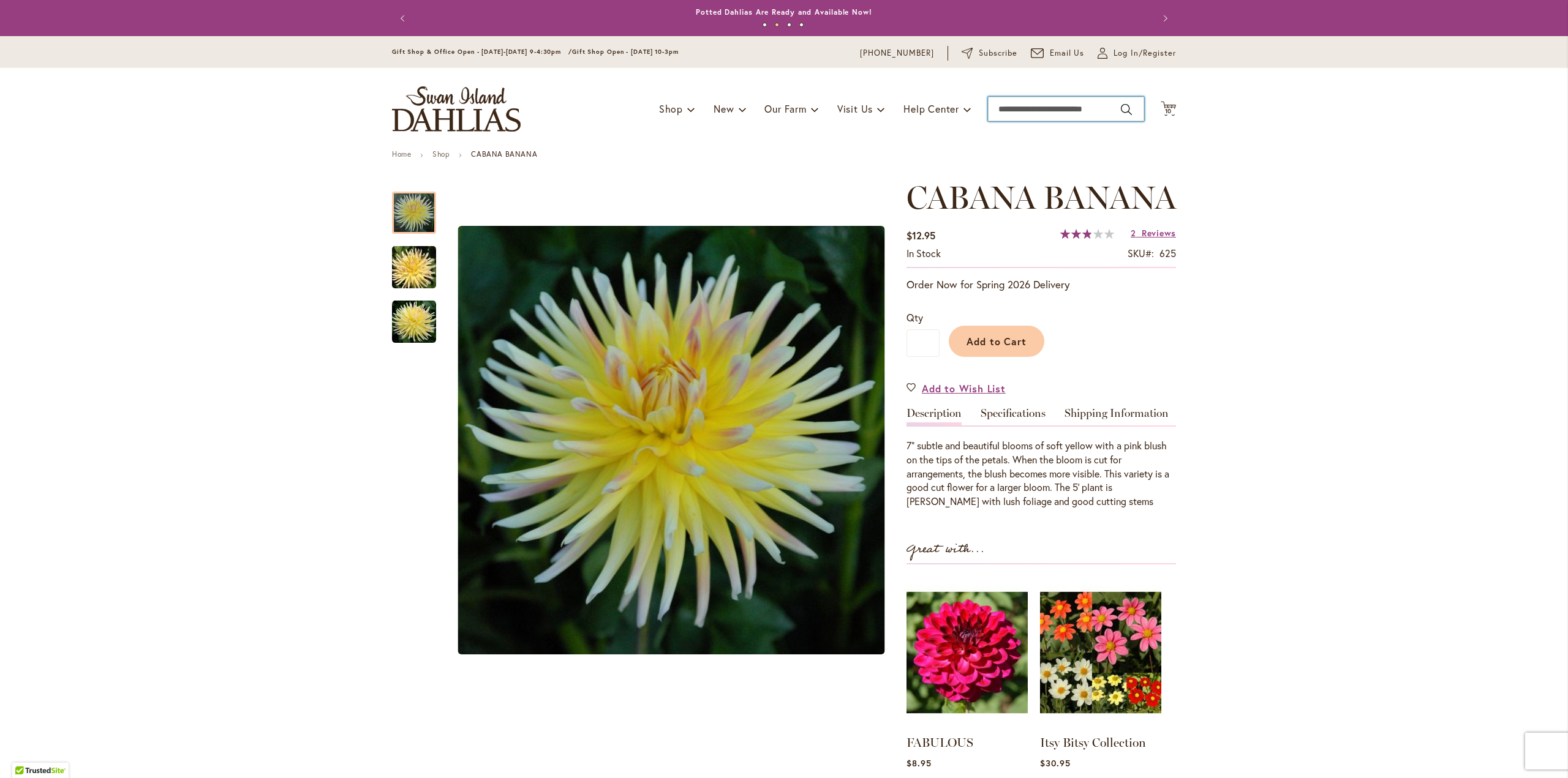
click at [997, 103] on input "Search" at bounding box center [1066, 109] width 156 height 24
click at [1013, 243] on span "dark butterfly' dahlia" at bounding box center [1033, 244] width 76 height 12
type input "**********"
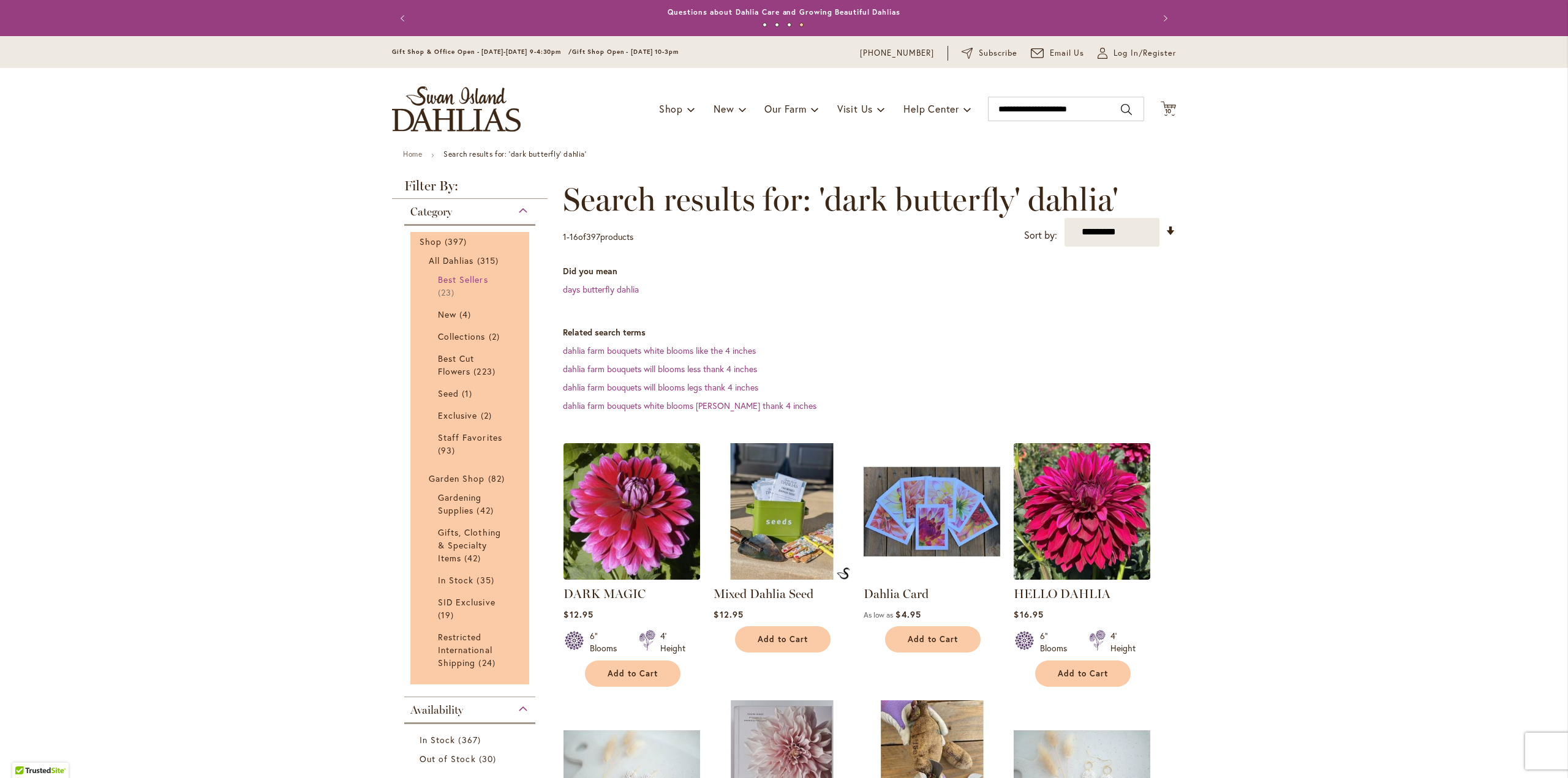
click at [457, 281] on span "Best Sellers" at bounding box center [463, 279] width 50 height 12
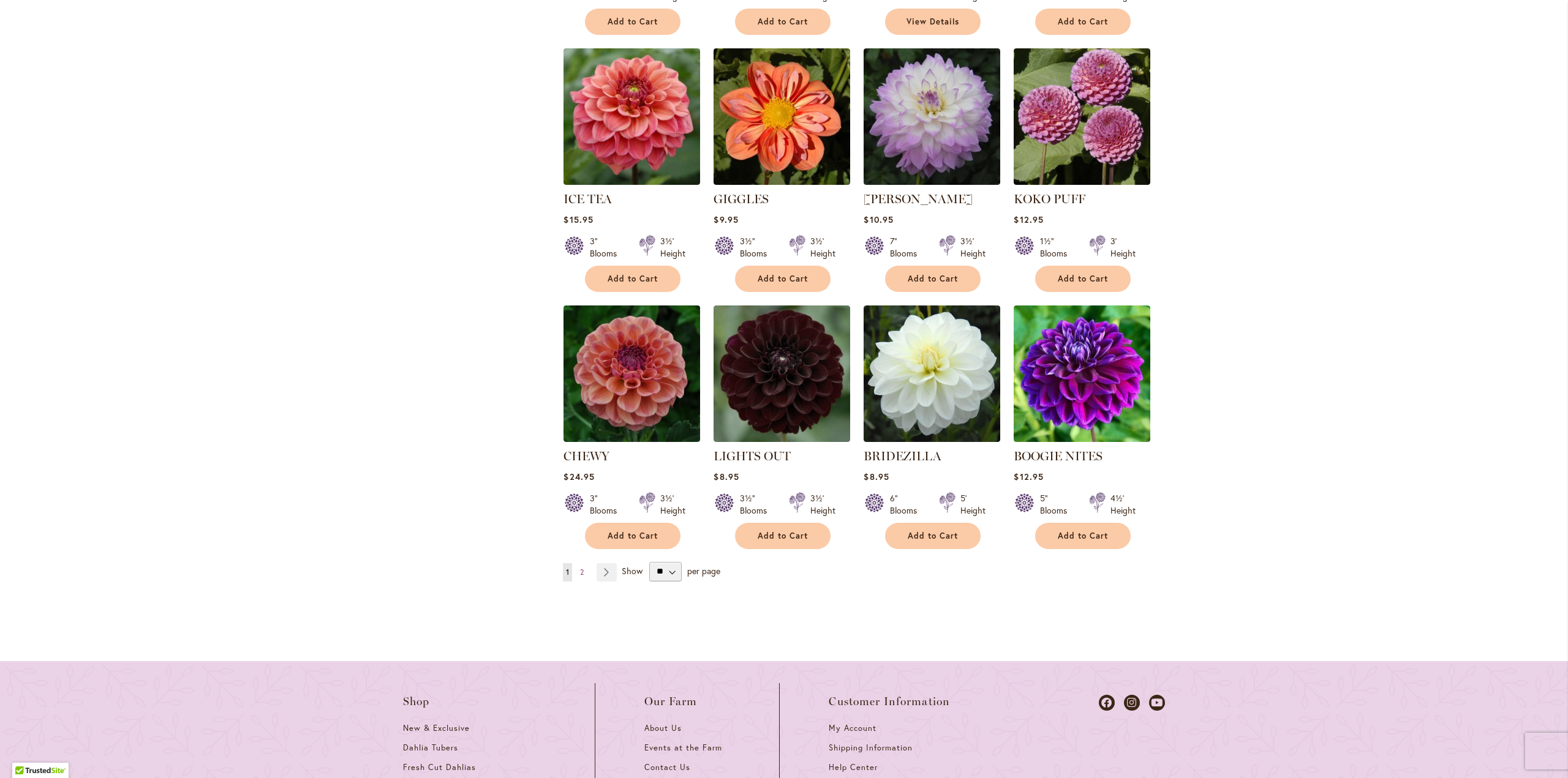
scroll to position [979, 0]
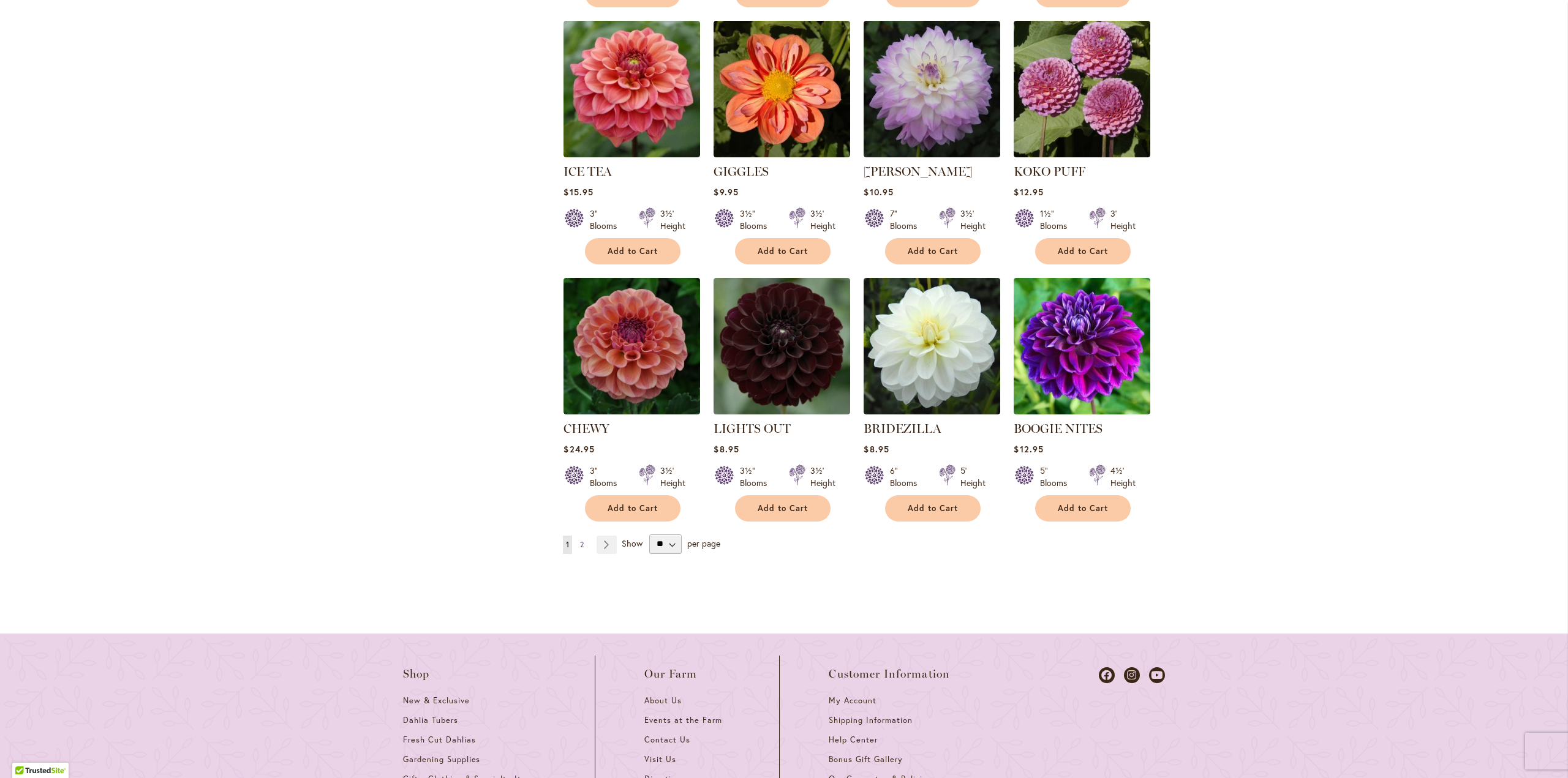
click at [580, 540] on span "2" at bounding box center [582, 544] width 4 height 9
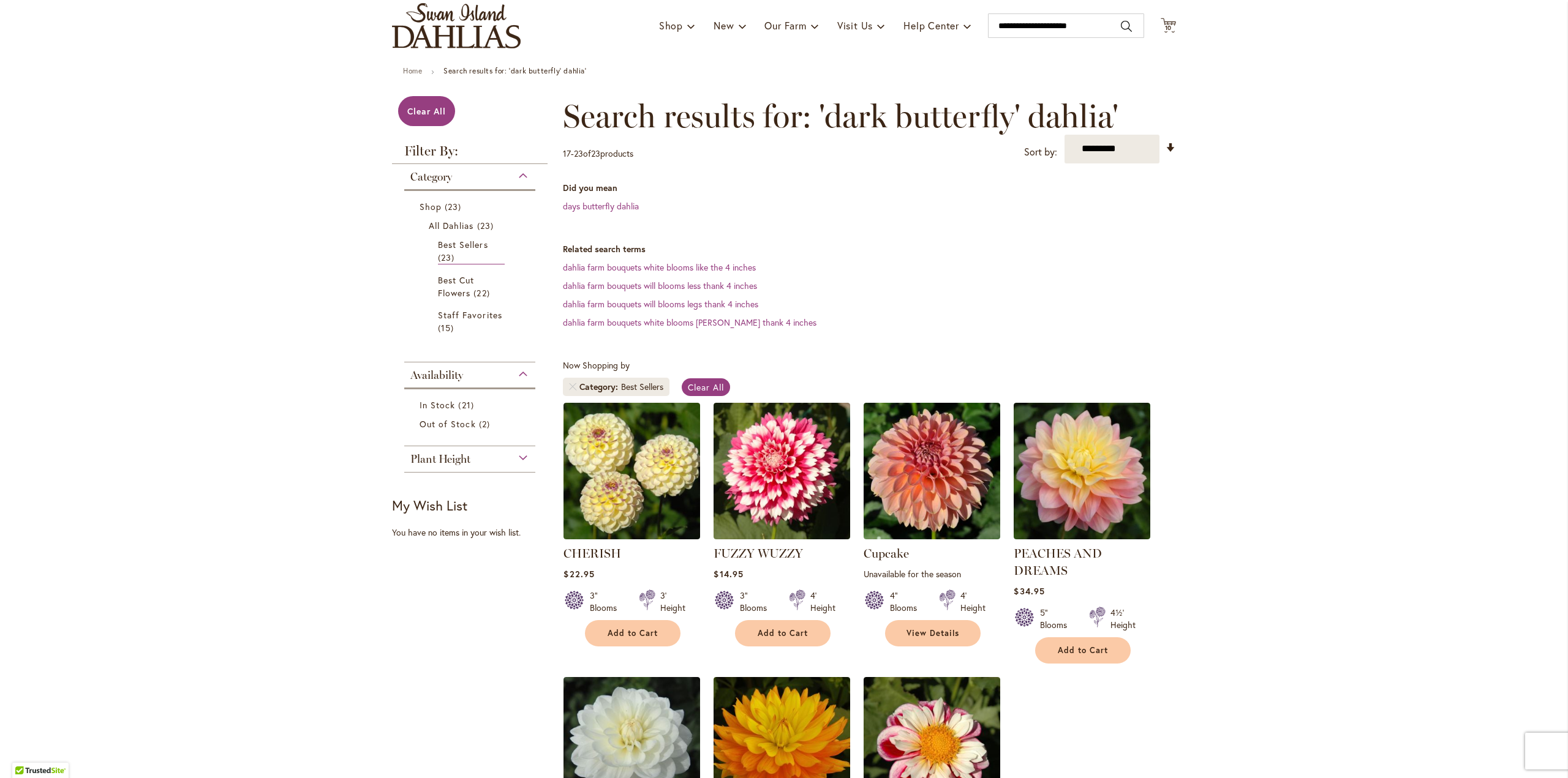
scroll to position [61, 0]
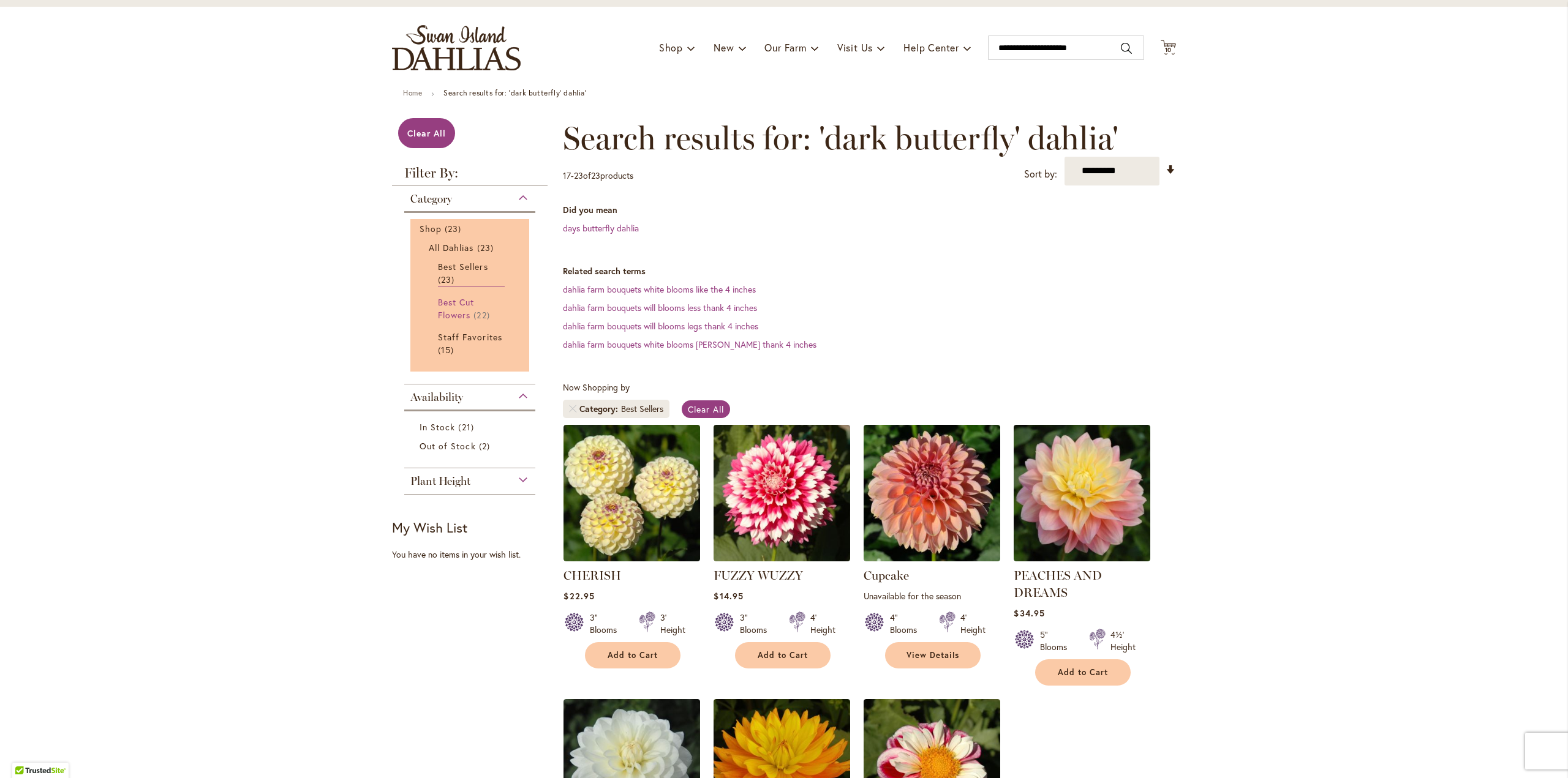
click at [451, 307] on link "Best Cut Flowers 22 items" at bounding box center [471, 308] width 67 height 26
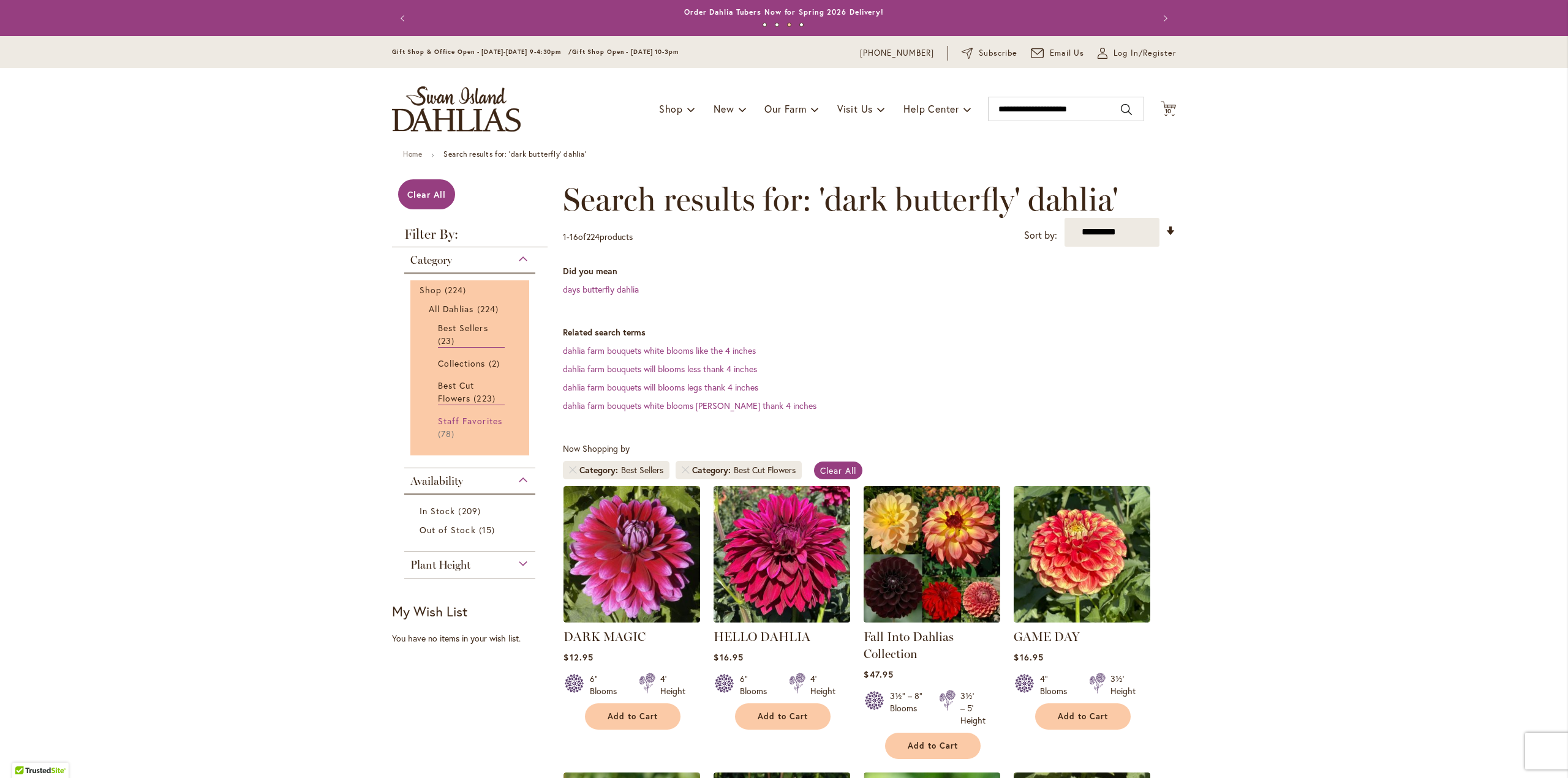
click at [447, 423] on span "Staff Favorites" at bounding box center [469, 421] width 64 height 12
click at [471, 421] on span "Staff Favorites" at bounding box center [469, 421] width 64 height 12
click at [446, 418] on span "Staff Favorites" at bounding box center [469, 421] width 64 height 12
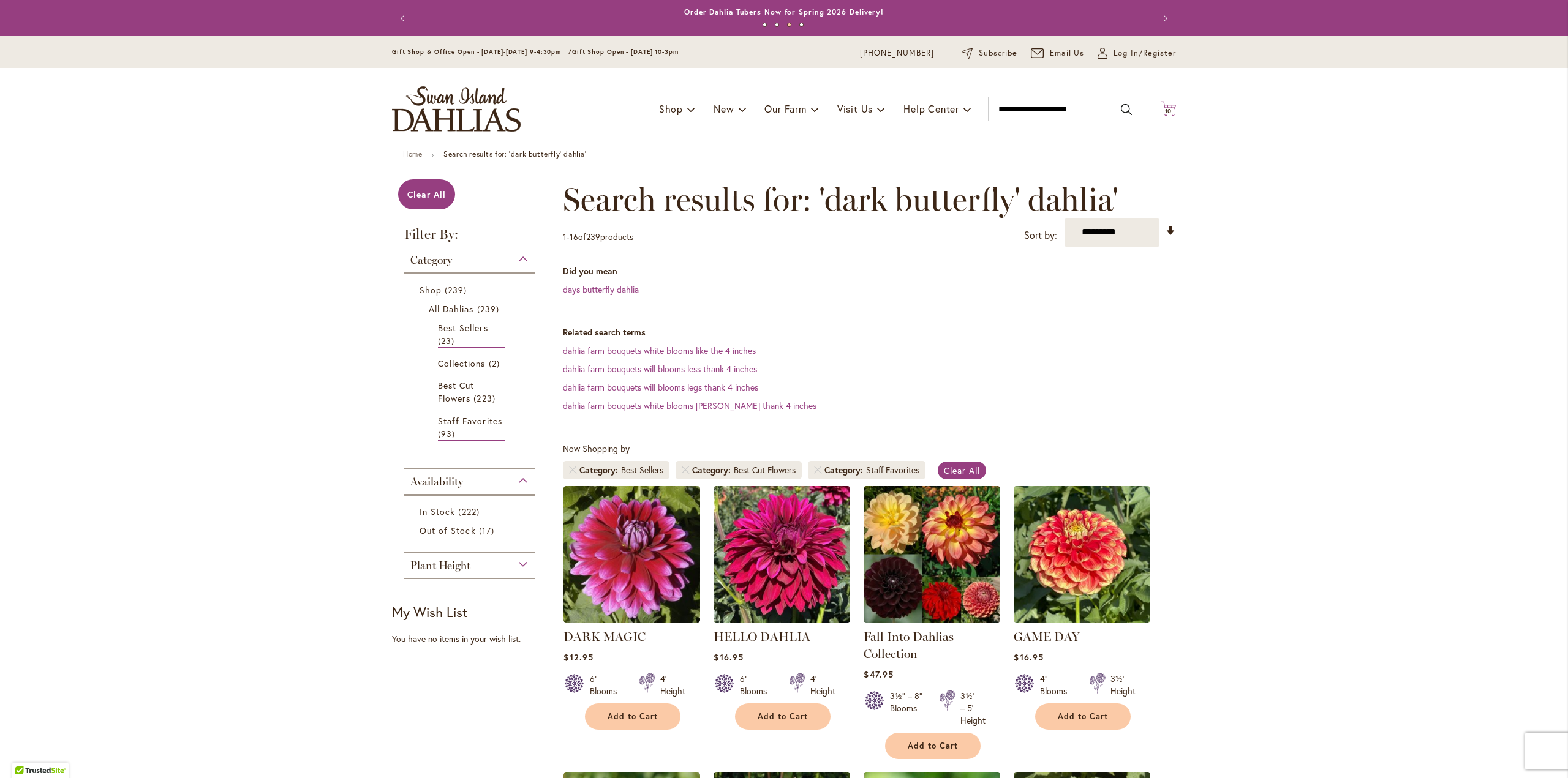
click at [1165, 107] on icon "Cart .cls-1 { fill: #231f20; }" at bounding box center [1168, 108] width 15 height 15
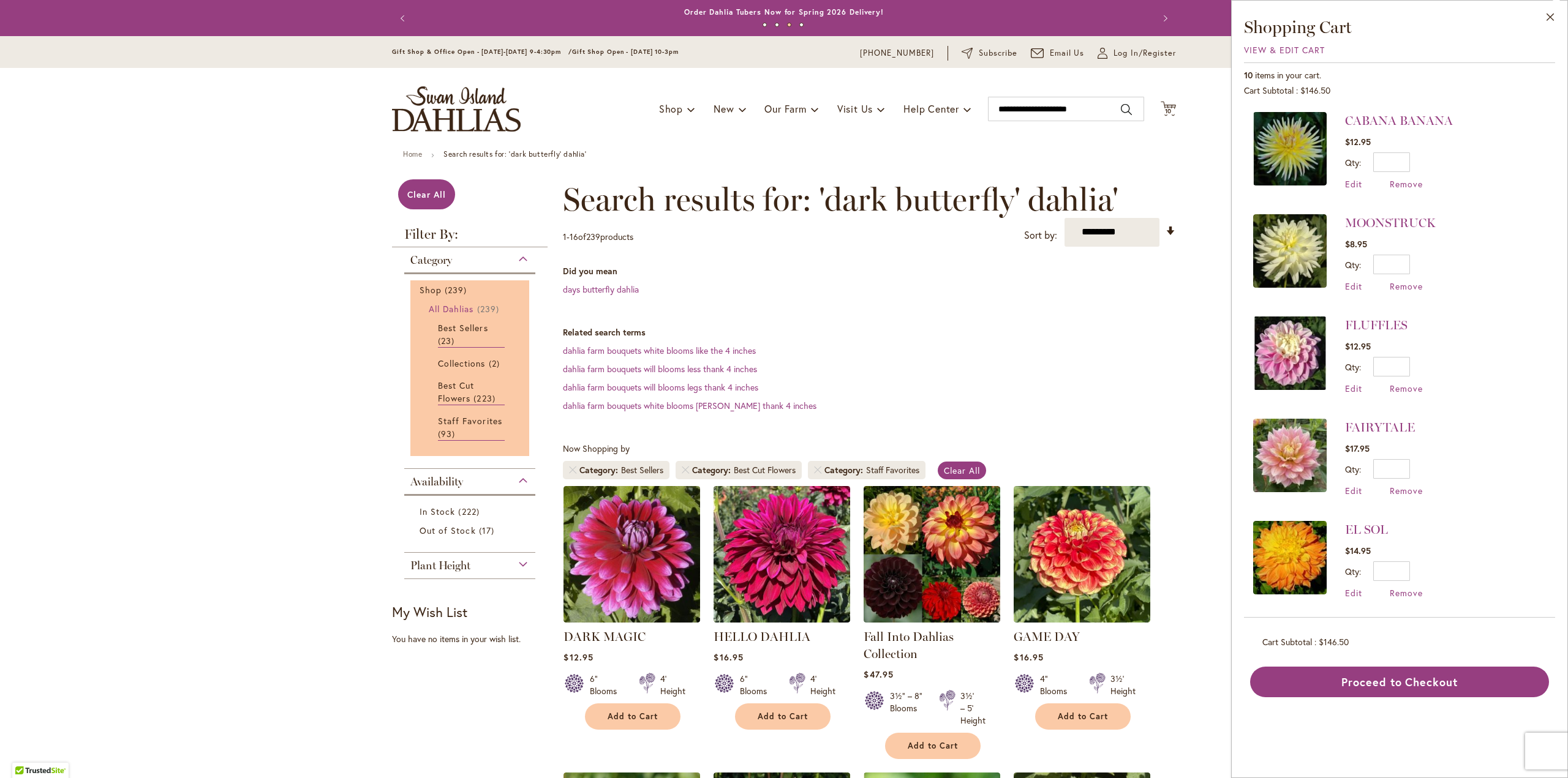
click at [437, 310] on span "All Dahlias" at bounding box center [452, 309] width 46 height 12
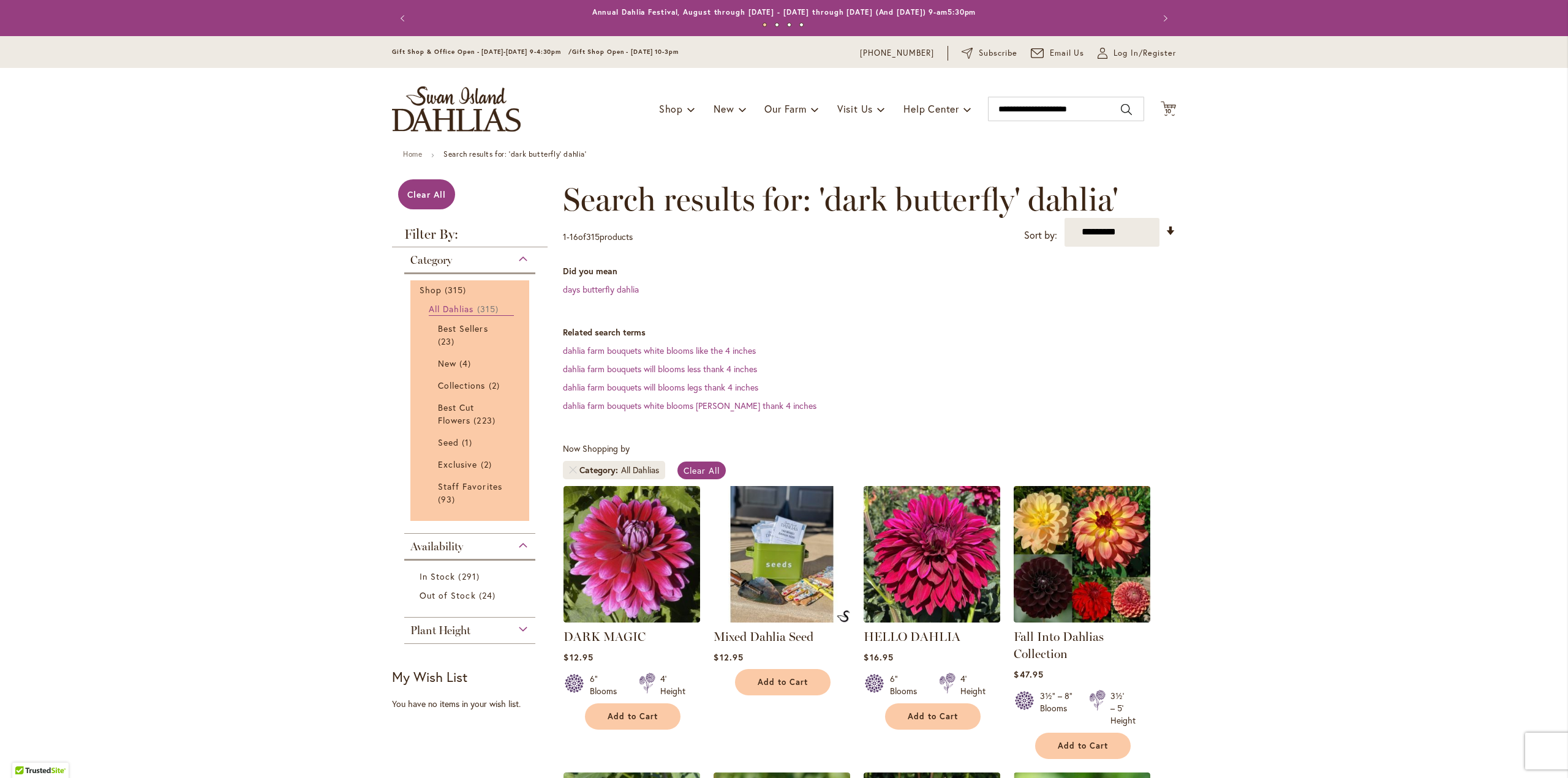
drag, startPoint x: 0, startPoint y: 0, endPoint x: 440, endPoint y: 305, distance: 535.4
click at [440, 305] on span "All Dahlias" at bounding box center [452, 309] width 46 height 12
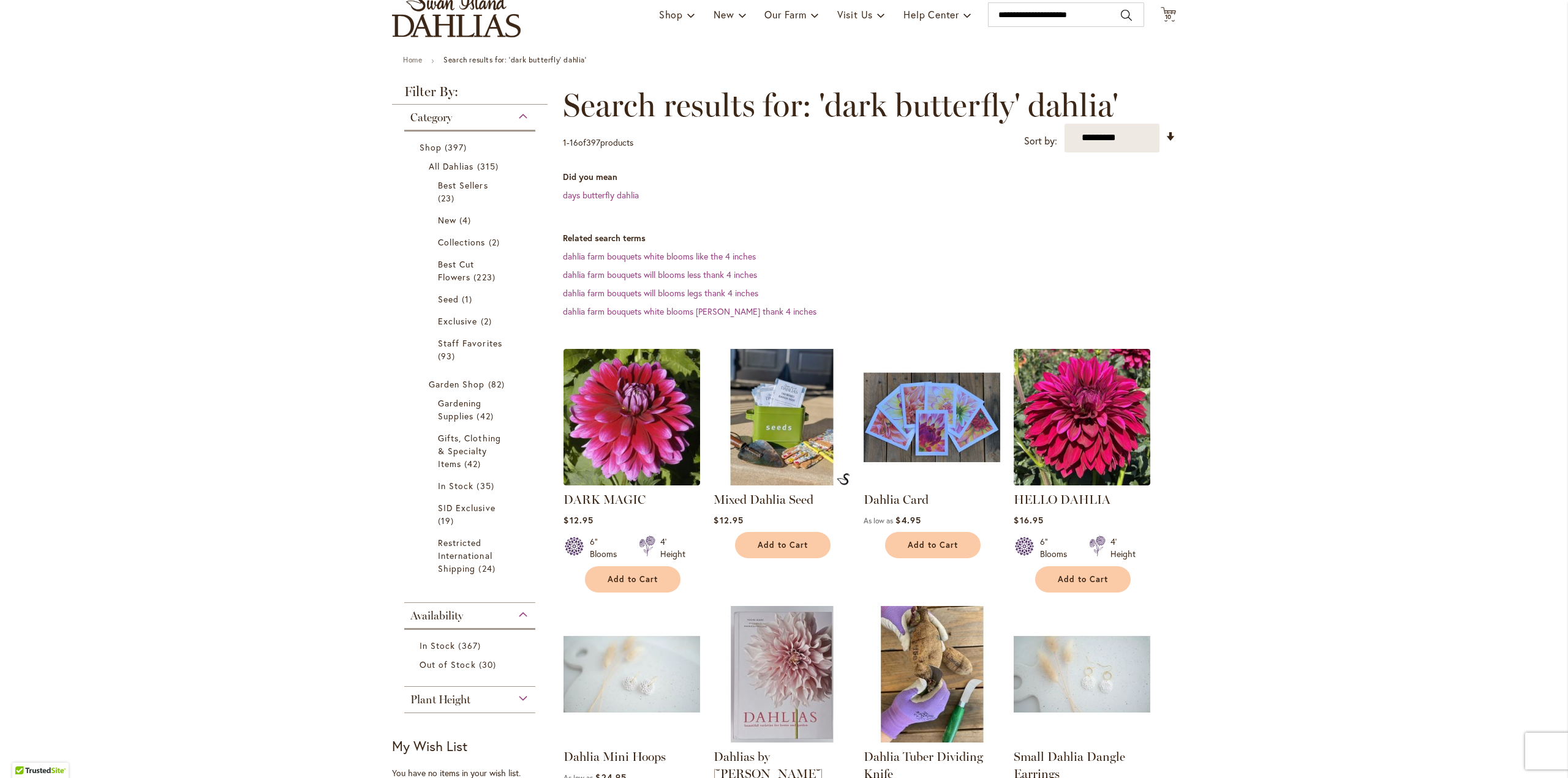
scroll to position [368, 0]
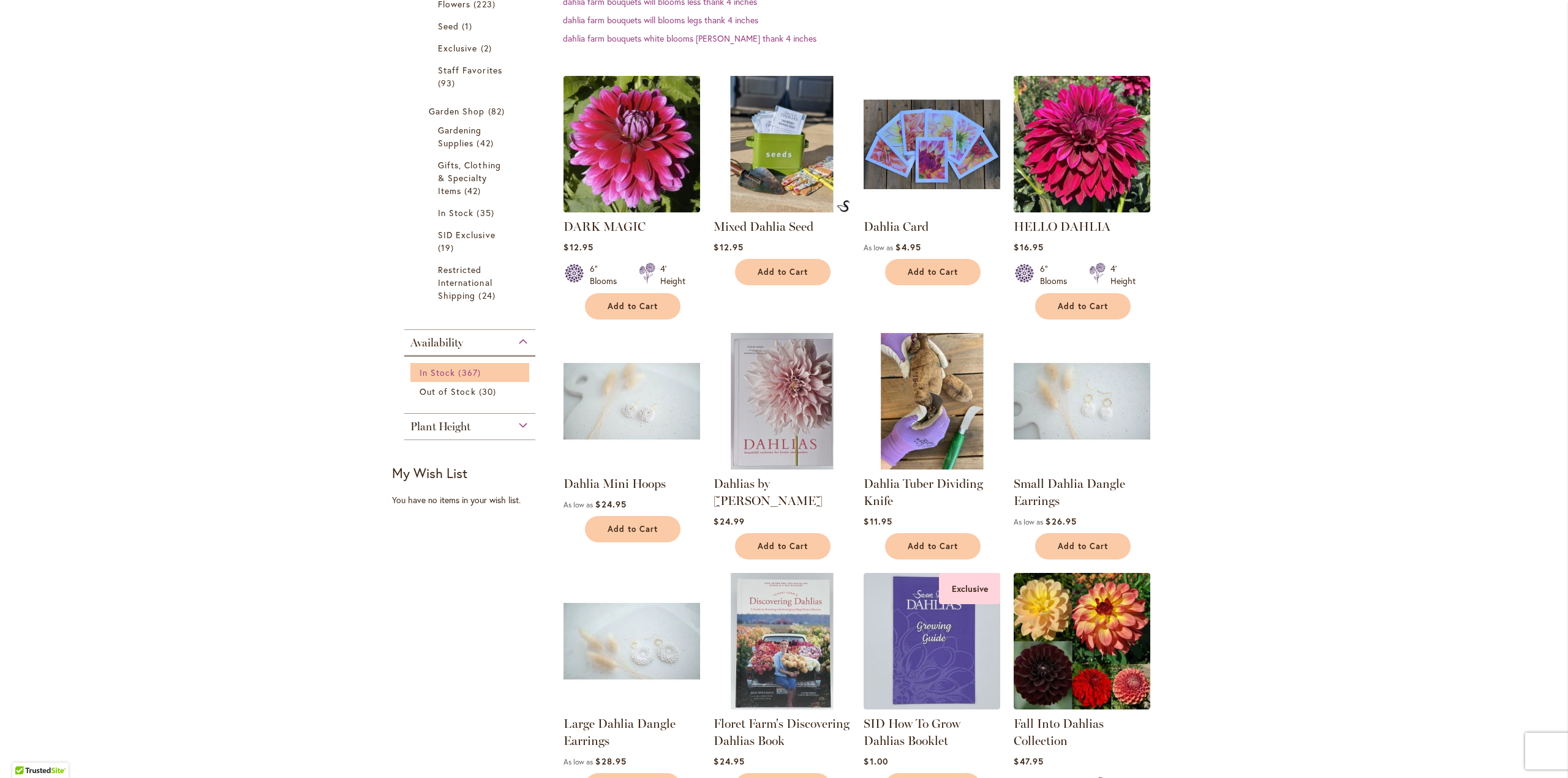
click at [440, 368] on span "In Stock" at bounding box center [437, 373] width 35 height 12
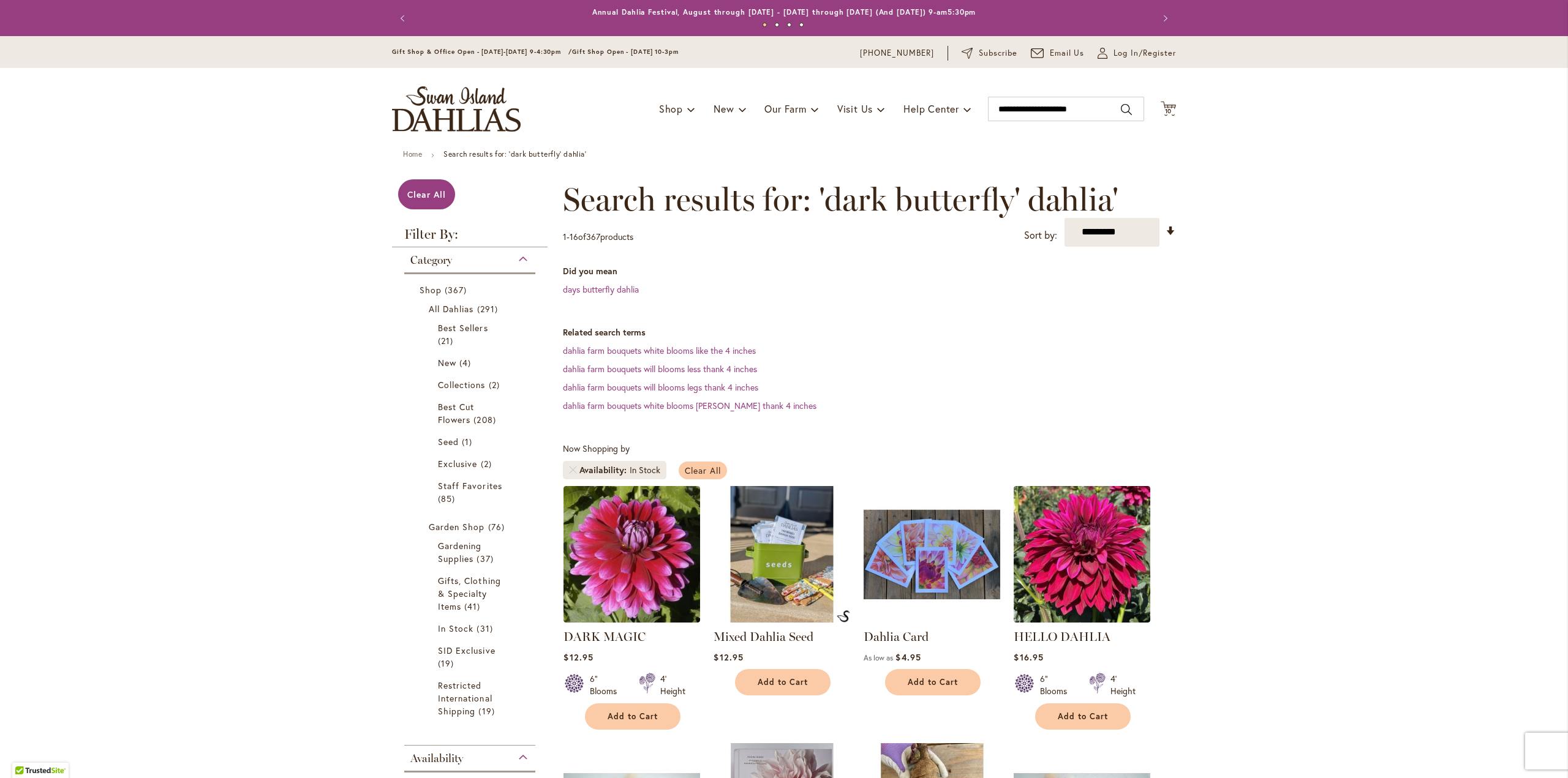
click at [693, 466] on span "Clear All" at bounding box center [702, 471] width 36 height 12
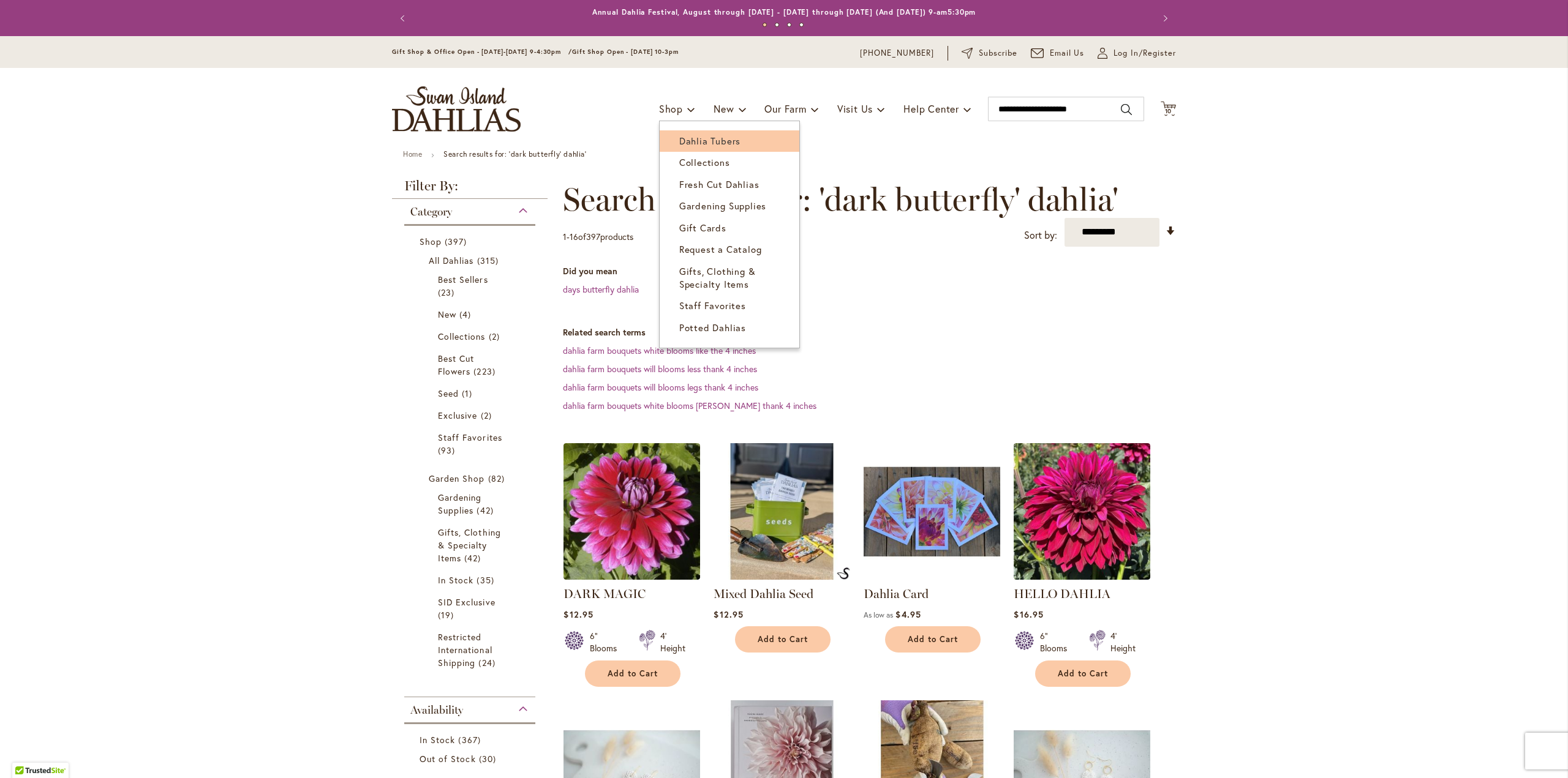
click at [693, 139] on span "Dahlia Tubers" at bounding box center [710, 140] width 61 height 13
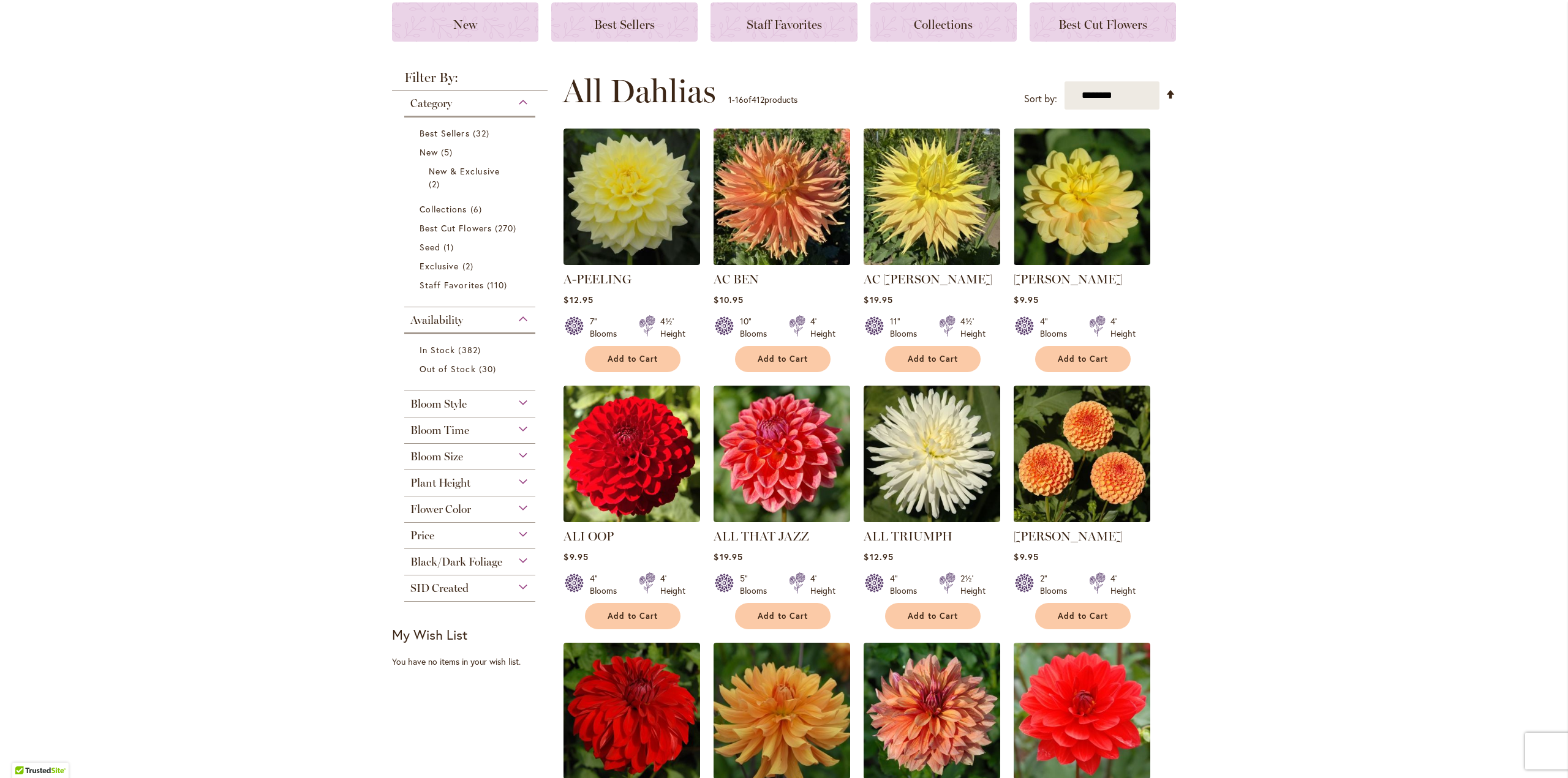
scroll to position [184, 0]
